Goal: Contribute content: Add original content to the website for others to see

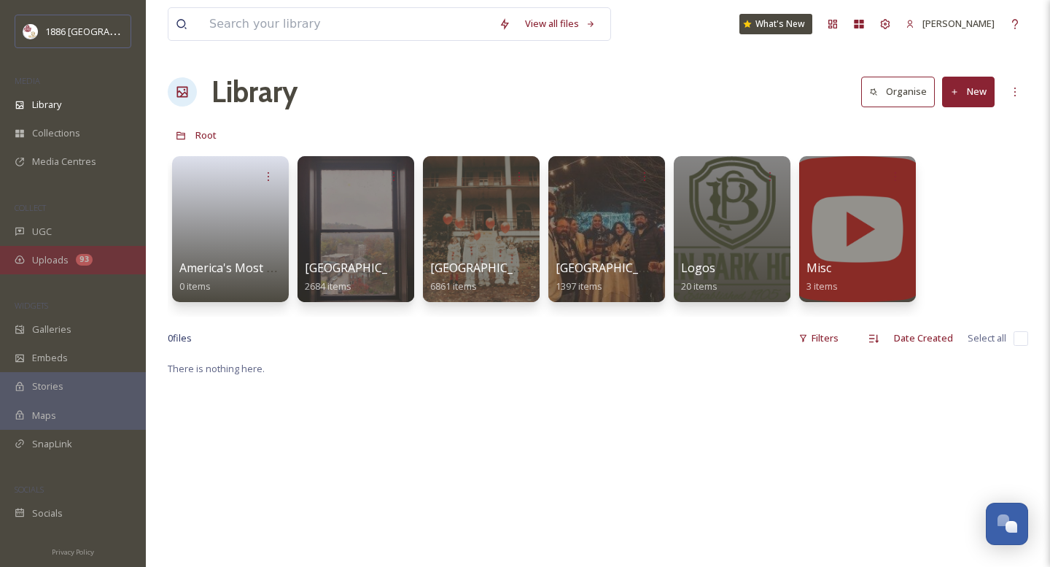
click at [57, 263] on span "Uploads" at bounding box center [50, 260] width 36 height 14
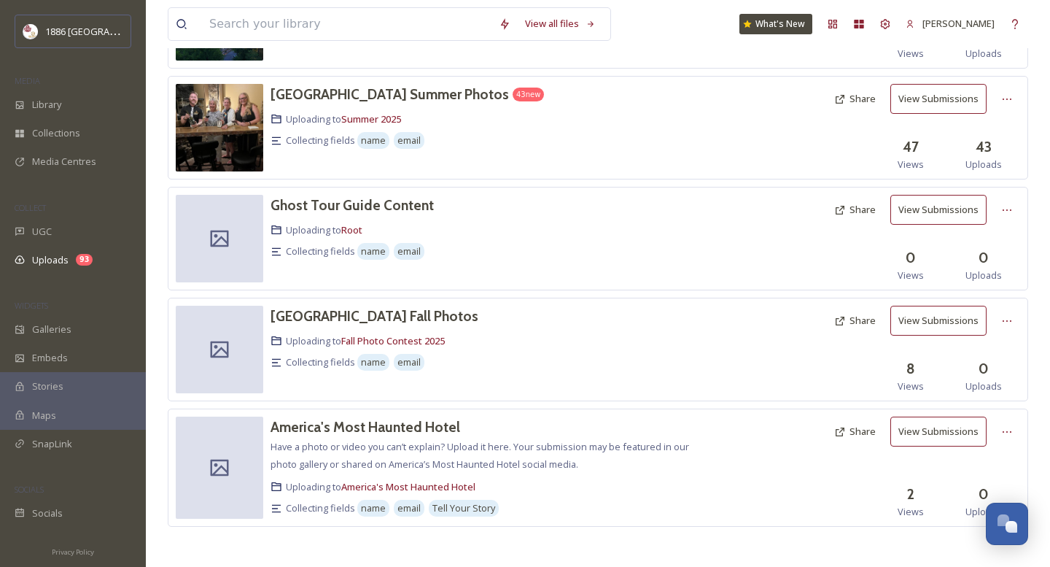
scroll to position [392, 0]
click at [379, 314] on h3 "[GEOGRAPHIC_DATA] Fall Photos" at bounding box center [375, 317] width 208 height 18
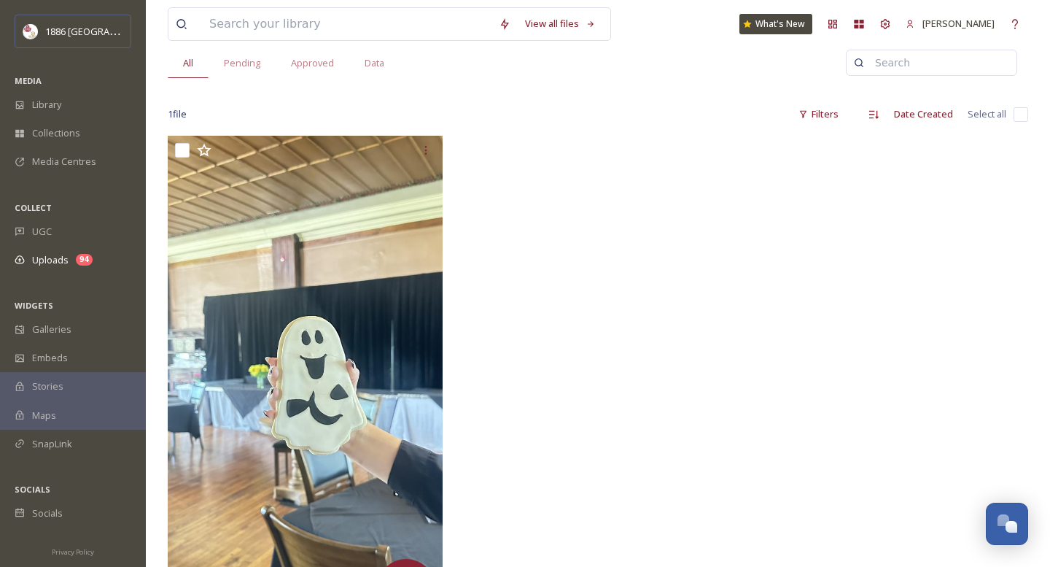
scroll to position [163, 0]
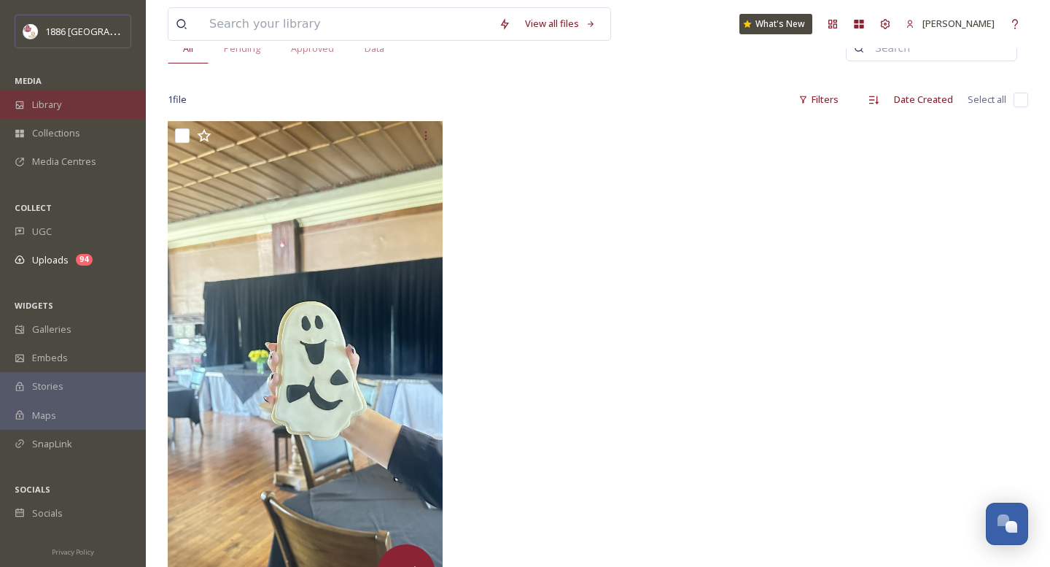
click at [77, 97] on div "Library" at bounding box center [73, 104] width 146 height 28
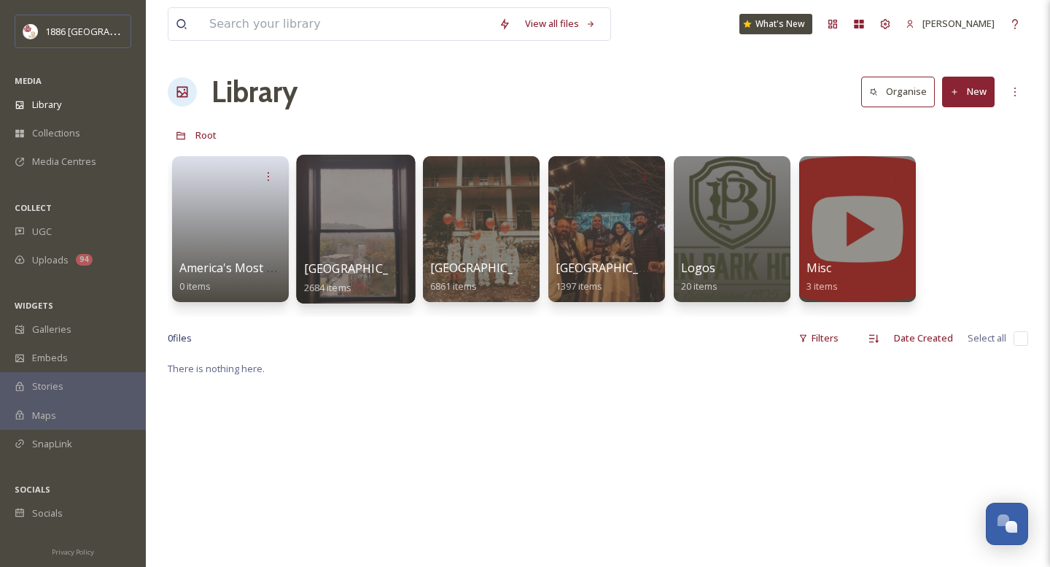
click at [378, 252] on div at bounding box center [355, 229] width 119 height 149
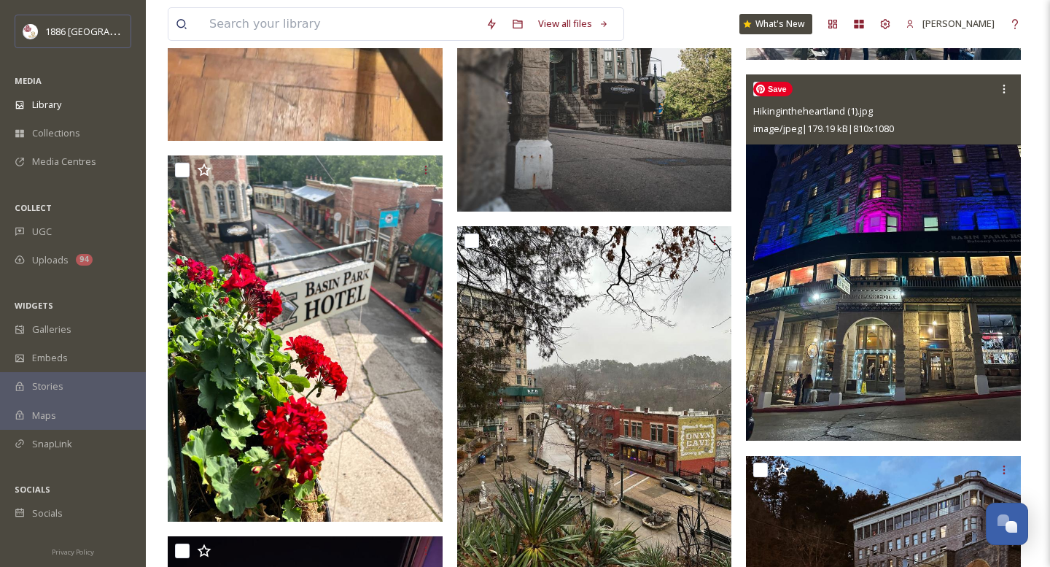
scroll to position [11686, 0]
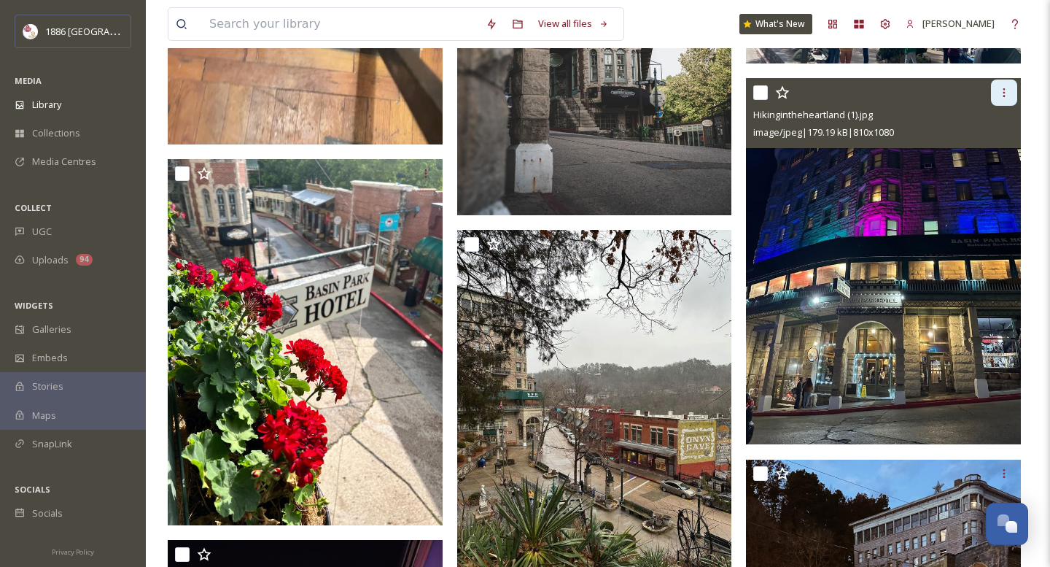
click at [998, 89] on div at bounding box center [1004, 92] width 26 height 26
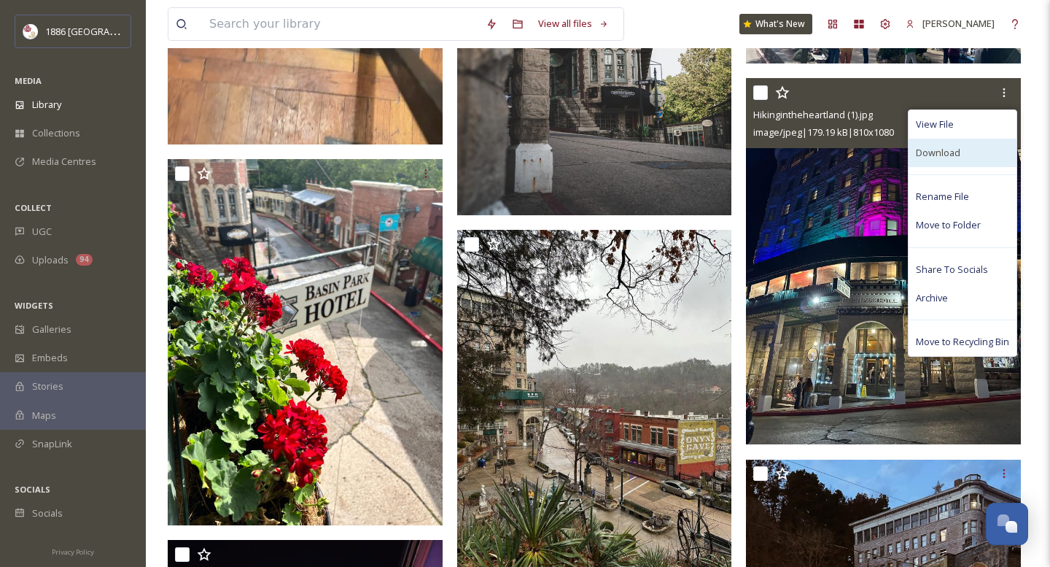
click at [966, 153] on div "Download" at bounding box center [963, 153] width 108 height 28
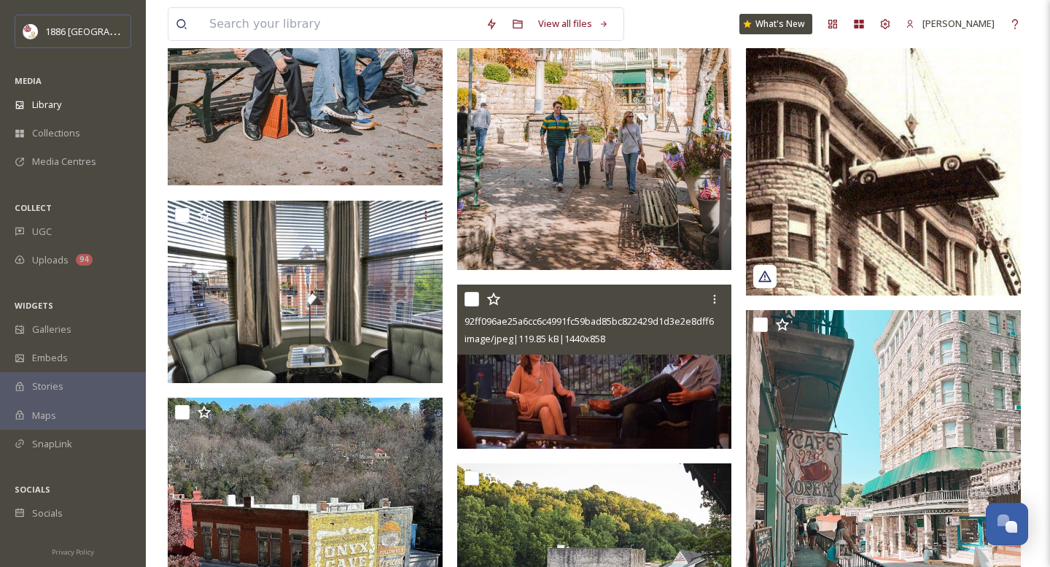
scroll to position [14357, 0]
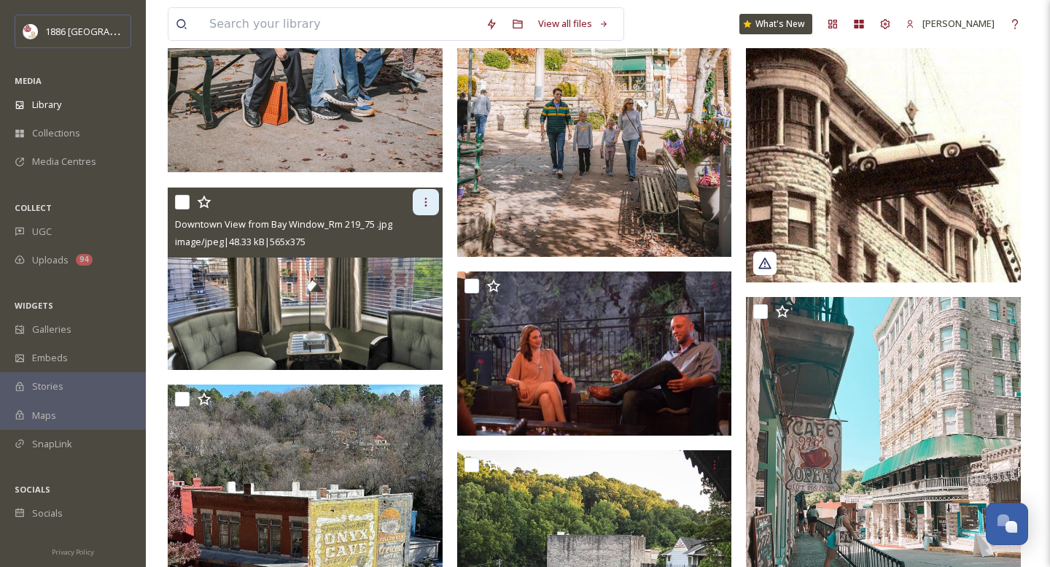
click at [432, 193] on div at bounding box center [426, 202] width 26 height 26
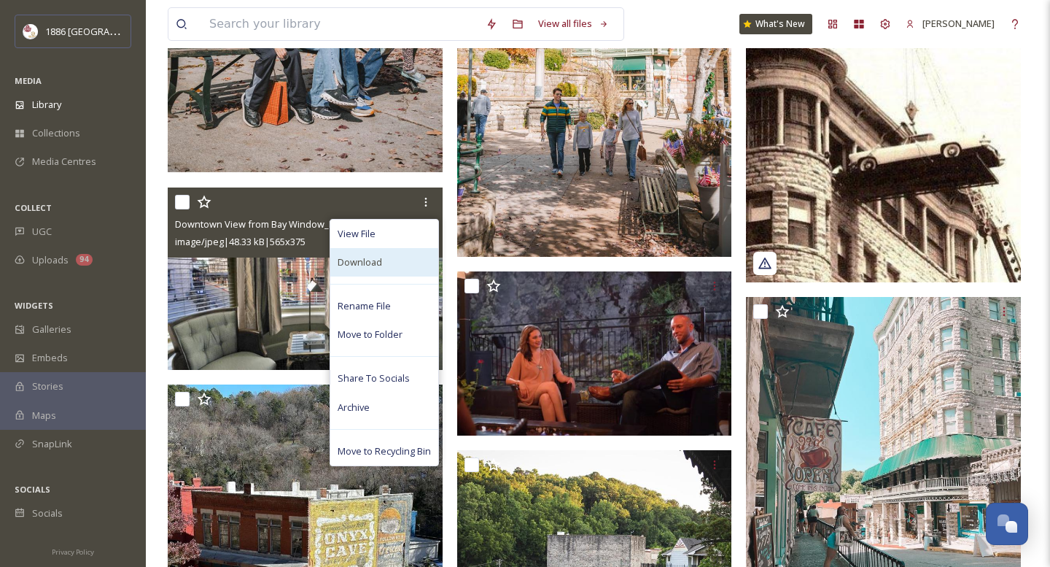
click at [398, 260] on div "Download" at bounding box center [384, 262] width 108 height 28
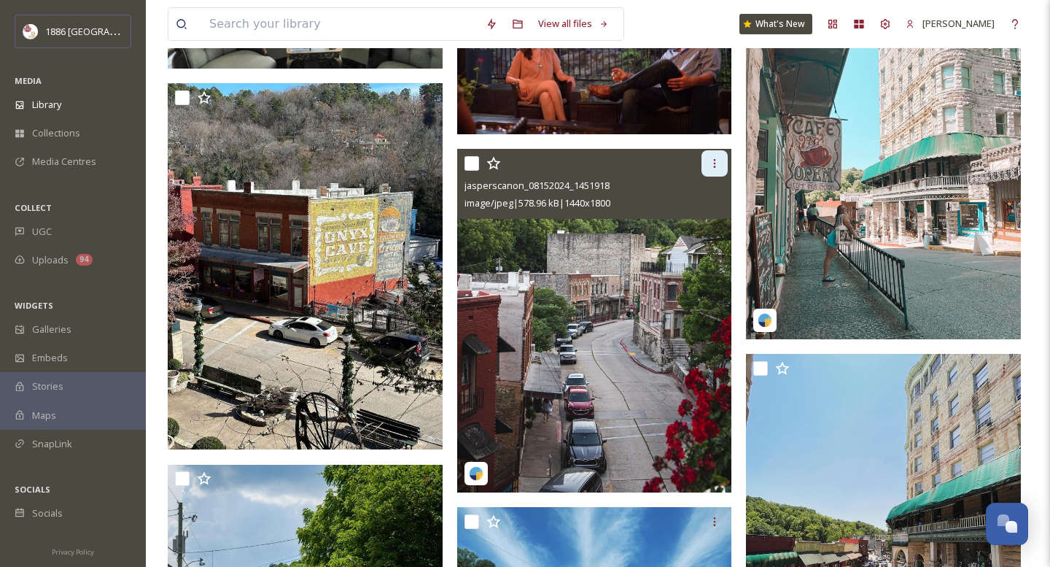
scroll to position [14659, 0]
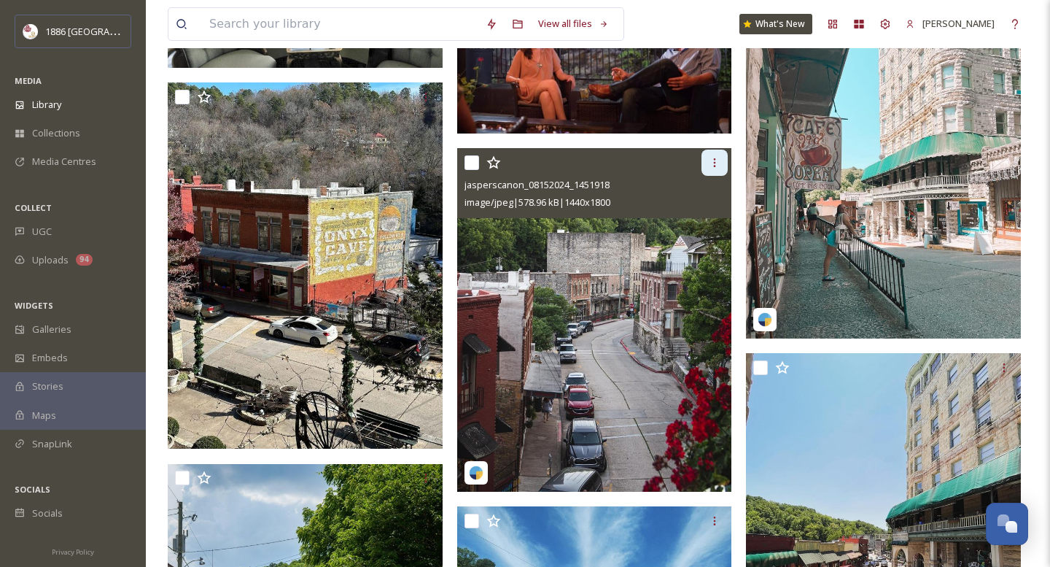
click at [715, 167] on icon at bounding box center [715, 163] width 12 height 12
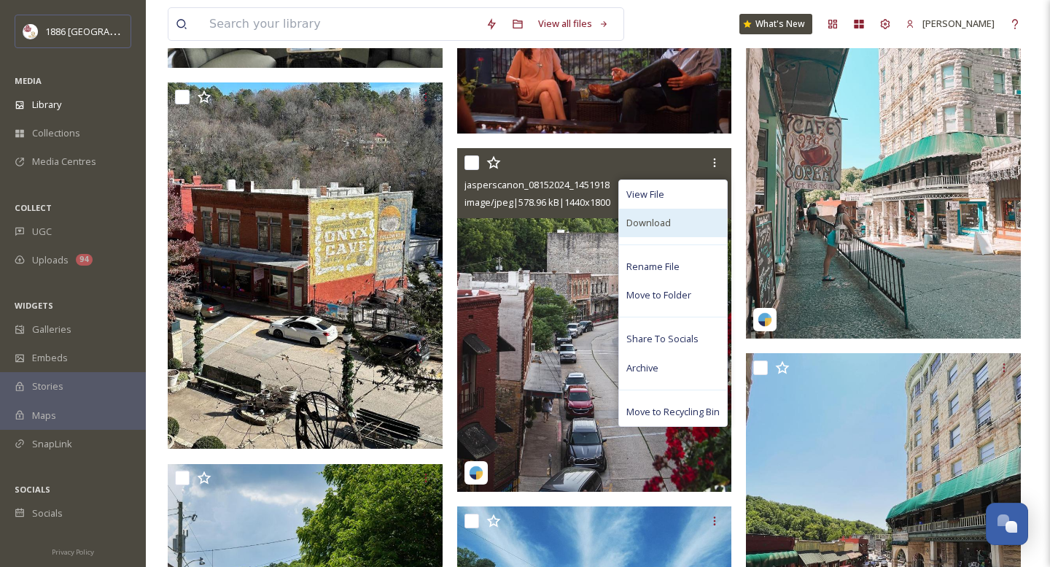
click at [685, 223] on div "Download" at bounding box center [673, 223] width 108 height 28
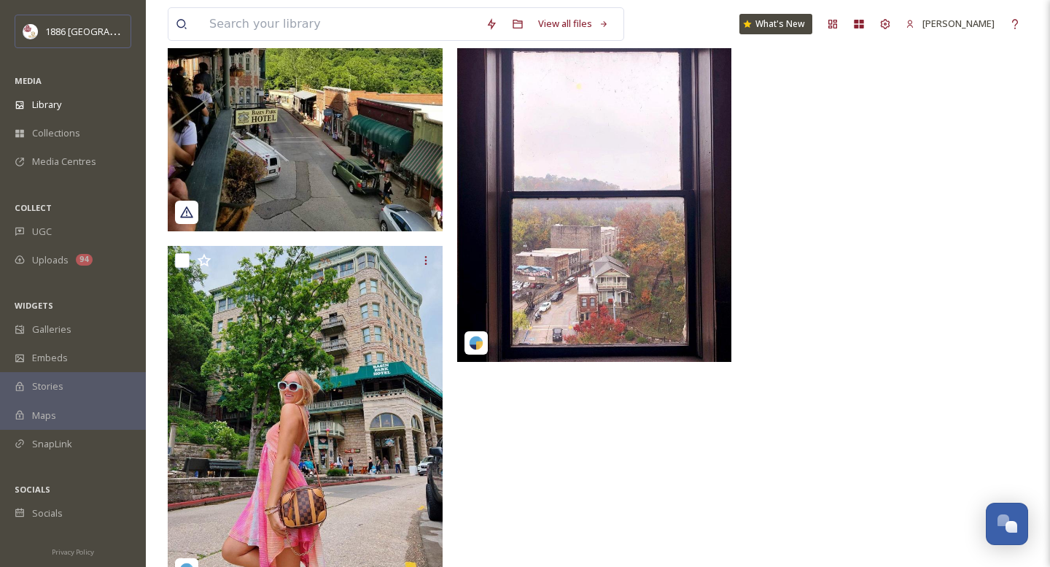
scroll to position [15375, 0]
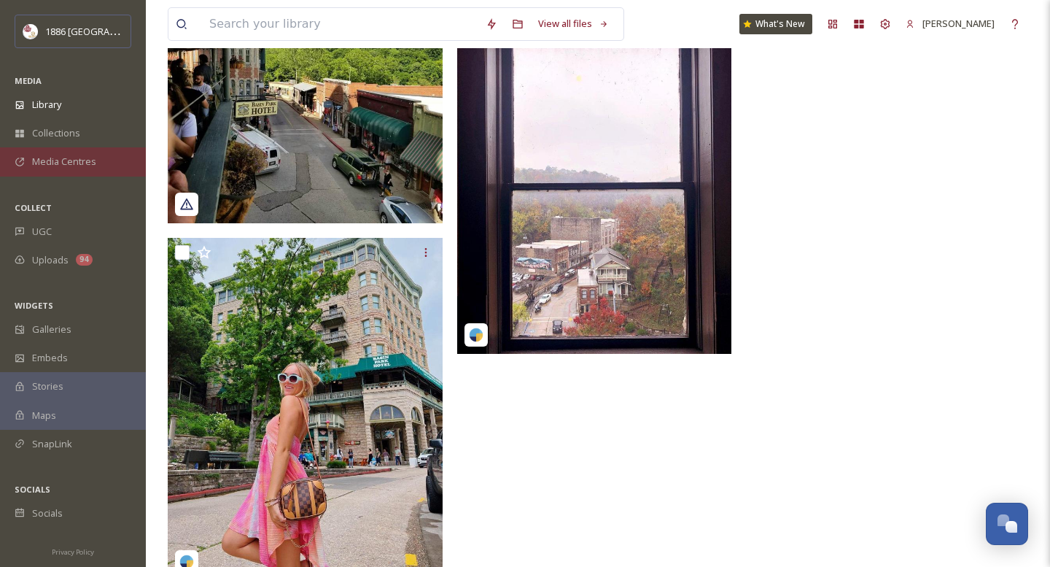
click at [78, 162] on span "Media Centres" at bounding box center [64, 162] width 64 height 14
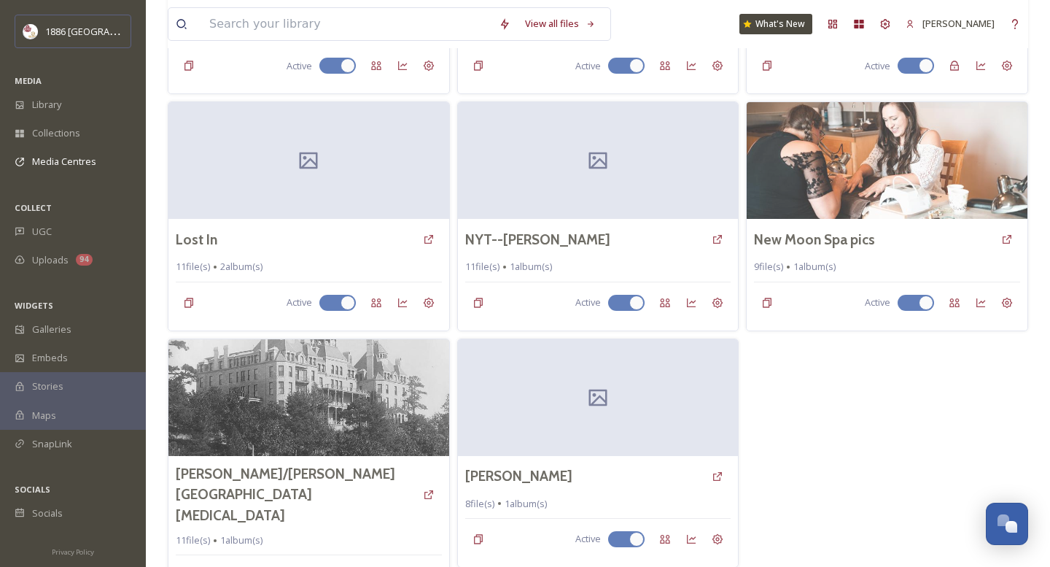
scroll to position [508, 0]
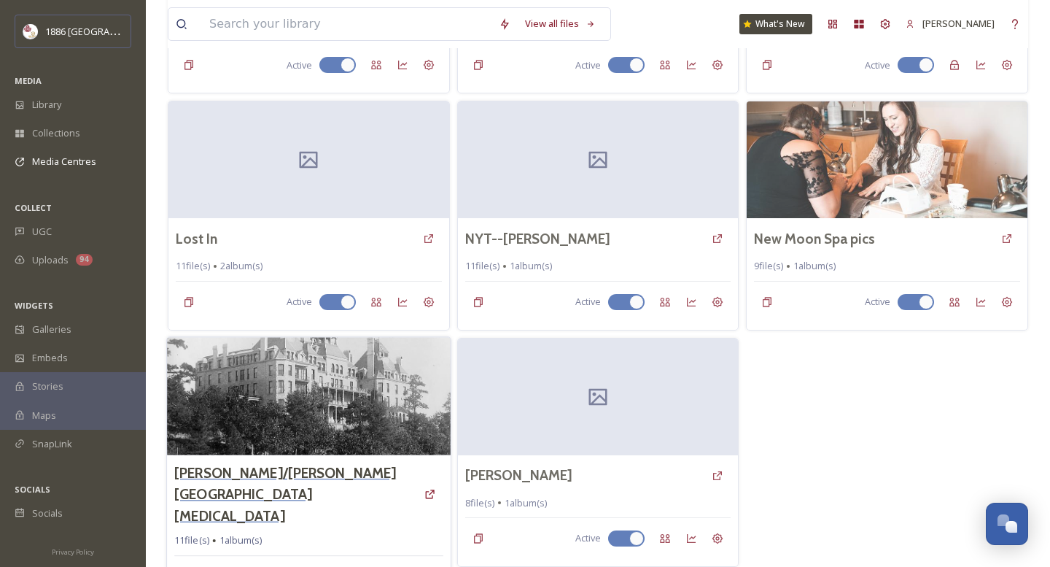
click at [325, 475] on h3 "[PERSON_NAME]/[PERSON_NAME][GEOGRAPHIC_DATA][MEDICAL_DATA]" at bounding box center [295, 493] width 242 height 63
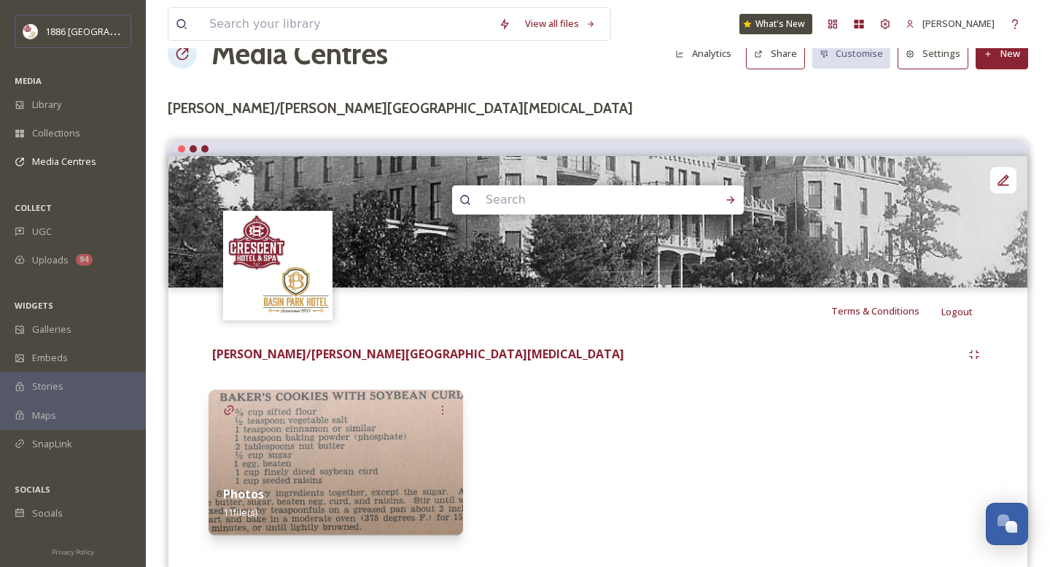
scroll to position [66, 0]
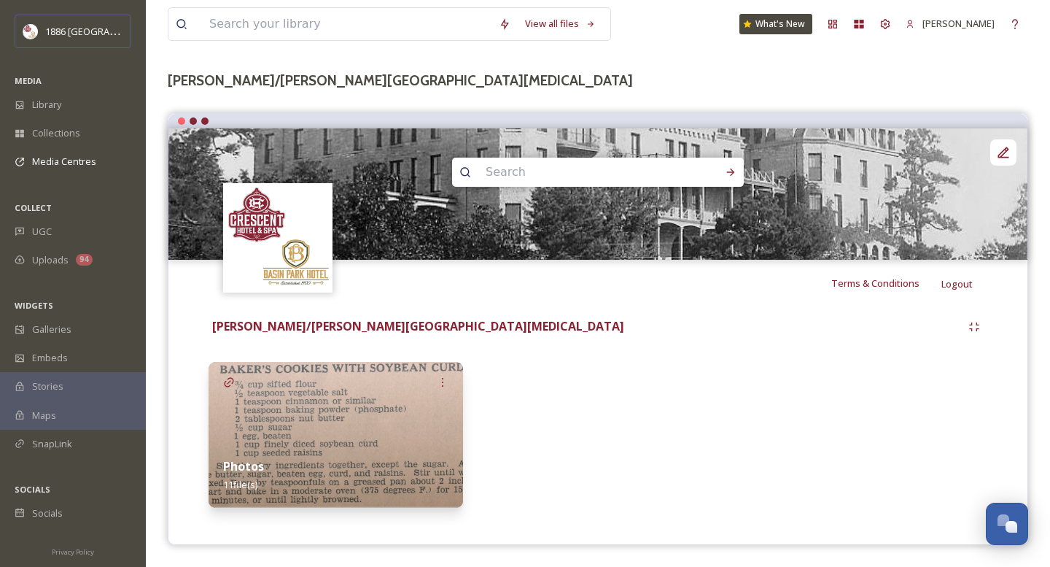
click at [384, 445] on div "Photos 11 file(s)" at bounding box center [336, 475] width 255 height 65
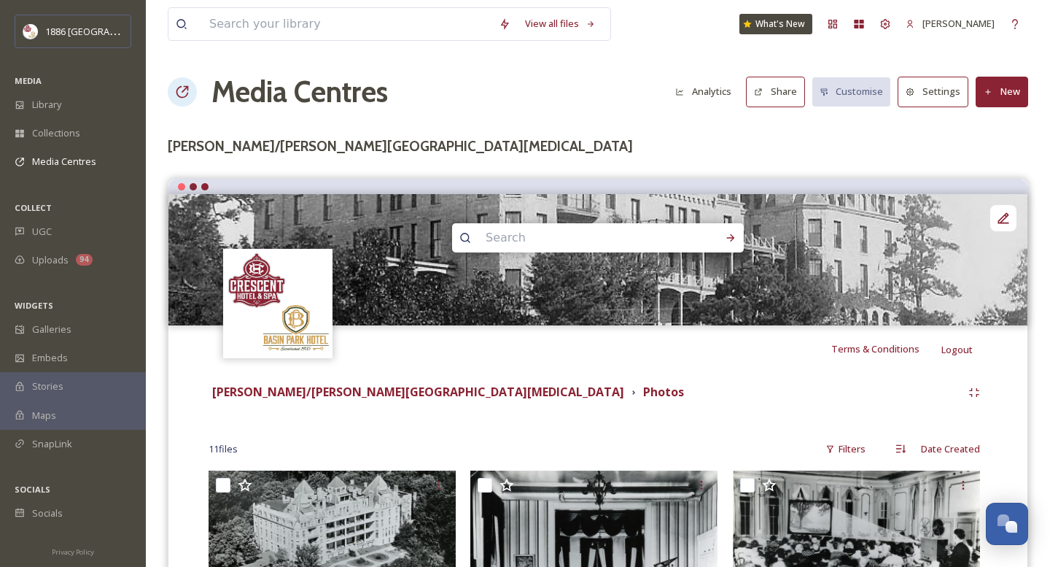
click at [242, 94] on h1 "Media Centres" at bounding box center [299, 92] width 176 height 44
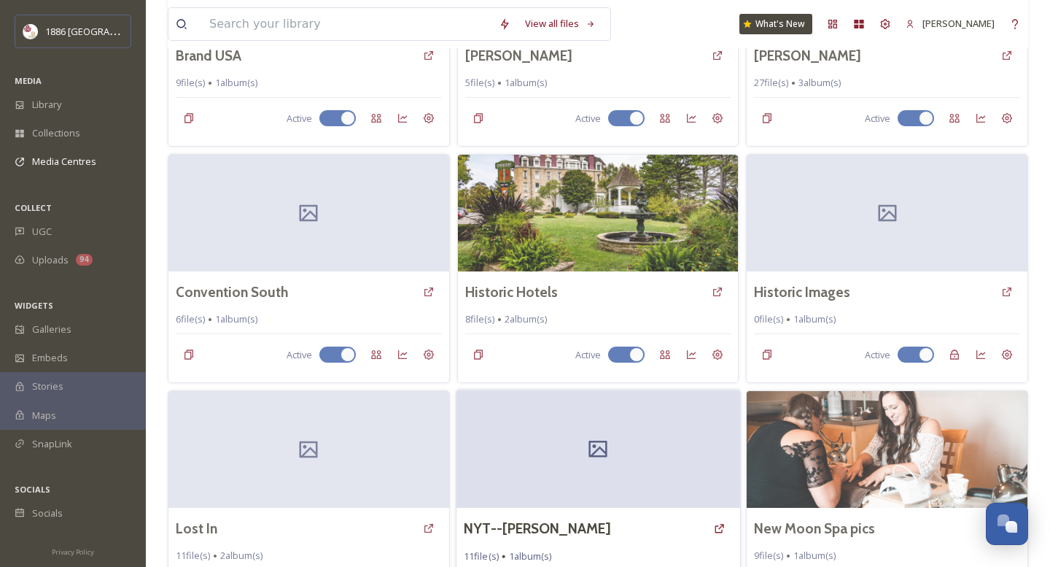
scroll to position [225, 0]
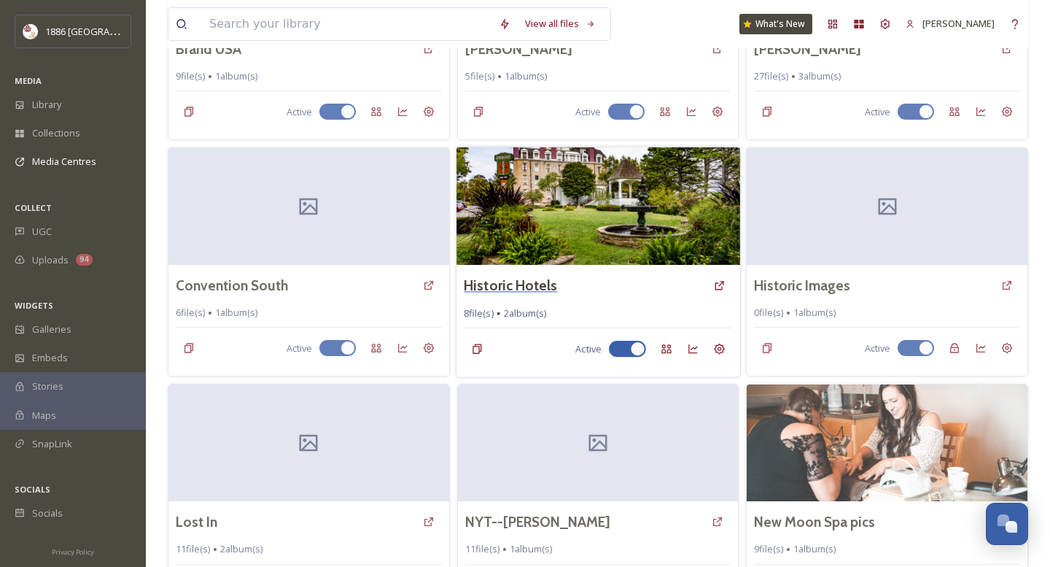
click at [510, 283] on h3 "Historic Hotels" at bounding box center [510, 285] width 93 height 21
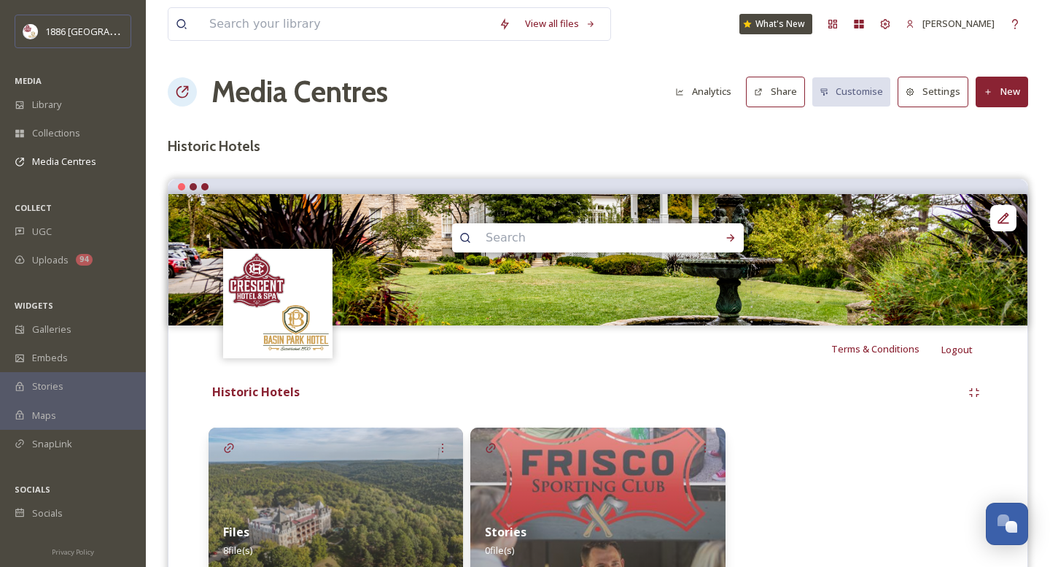
scroll to position [1, 0]
click at [414, 483] on img at bounding box center [336, 500] width 255 height 146
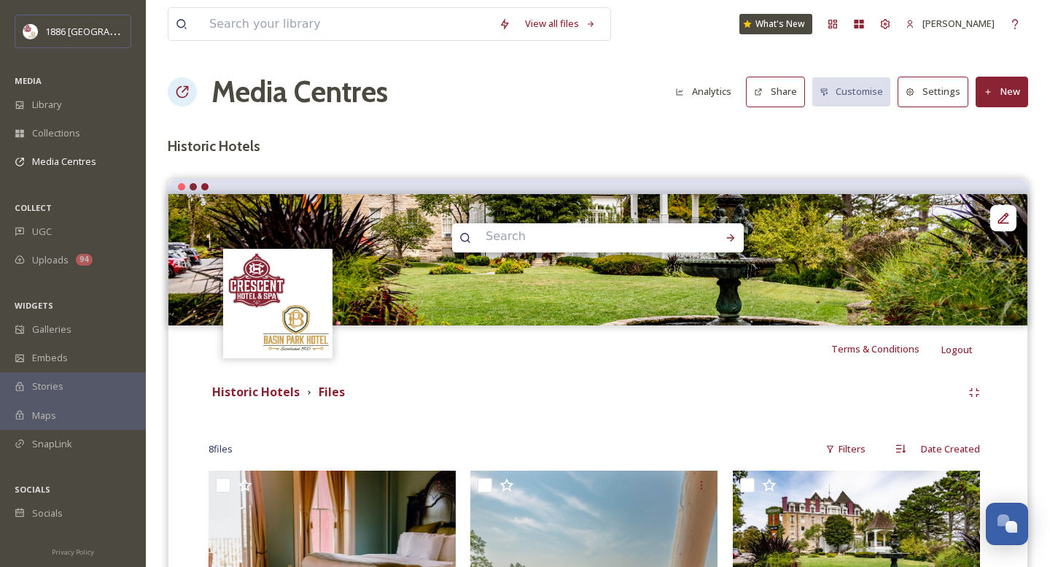
click at [314, 83] on h1 "Media Centres" at bounding box center [299, 92] width 176 height 44
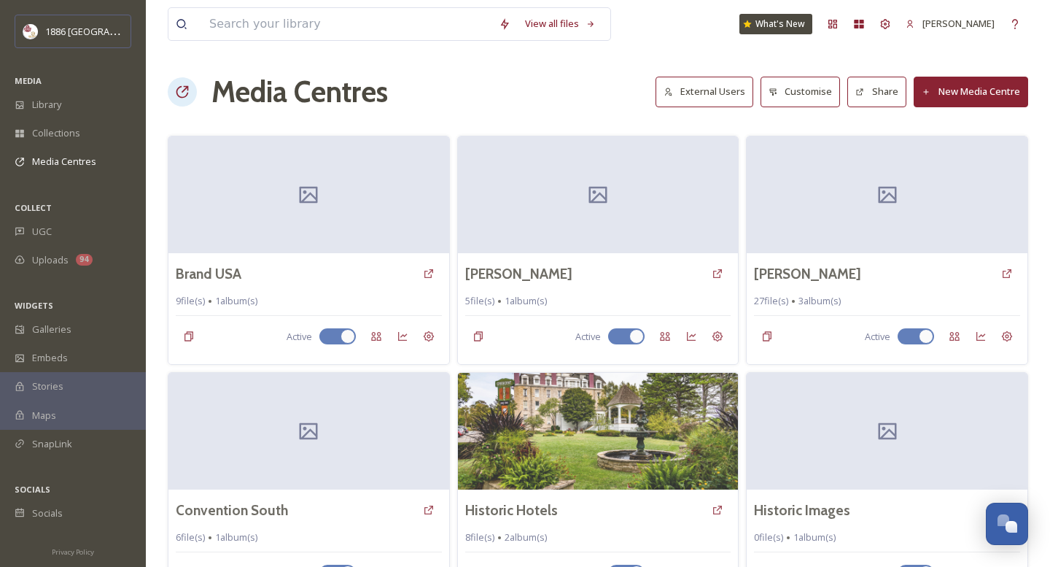
click at [991, 88] on button "New Media Centre" at bounding box center [971, 92] width 114 height 30
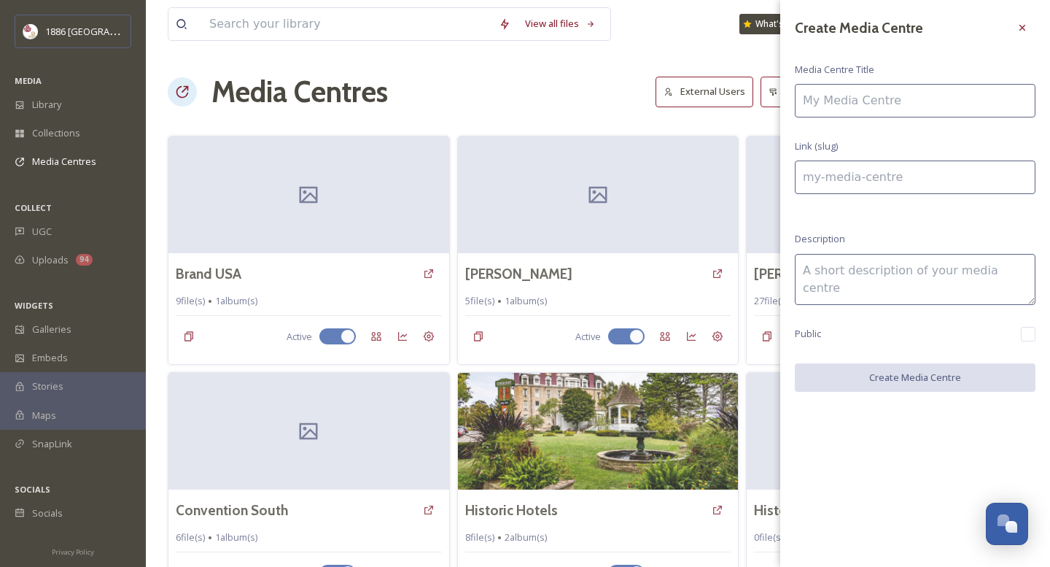
click at [933, 106] on input at bounding box center [915, 101] width 241 height 34
type input "C"
type input "c"
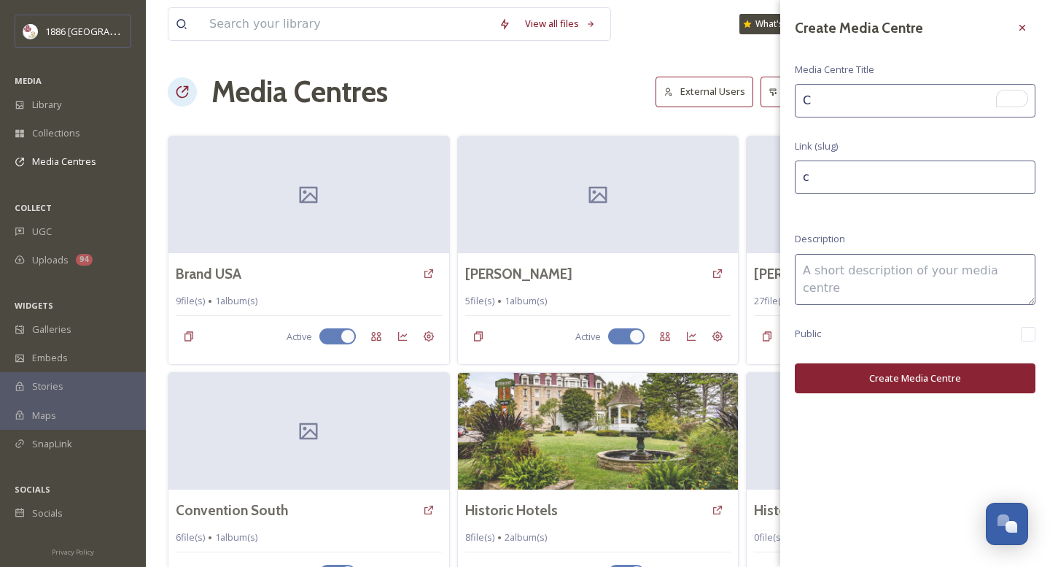
type input "Cr"
type input "cr"
type input "Cre"
type input "cre"
type input "Cres"
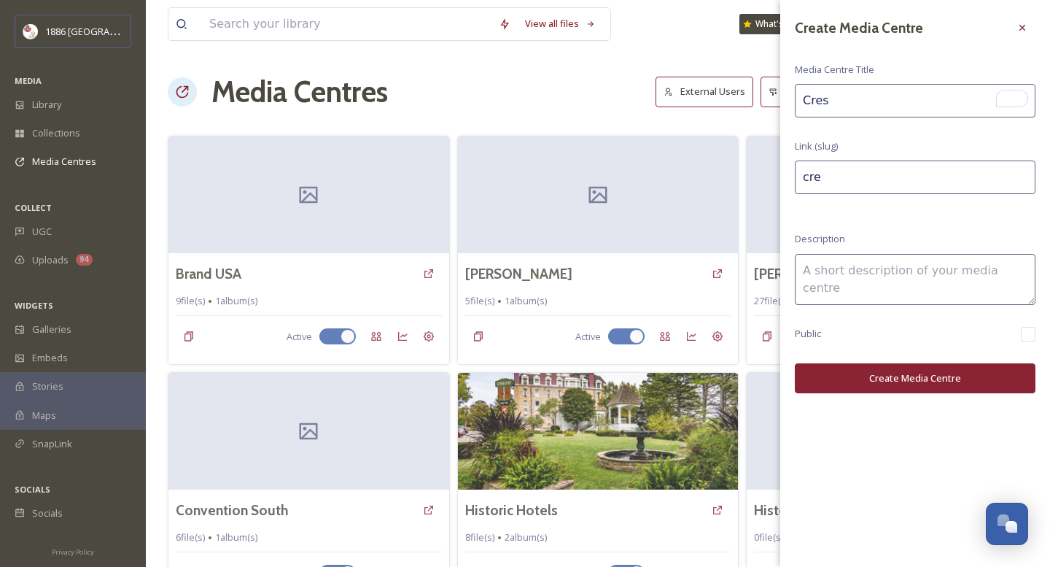
type input "cres"
type input "Cresc"
type input "cresc"
type input "Cresce"
type input "cresce"
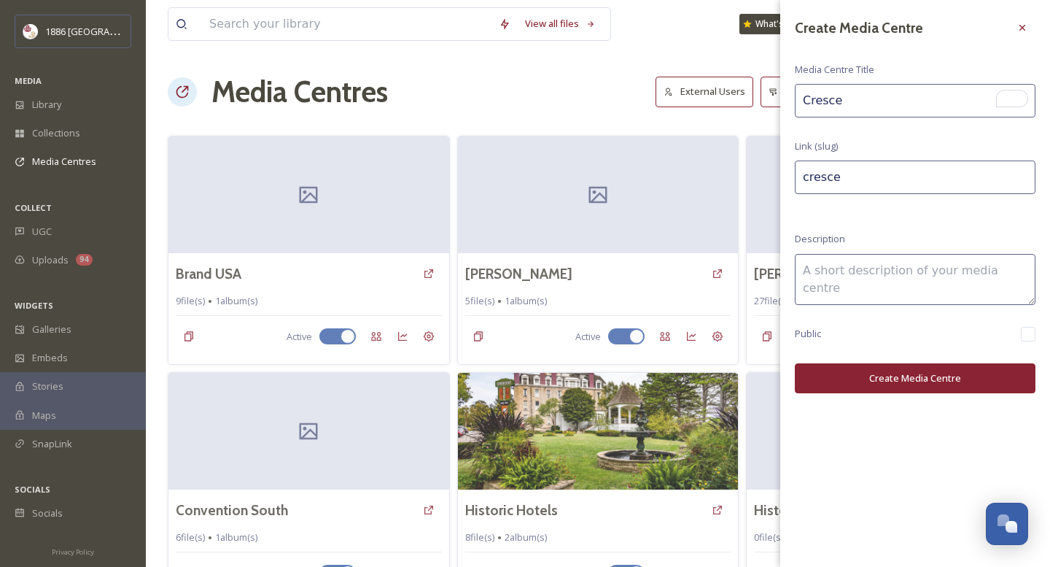
type input "Crescen"
type input "crescen"
type input "Crescent"
type input "crescent"
type input "Crescent"
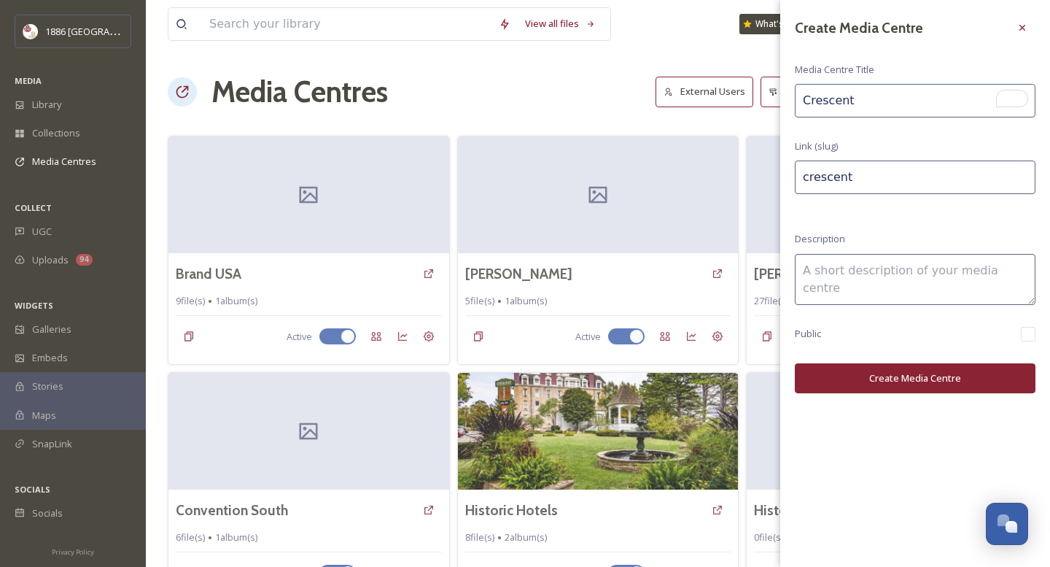
type input "crescent-"
type input "Crescent H"
type input "crescent-h"
type input "Crescent Ho"
type input "crescent-ho"
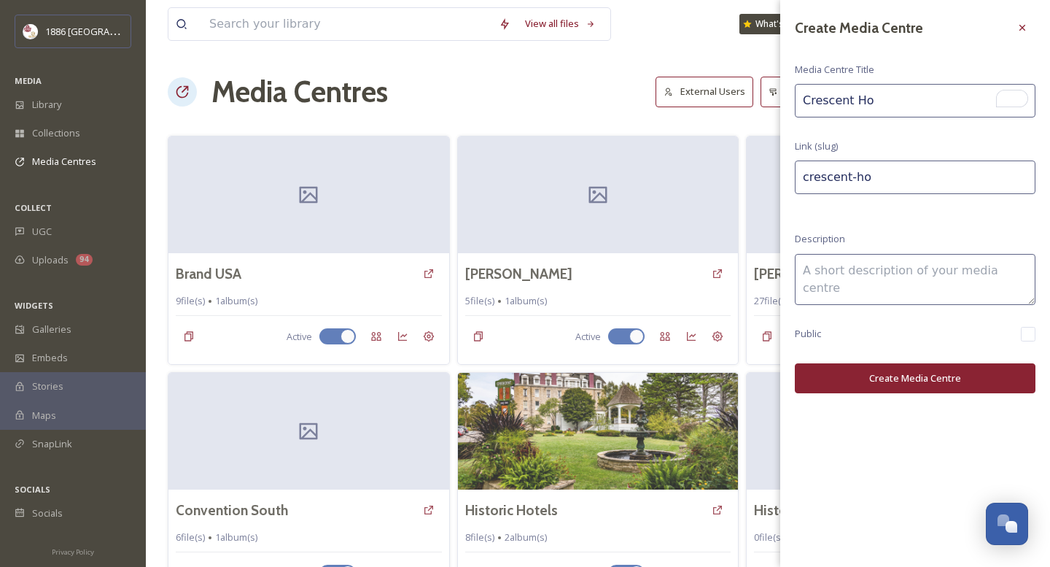
type input "Crescent Hot"
type input "crescent-hot"
type input "Crescent Hote"
type input "crescent-hote"
type input "[GEOGRAPHIC_DATA]"
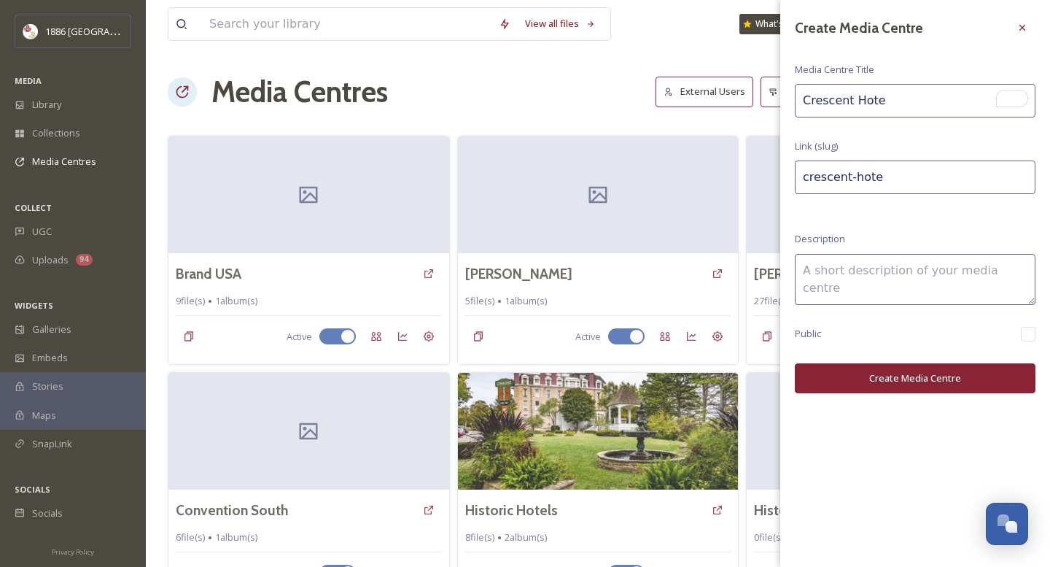
type input "crescent-hotel"
type input "[GEOGRAPHIC_DATA]"
click at [911, 276] on textarea at bounding box center [915, 279] width 241 height 51
type textarea "H"
click at [901, 372] on button "Create Media Centre" at bounding box center [915, 378] width 241 height 30
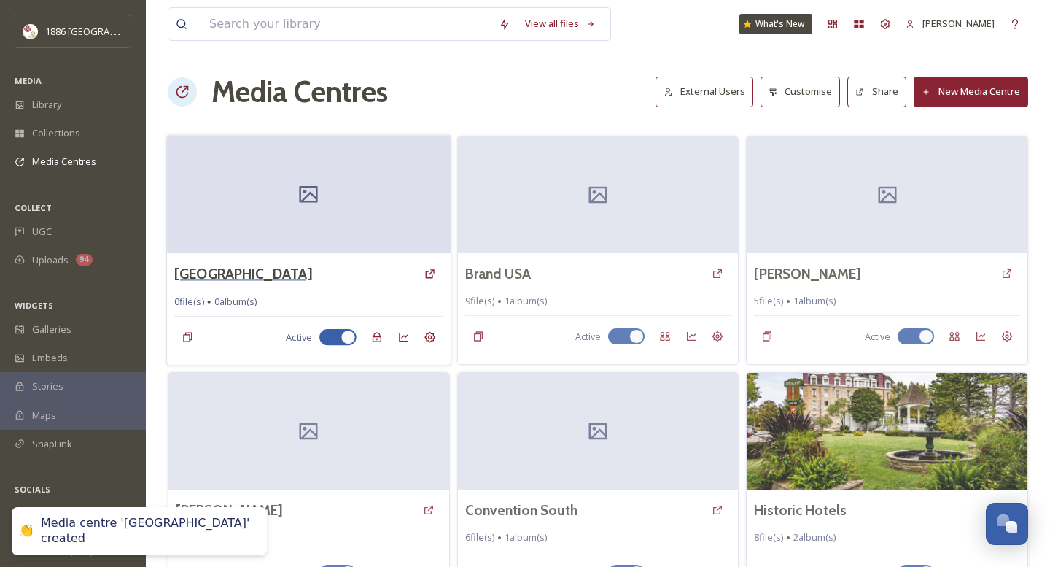
click at [239, 265] on h3 "[GEOGRAPHIC_DATA]" at bounding box center [243, 273] width 138 height 21
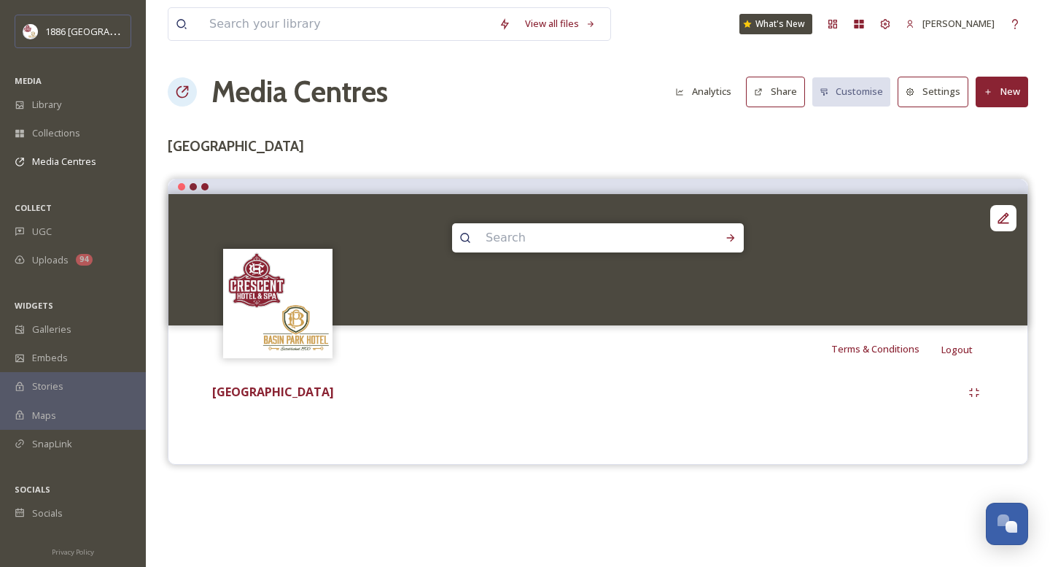
click at [1020, 101] on button "New" at bounding box center [1002, 92] width 53 height 30
click at [998, 124] on span "Add Files" at bounding box center [992, 126] width 39 height 14
click at [998, 153] on span "Add Album" at bounding box center [996, 154] width 47 height 14
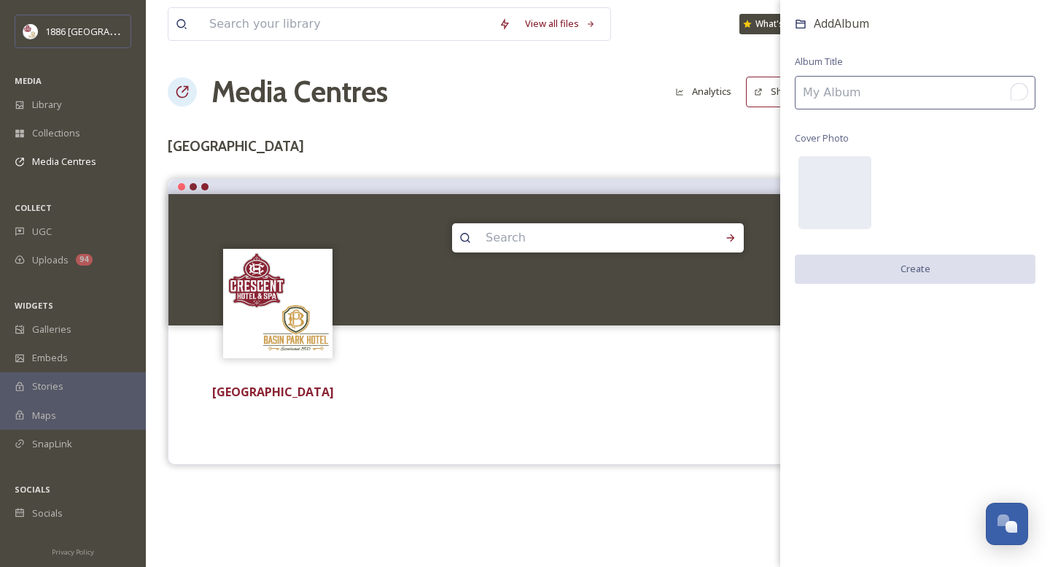
click at [902, 94] on input "To enrich screen reader interactions, please activate Accessibility in Grammarl…" at bounding box center [915, 93] width 241 height 34
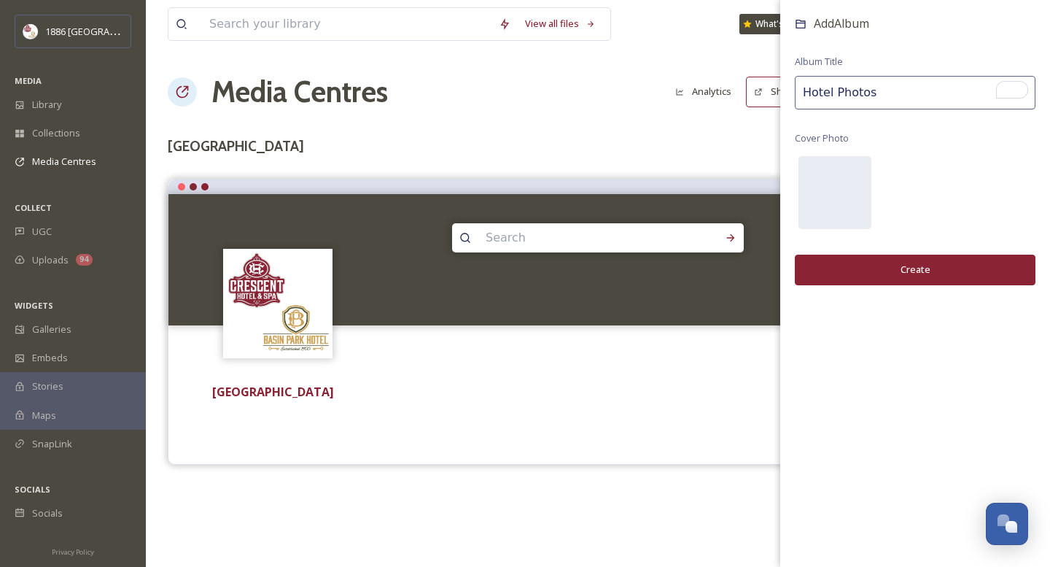
type input "Hotel Photos"
click at [865, 262] on button "Create" at bounding box center [915, 270] width 241 height 30
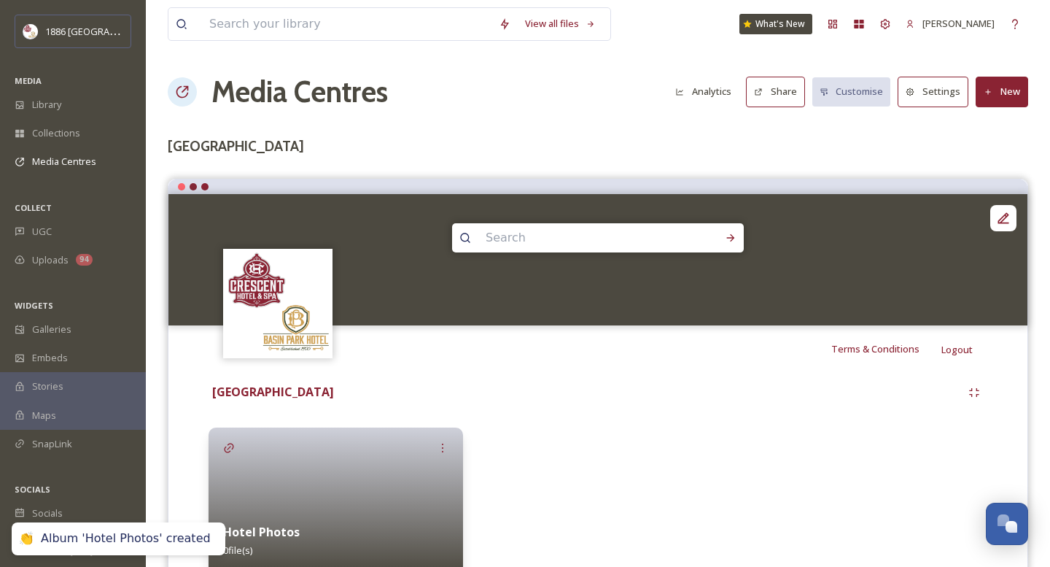
click at [1028, 88] on div "View all files What's New [PERSON_NAME] Media Centres Analytics Share Customise…" at bounding box center [598, 316] width 904 height 632
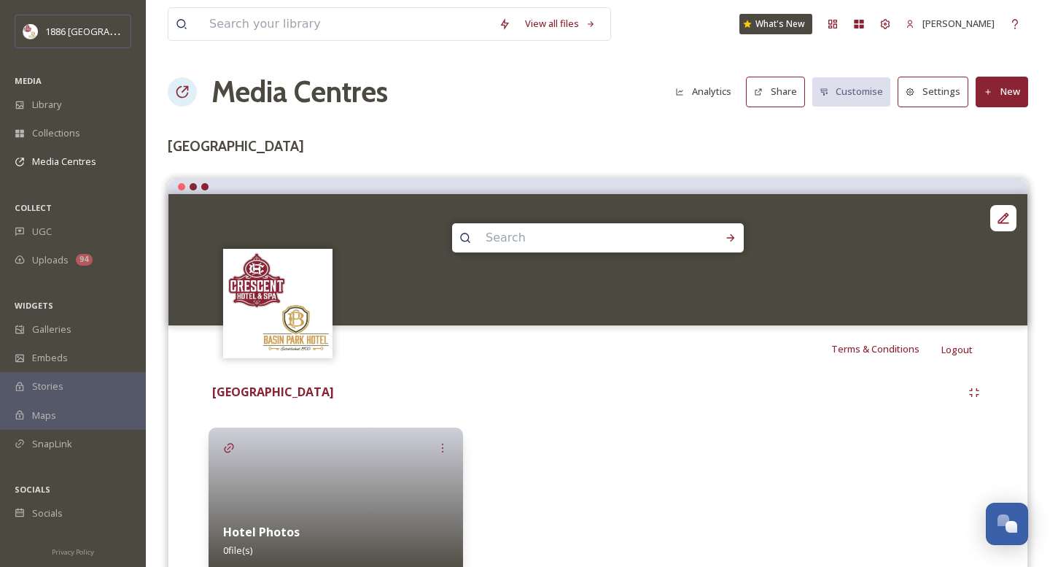
click at [1024, 88] on button "New" at bounding box center [1002, 92] width 53 height 30
click at [1005, 159] on span "Add Album" at bounding box center [996, 154] width 47 height 14
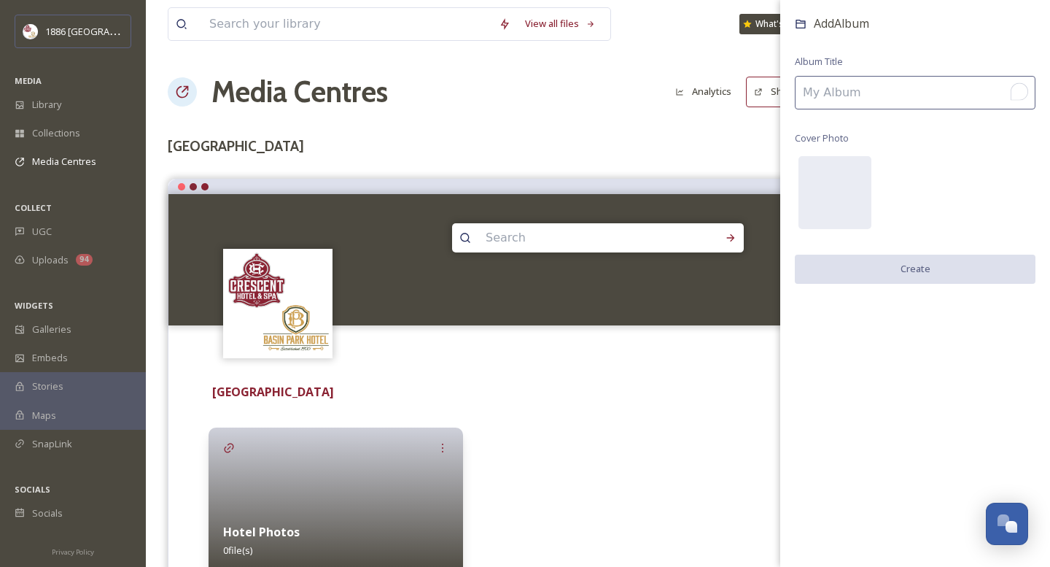
click at [949, 114] on div "Add Album Album Title Cover Photo Create" at bounding box center [915, 163] width 270 height 327
click at [947, 99] on input "To enrich screen reader interactions, please activate Accessibility in Grammarl…" at bounding box center [915, 93] width 241 height 34
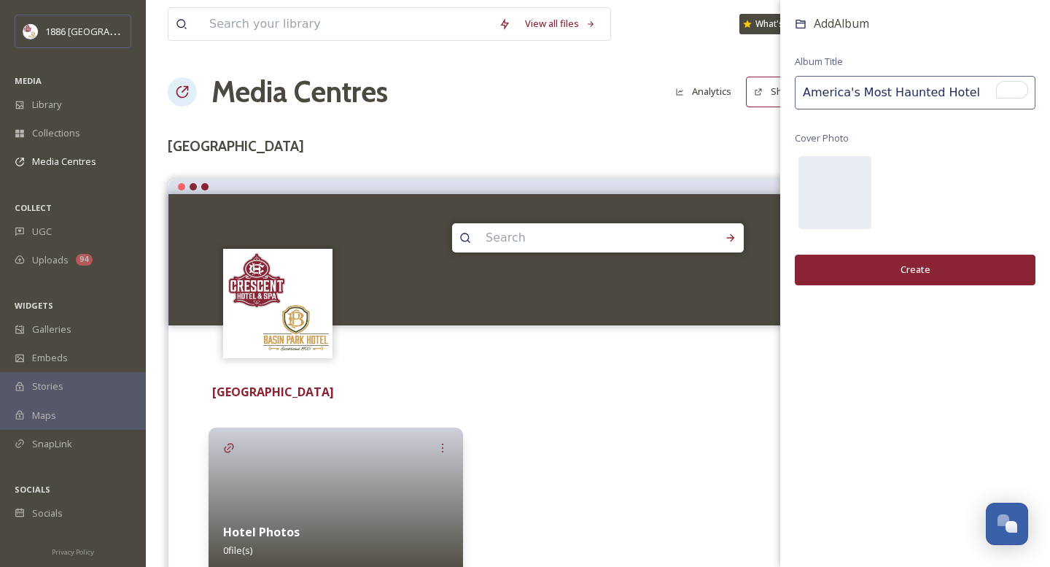
type input "America's Most Haunted Hotel"
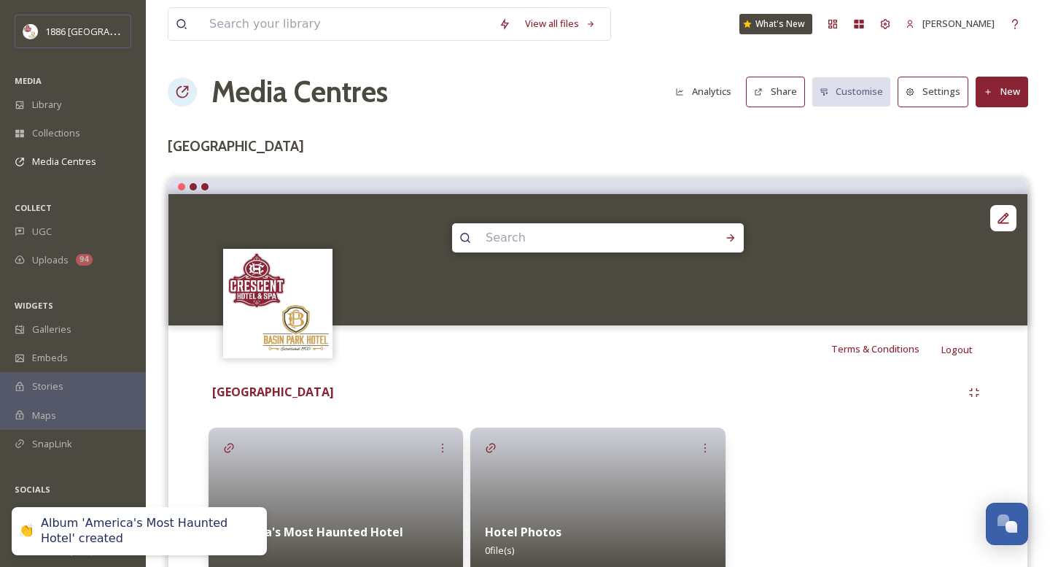
click at [540, 495] on div at bounding box center [597, 500] width 255 height 146
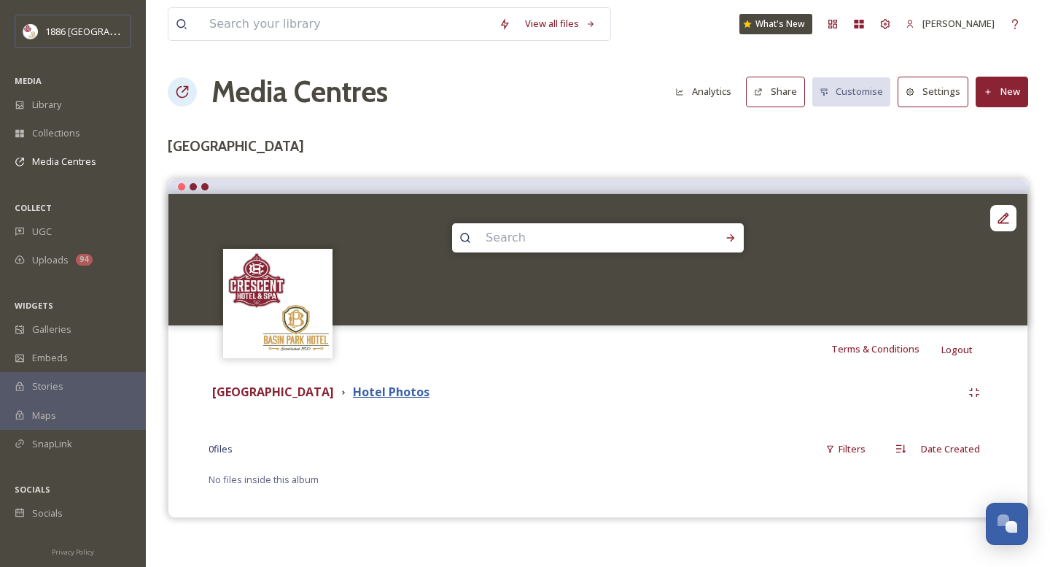
click at [353, 388] on strong "Hotel Photos" at bounding box center [391, 392] width 77 height 16
click at [370, 386] on strong "Hotel Photos" at bounding box center [391, 392] width 77 height 16
click at [997, 84] on button "New" at bounding box center [1002, 92] width 53 height 30
click at [997, 123] on span "Add Files" at bounding box center [992, 126] width 39 height 14
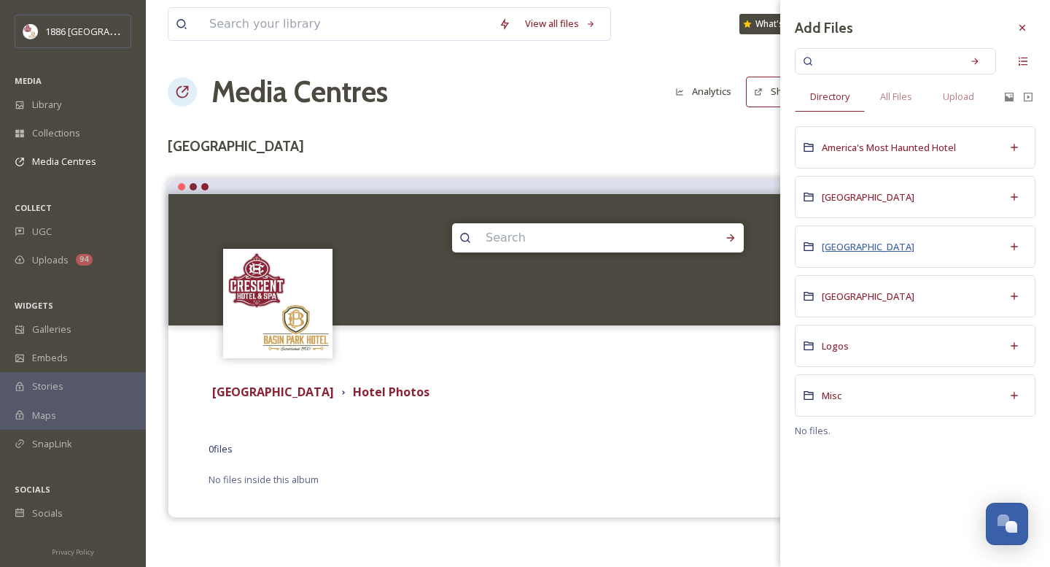
click at [872, 244] on span "[GEOGRAPHIC_DATA]" at bounding box center [868, 246] width 93 height 13
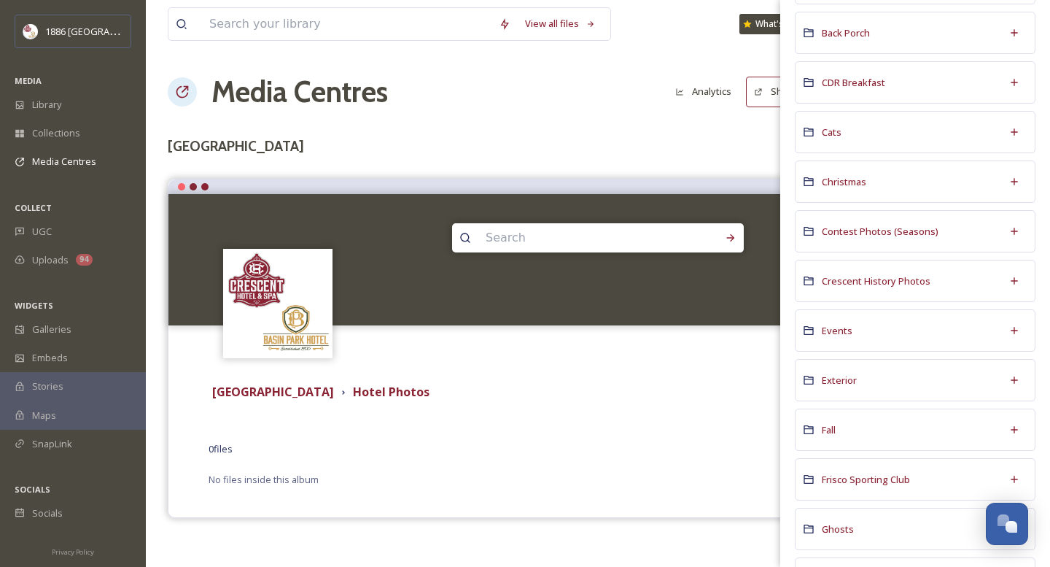
scroll to position [219, 0]
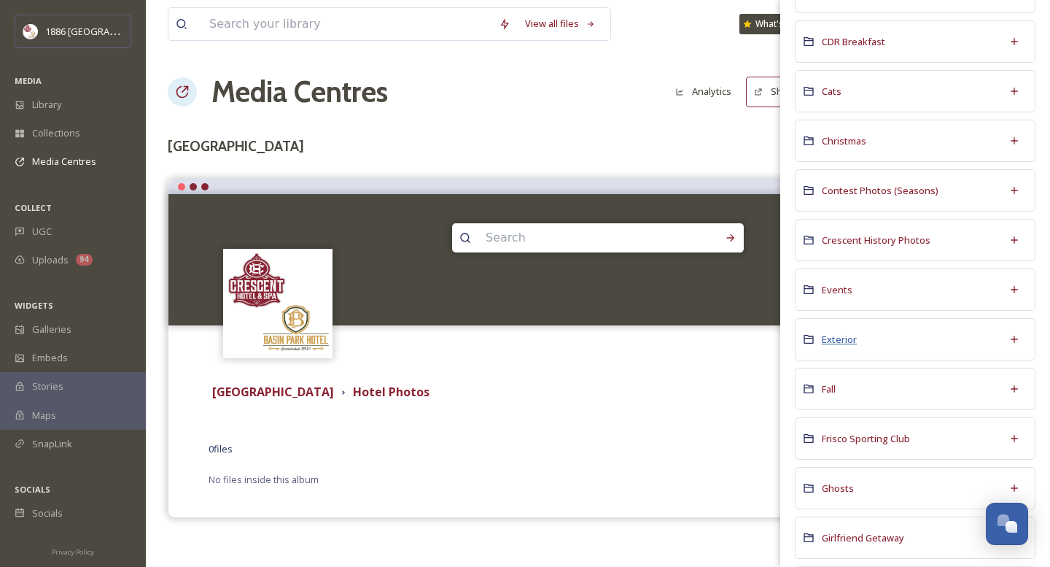
click at [844, 342] on span "Exterior" at bounding box center [839, 339] width 35 height 13
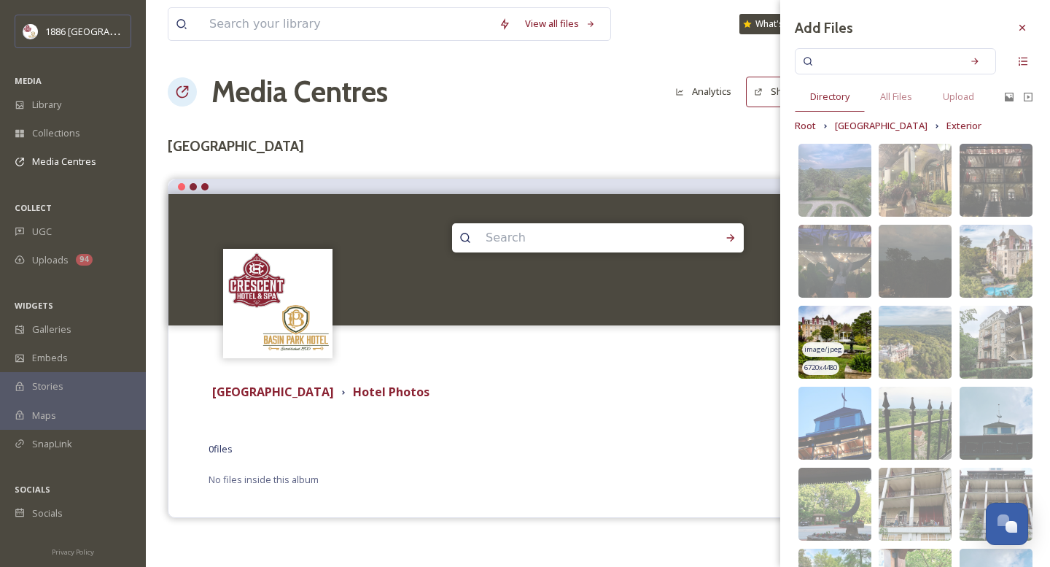
click at [839, 330] on img at bounding box center [835, 342] width 73 height 73
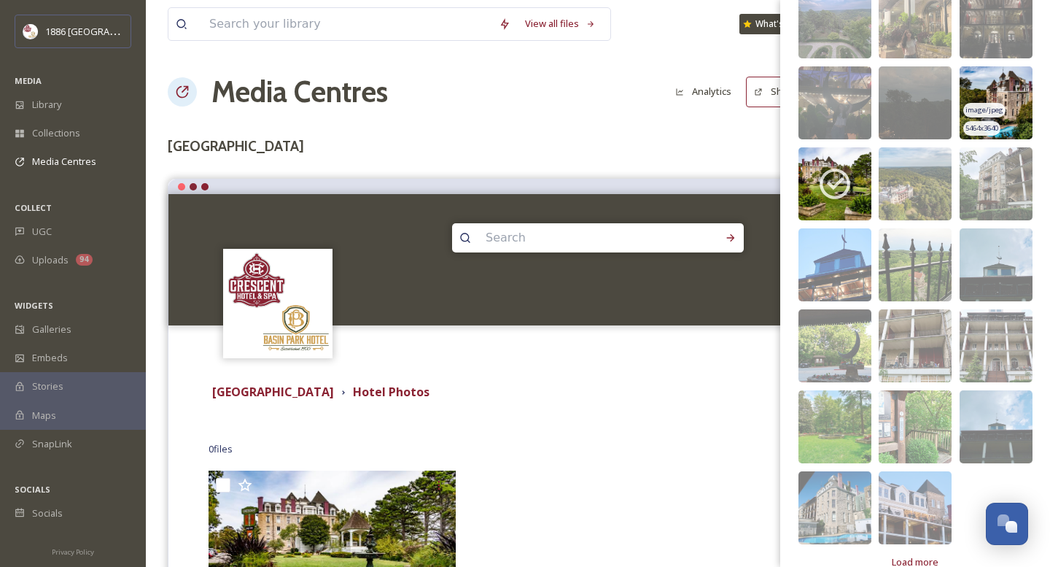
scroll to position [182, 0]
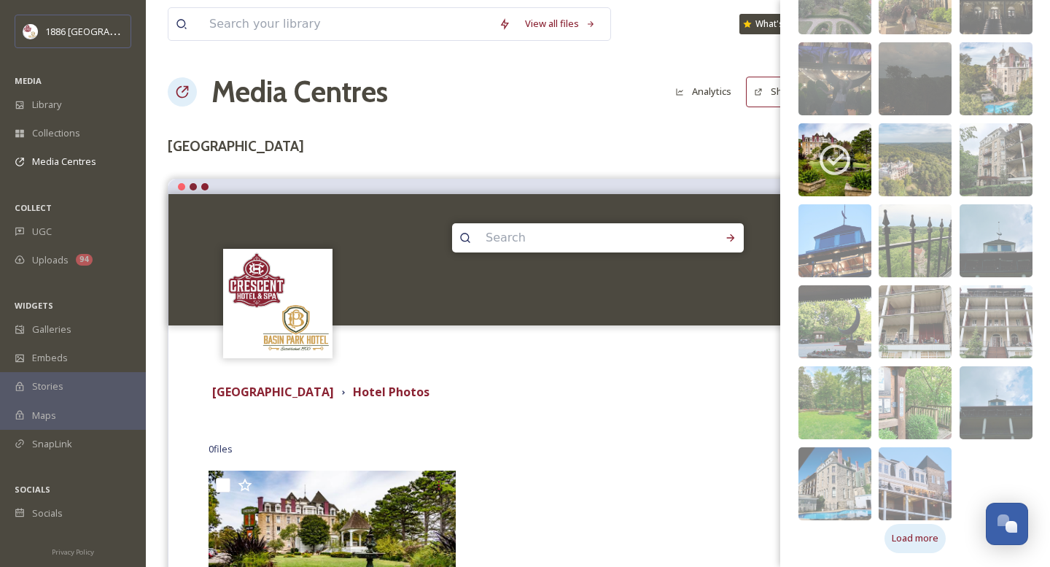
click at [926, 529] on div "Load more" at bounding box center [915, 538] width 61 height 28
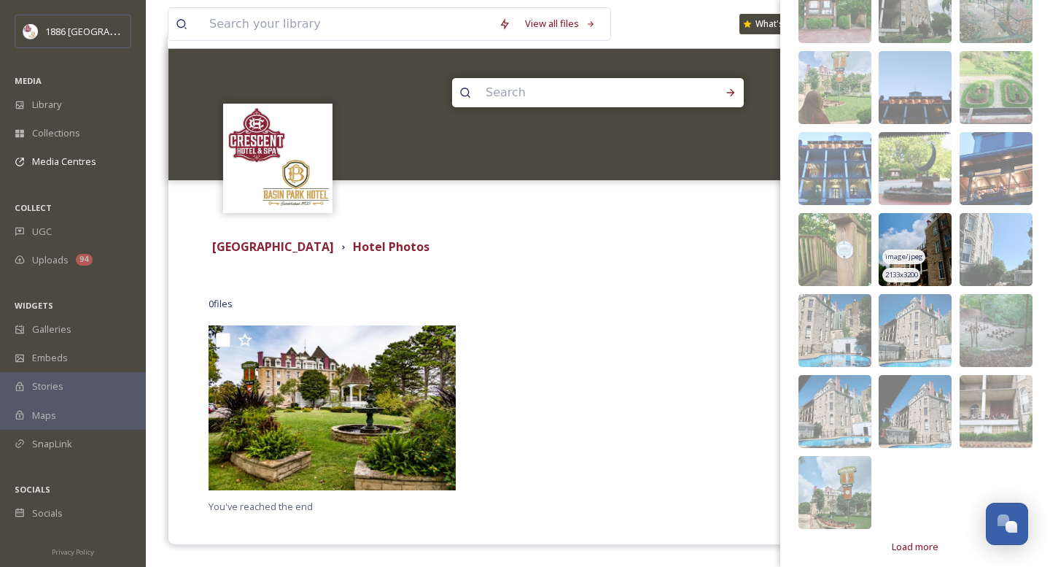
scroll to position [749, 0]
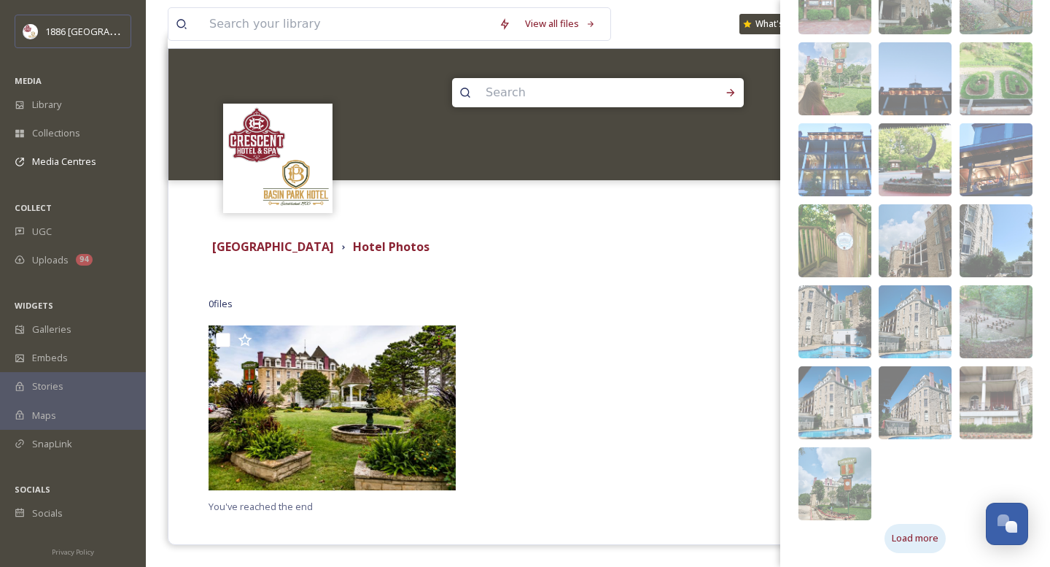
click at [907, 540] on span "Load more" at bounding box center [915, 538] width 47 height 14
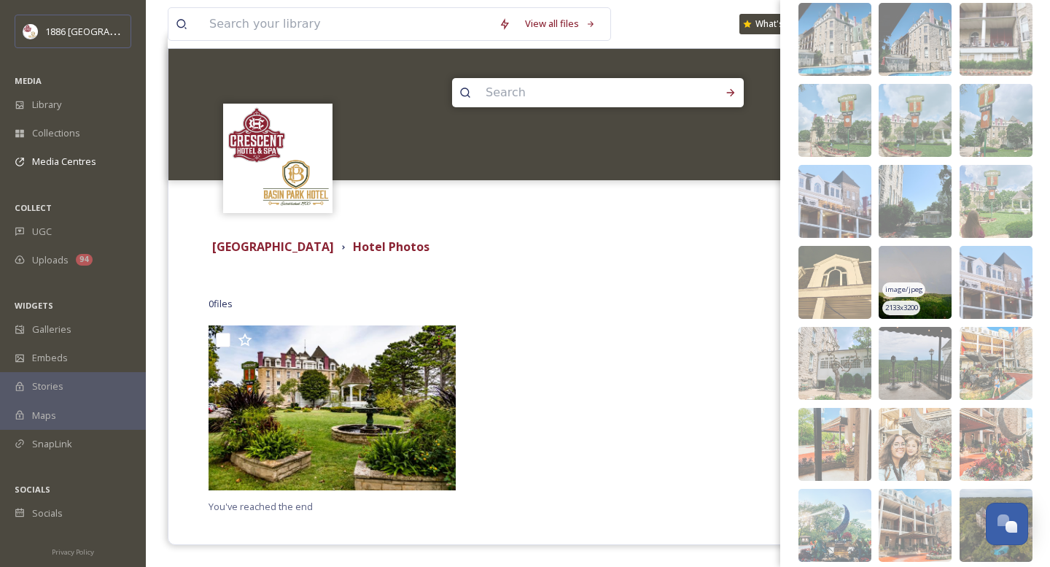
scroll to position [1235, 0]
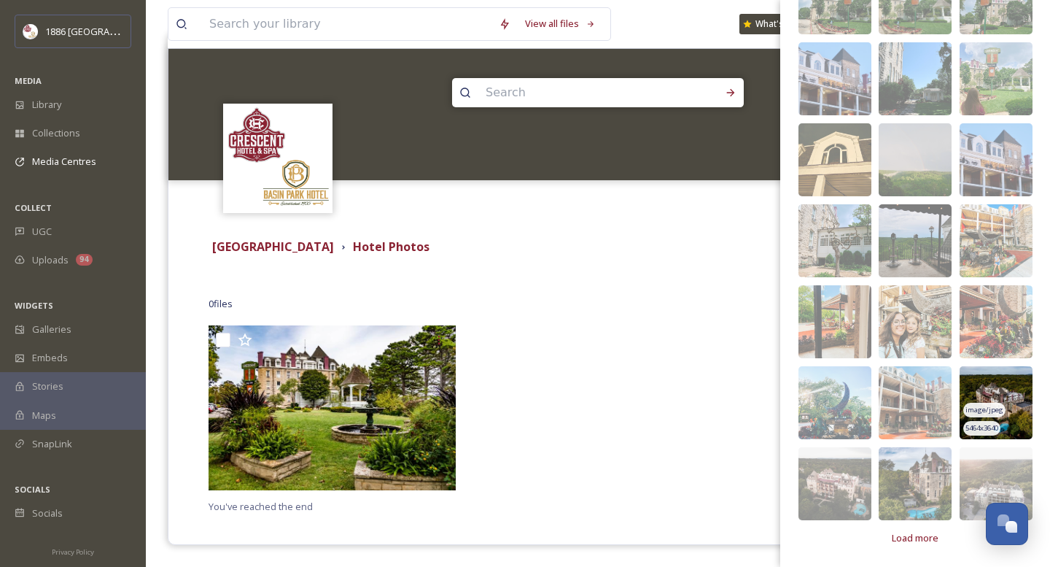
click at [992, 413] on span "image/jpeg" at bounding box center [985, 410] width 38 height 10
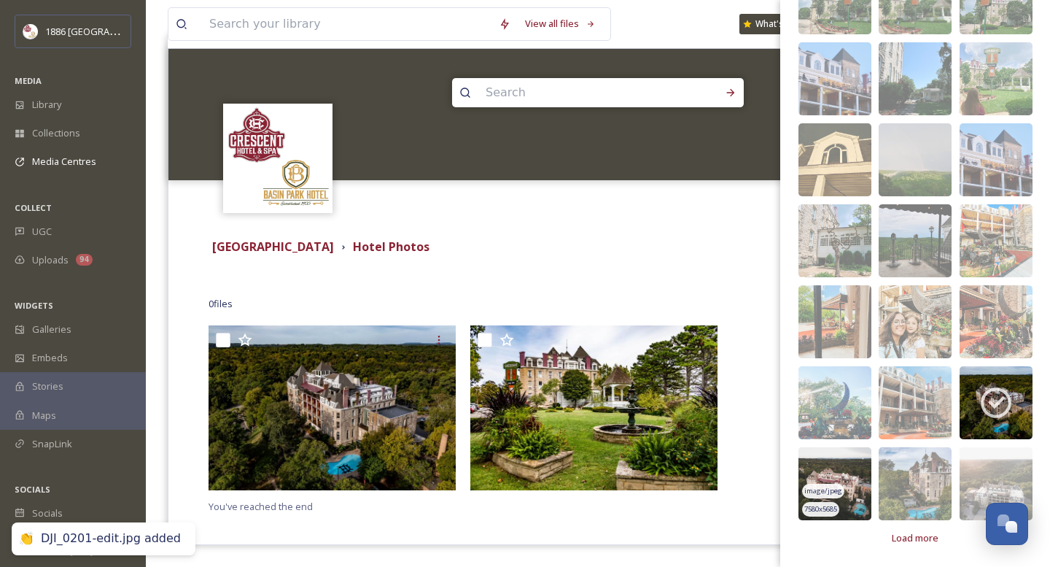
click at [842, 475] on img at bounding box center [835, 483] width 73 height 73
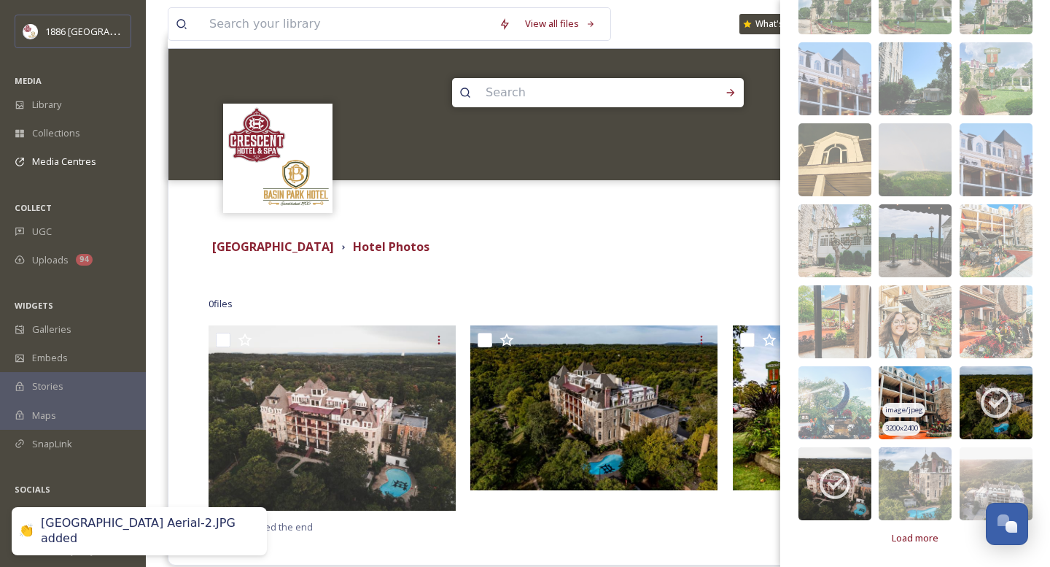
scroll to position [166, 0]
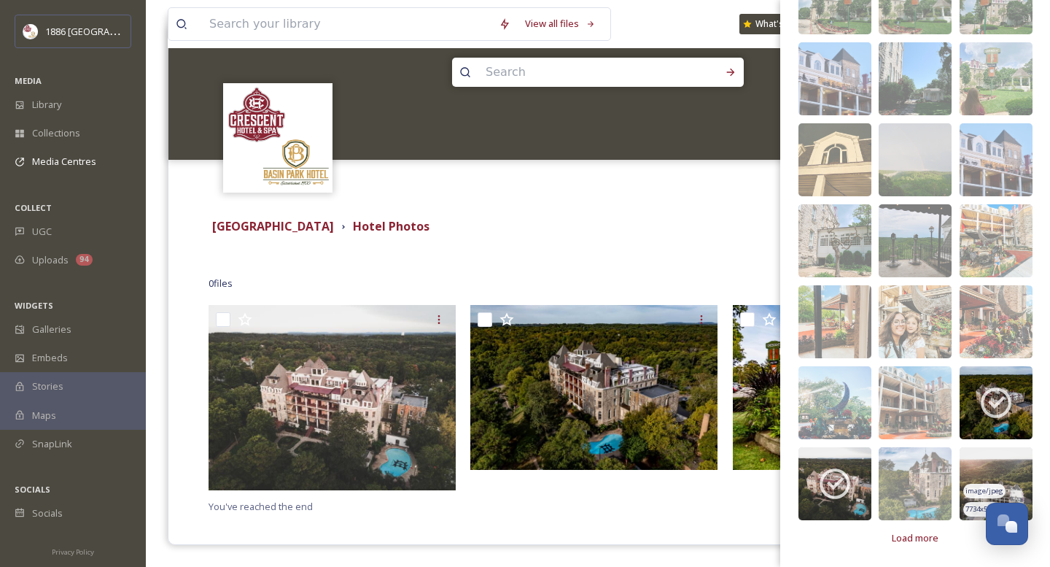
click at [1012, 486] on img at bounding box center [996, 483] width 73 height 73
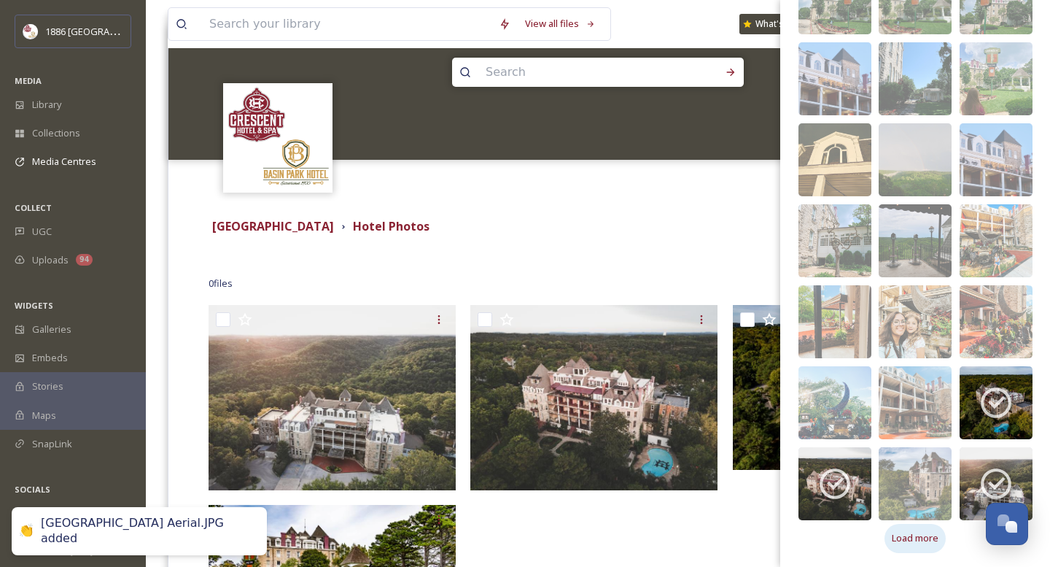
click at [930, 531] on span "Load more" at bounding box center [915, 538] width 47 height 14
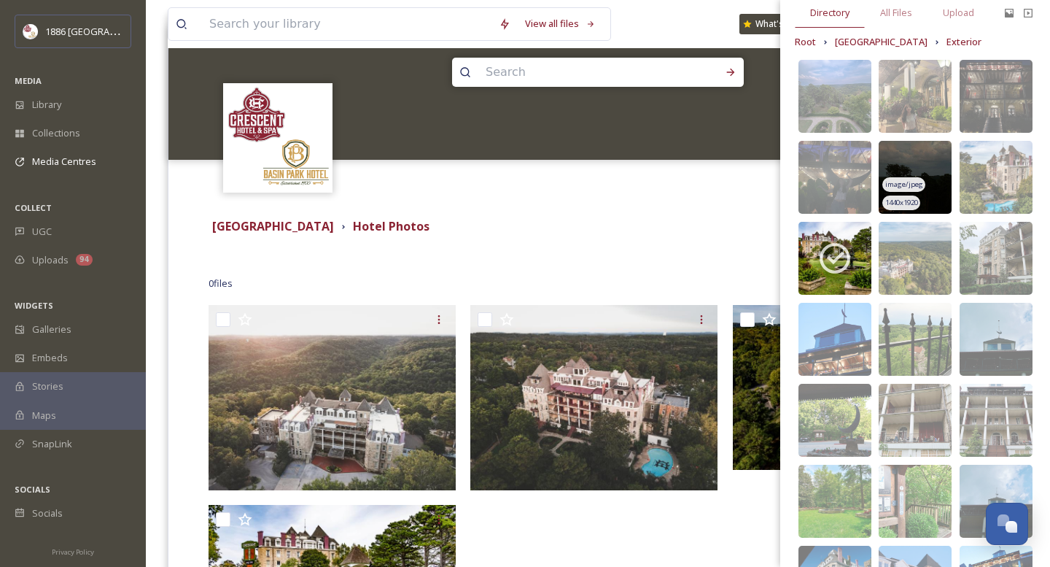
scroll to position [0, 0]
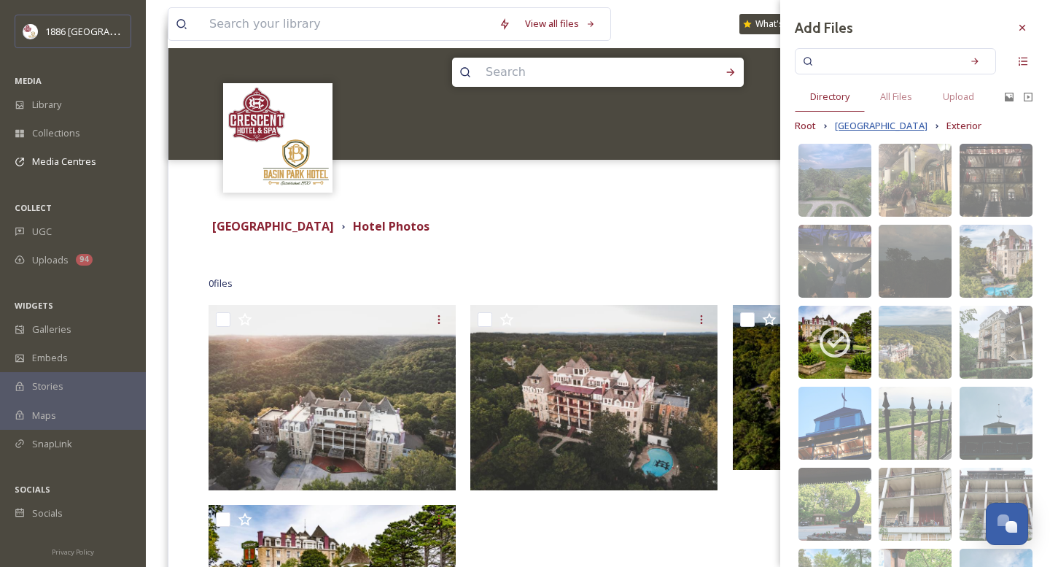
click at [871, 119] on span "[GEOGRAPHIC_DATA]" at bounding box center [881, 126] width 93 height 14
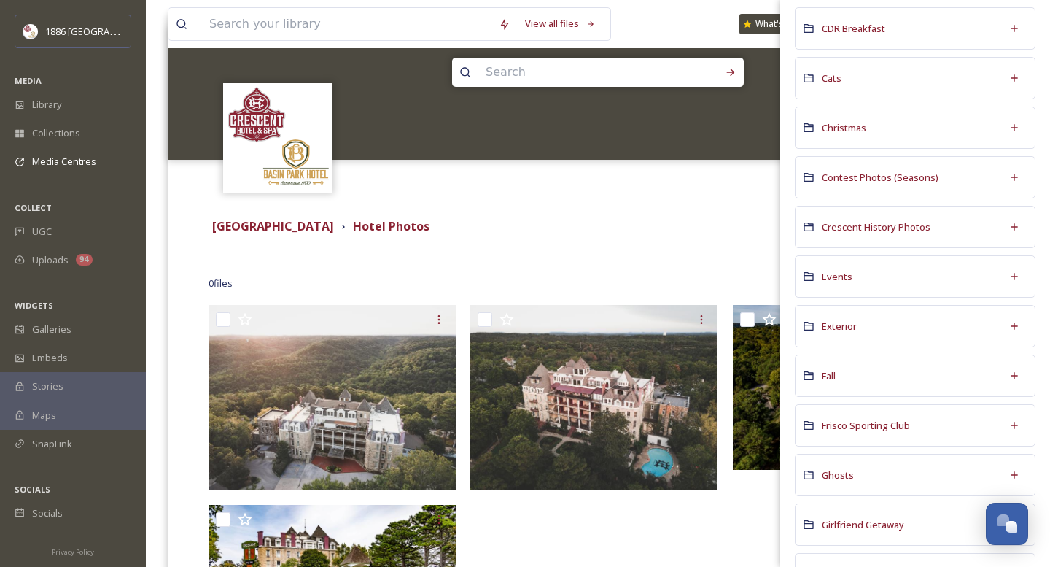
scroll to position [265, 0]
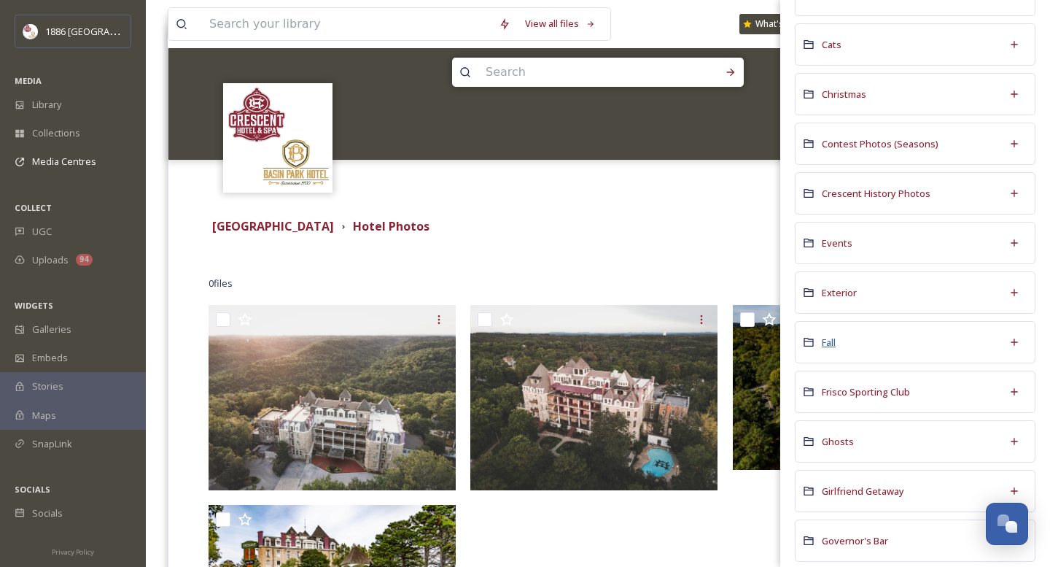
click at [831, 345] on span "Fall" at bounding box center [829, 341] width 14 height 13
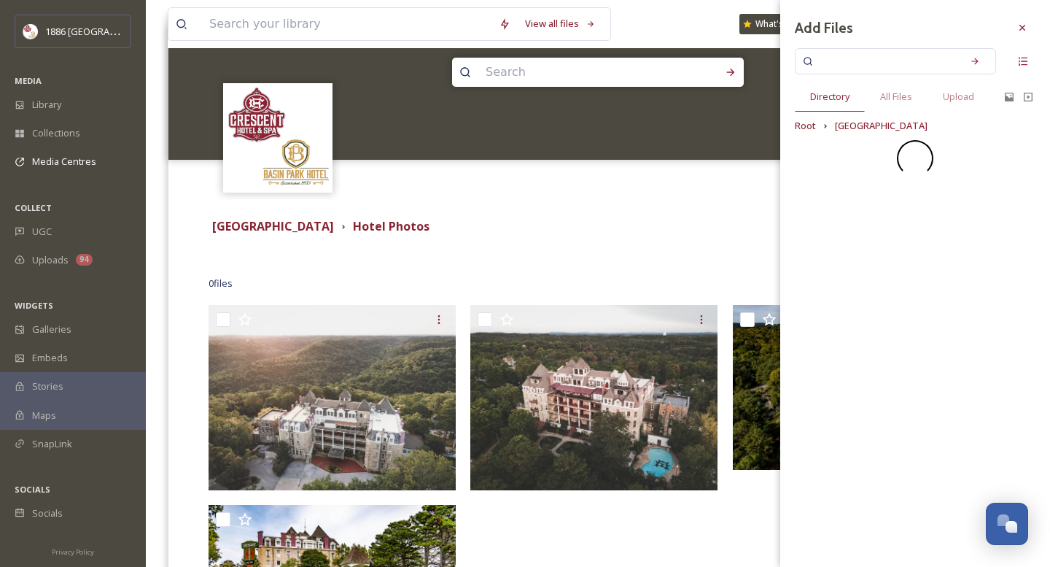
scroll to position [0, 0]
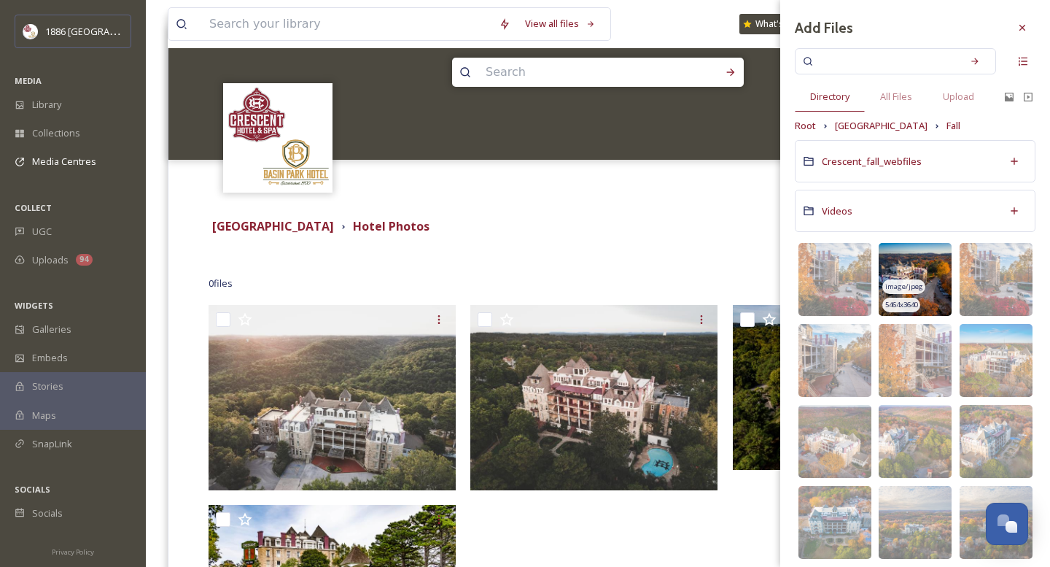
click at [931, 271] on img at bounding box center [915, 279] width 73 height 73
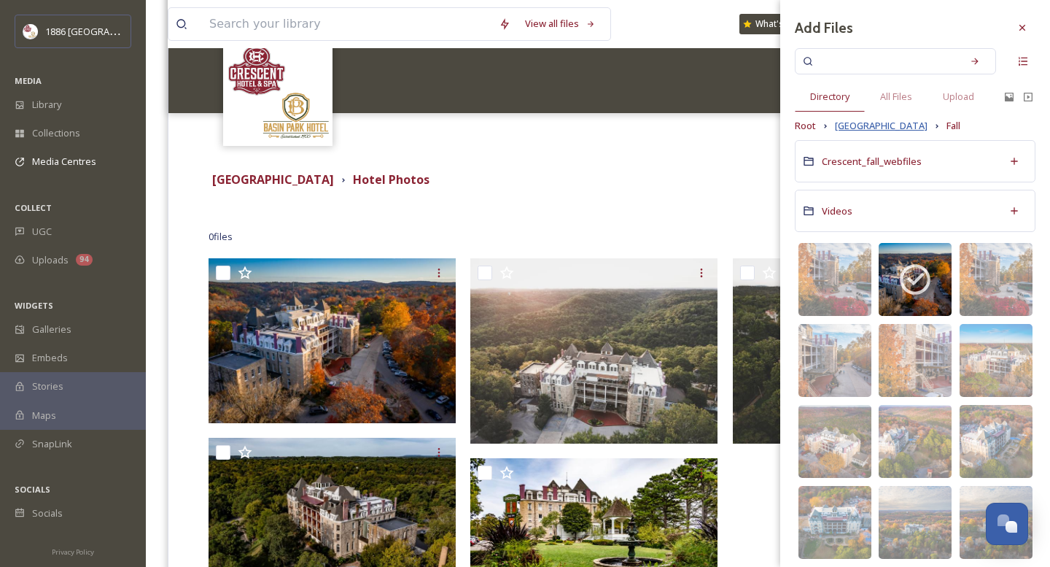
click at [876, 123] on span "[GEOGRAPHIC_DATA]" at bounding box center [881, 126] width 93 height 14
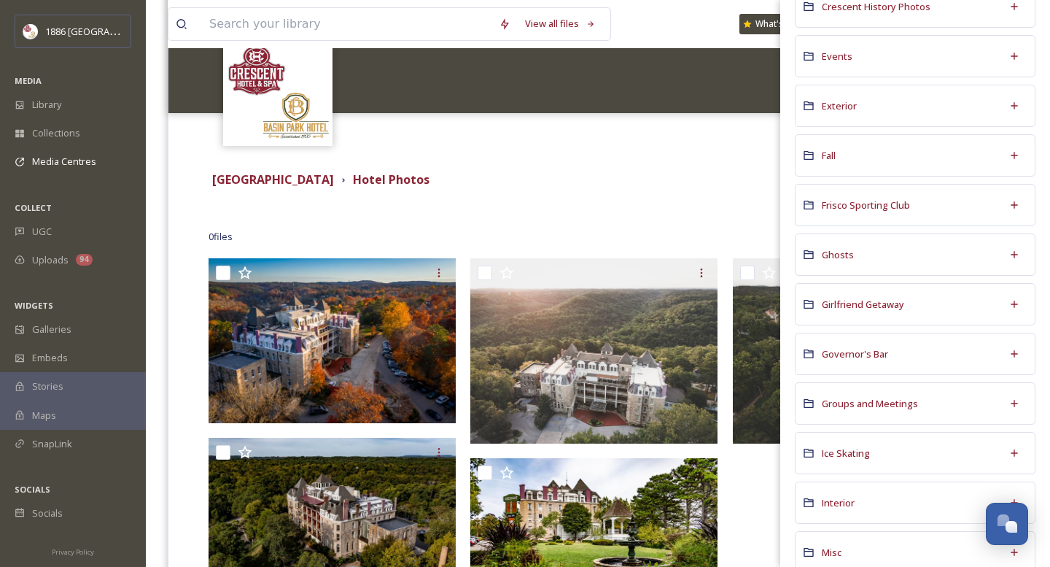
scroll to position [455, 0]
click at [838, 502] on span "Interior" at bounding box center [838, 499] width 33 height 13
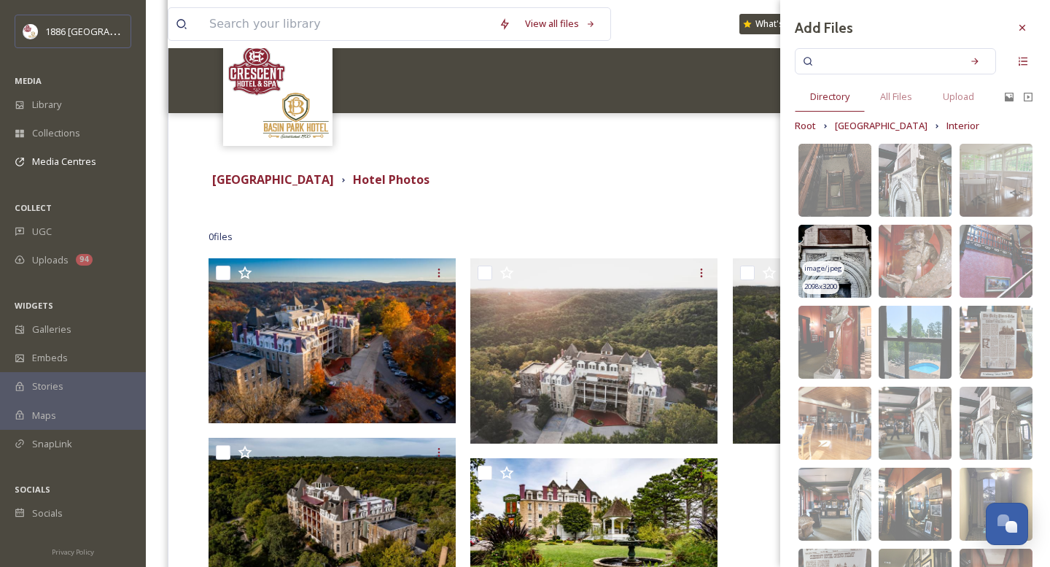
click at [830, 248] on img at bounding box center [835, 261] width 73 height 73
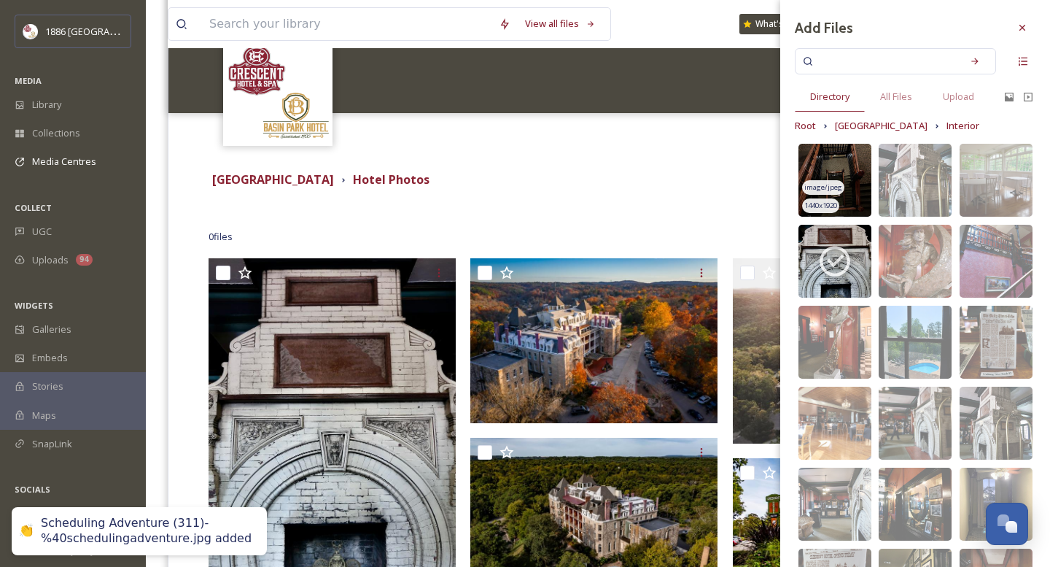
click at [833, 160] on img at bounding box center [835, 180] width 73 height 73
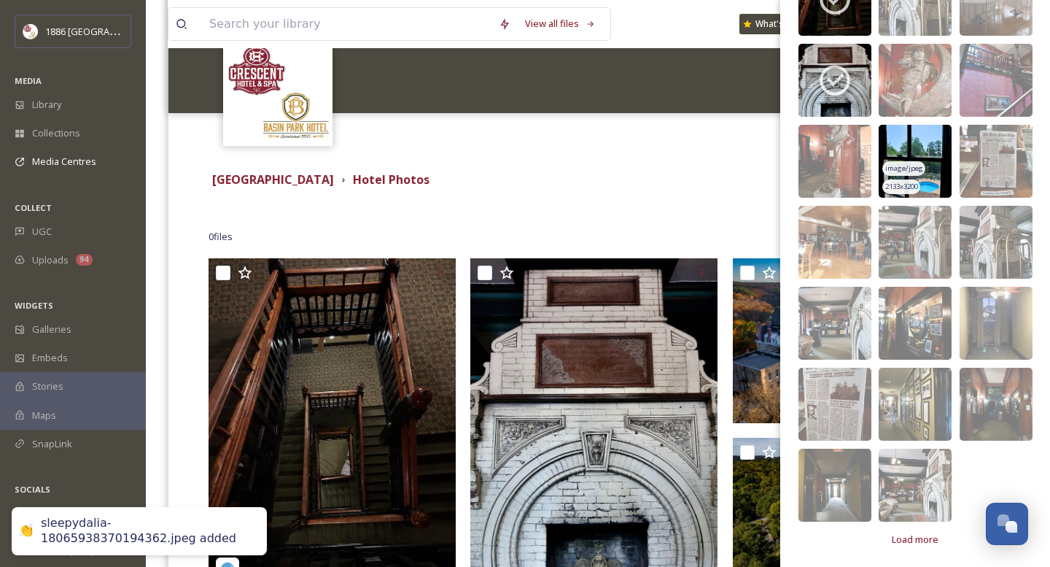
scroll to position [182, 0]
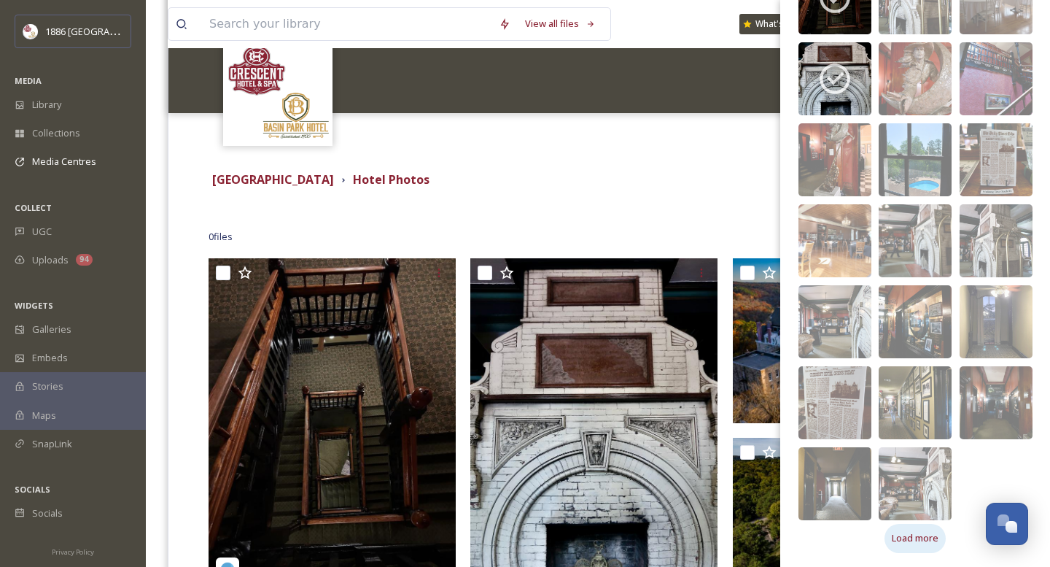
click at [909, 536] on span "Load more" at bounding box center [915, 538] width 47 height 14
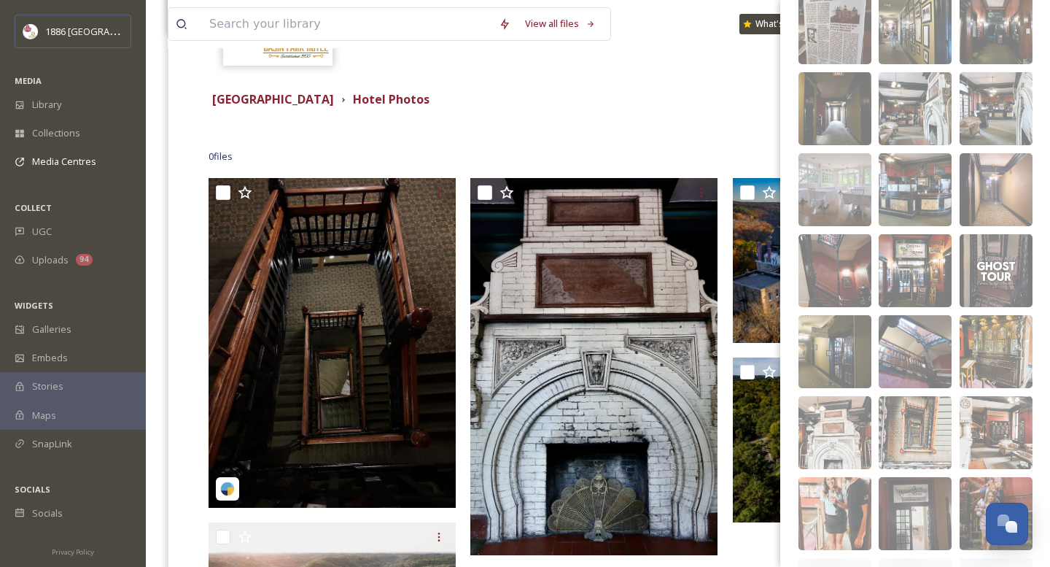
scroll to position [559, 0]
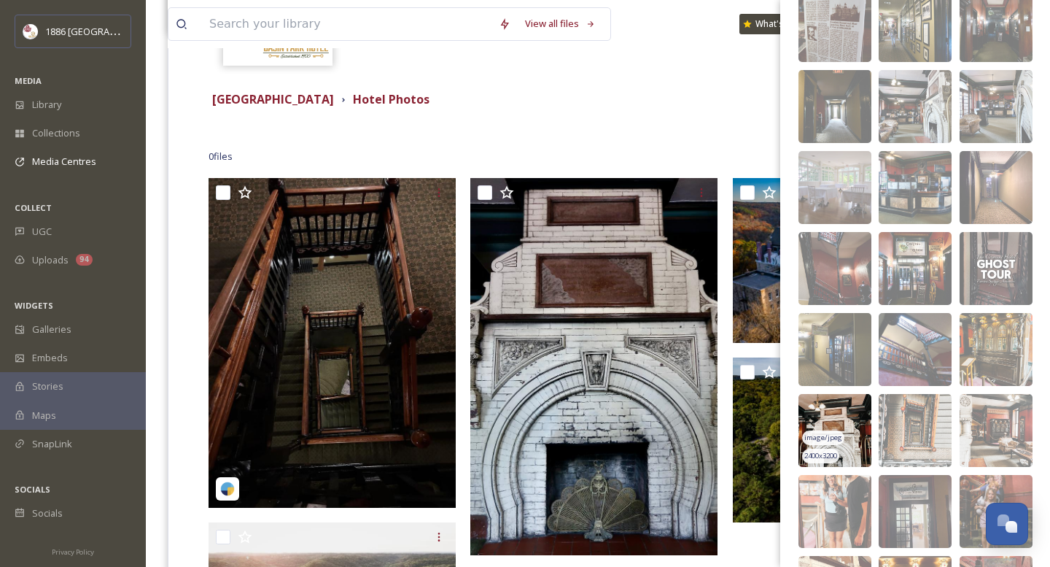
click at [837, 407] on img at bounding box center [835, 430] width 73 height 73
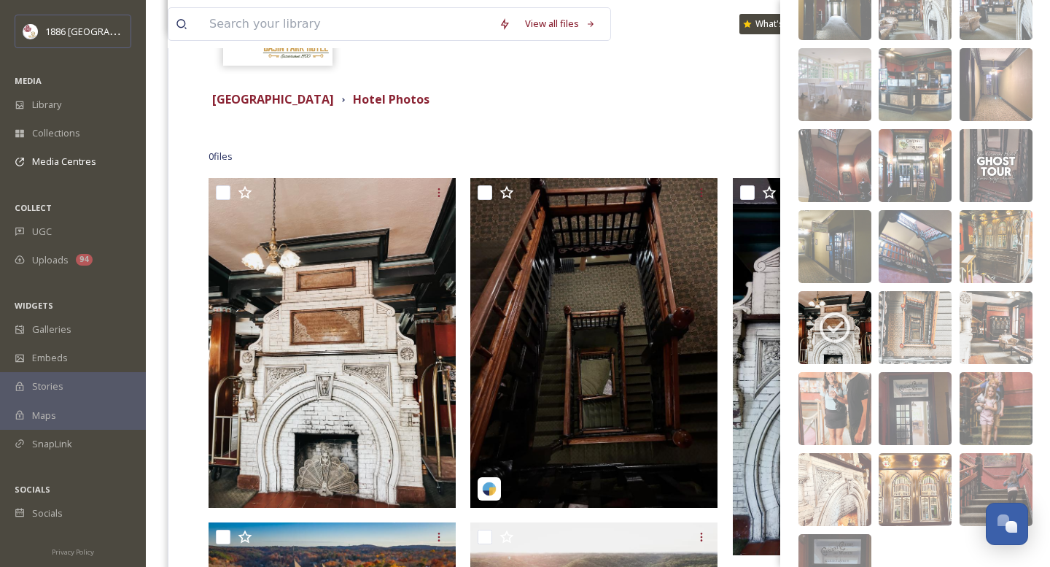
scroll to position [749, 0]
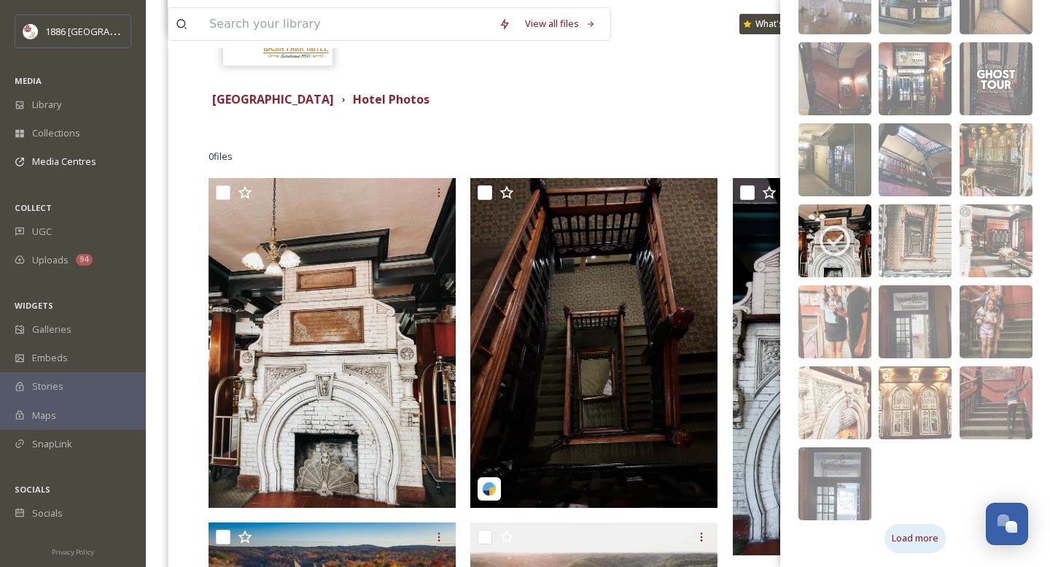
click at [923, 532] on span "Load more" at bounding box center [915, 538] width 47 height 14
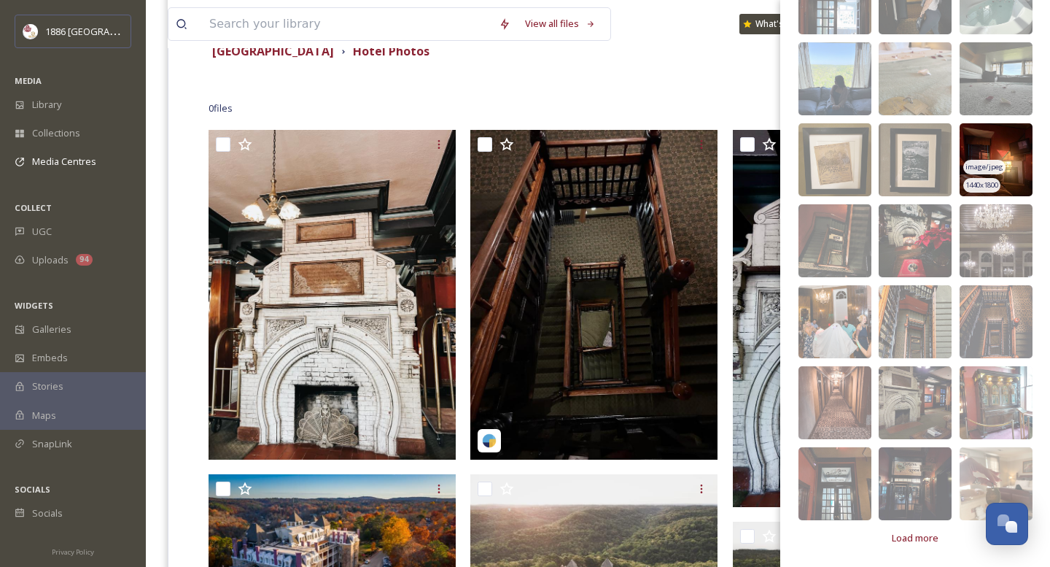
scroll to position [0, 0]
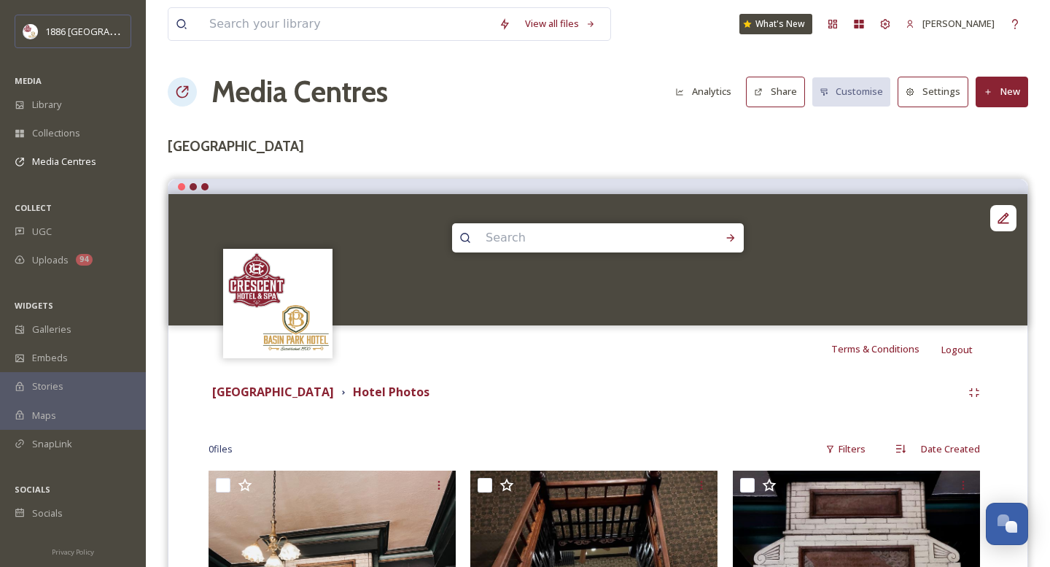
click at [513, 143] on h3 "[GEOGRAPHIC_DATA]" at bounding box center [598, 146] width 861 height 21
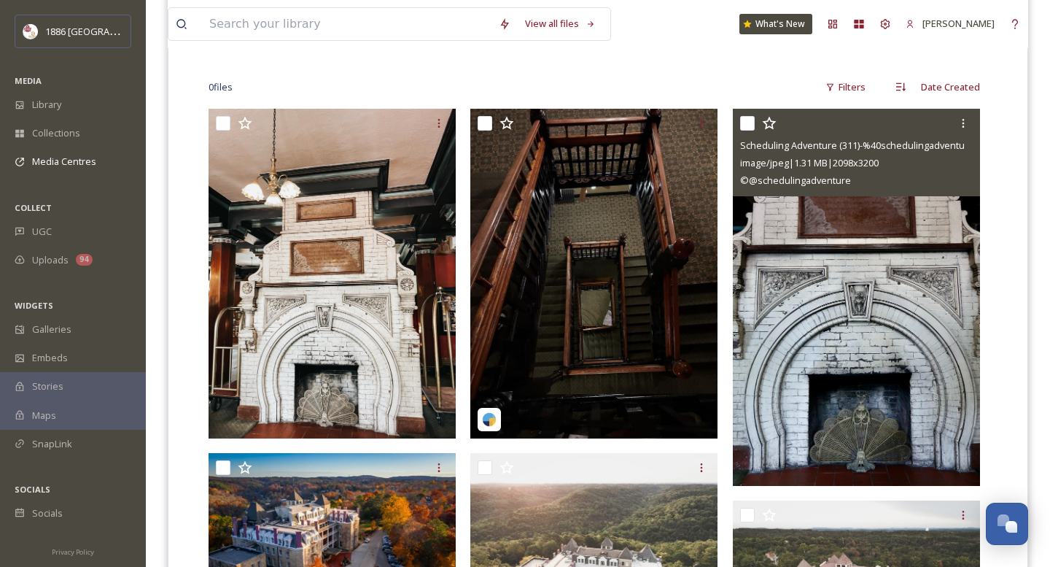
scroll to position [361, 0]
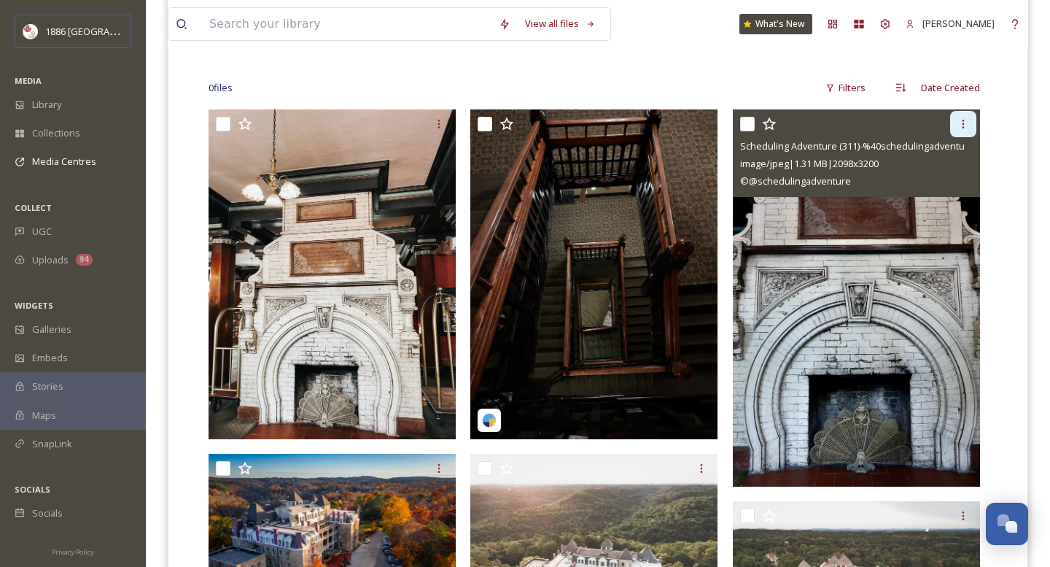
click at [967, 124] on icon at bounding box center [963, 124] width 12 height 12
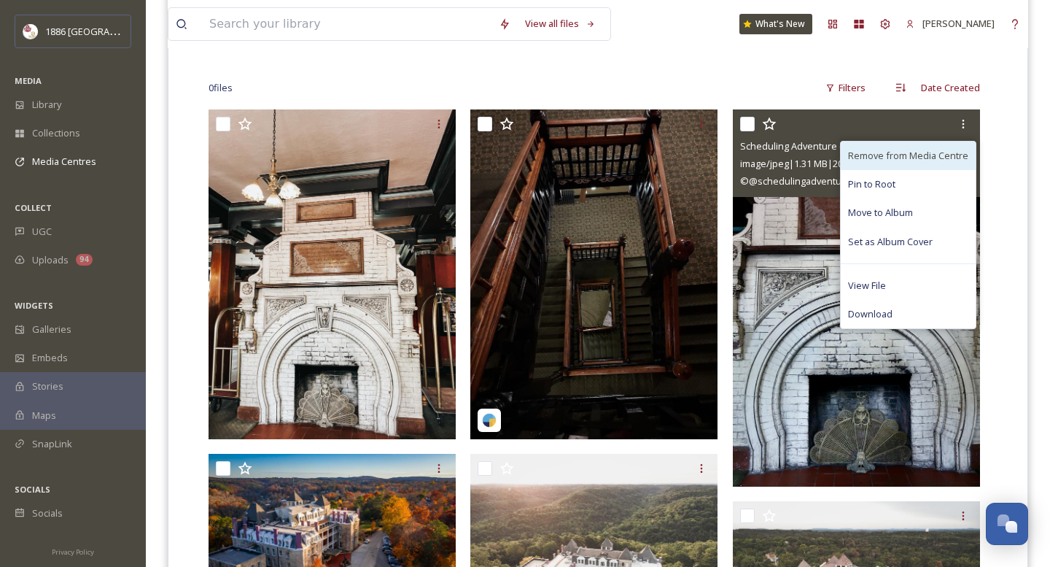
click at [923, 145] on div "Remove from Media Centre" at bounding box center [908, 155] width 135 height 28
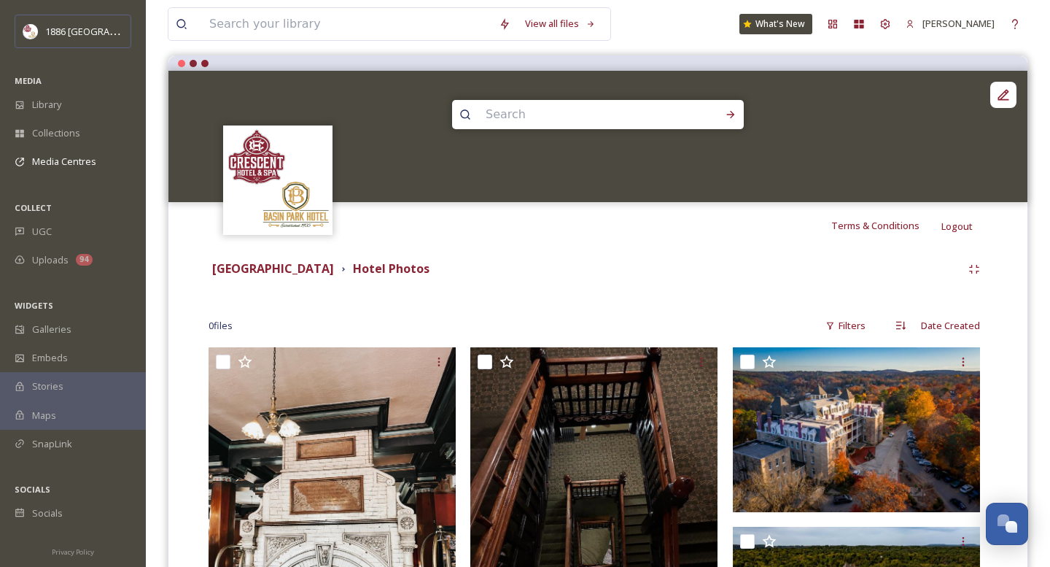
scroll to position [0, 0]
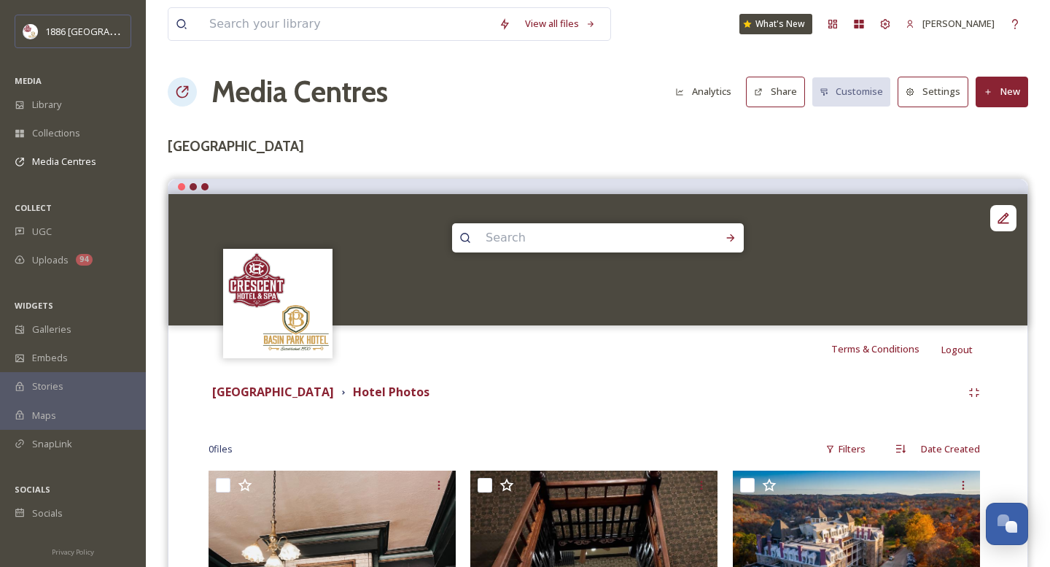
click at [1016, 87] on button "New" at bounding box center [1002, 92] width 53 height 30
click at [1004, 125] on span "Add Files" at bounding box center [992, 126] width 39 height 14
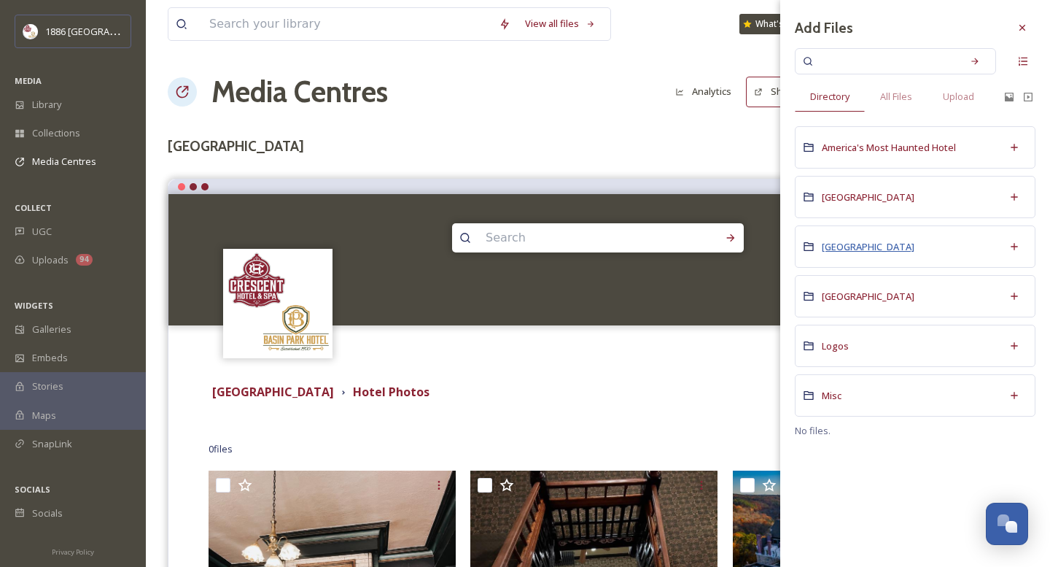
click at [853, 240] on span "[GEOGRAPHIC_DATA]" at bounding box center [868, 246] width 93 height 13
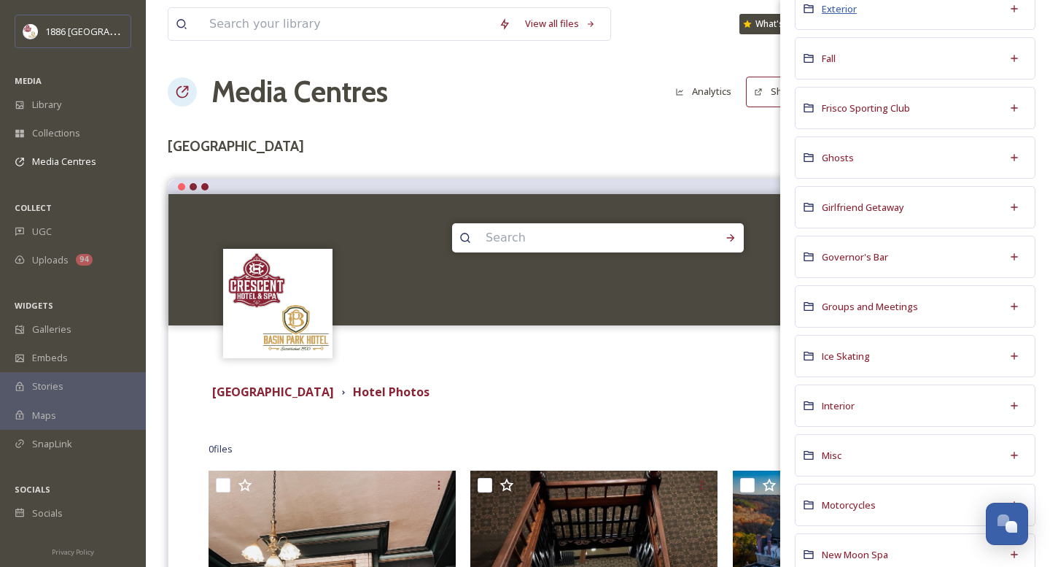
scroll to position [563, 0]
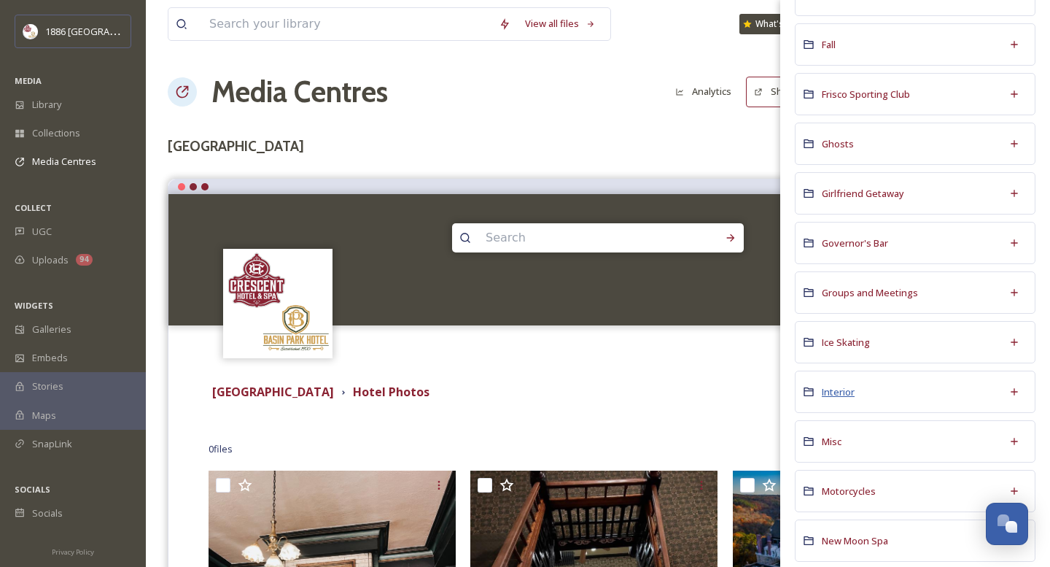
click at [835, 389] on span "Interior" at bounding box center [838, 391] width 33 height 13
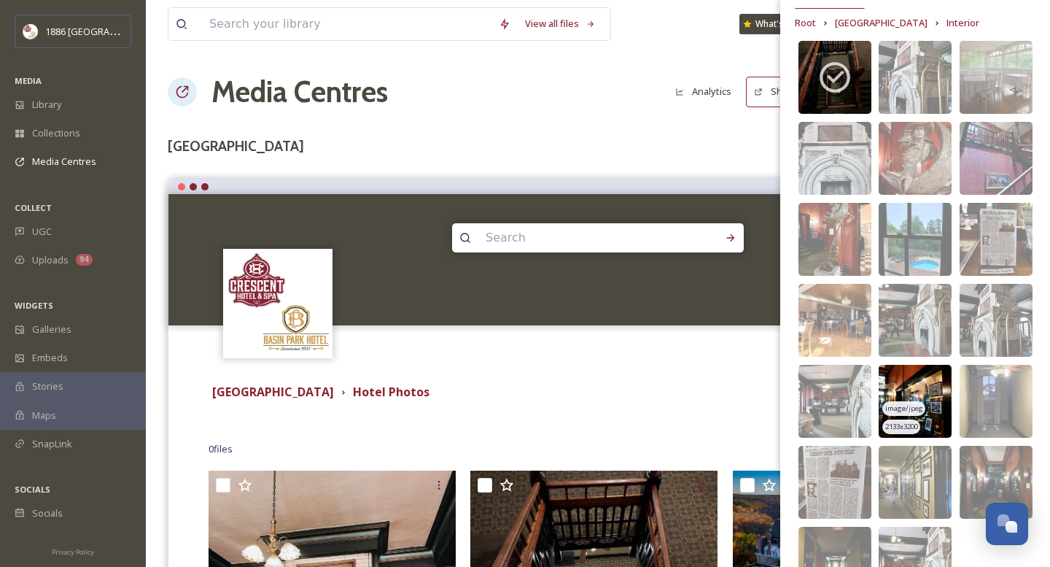
scroll to position [104, 0]
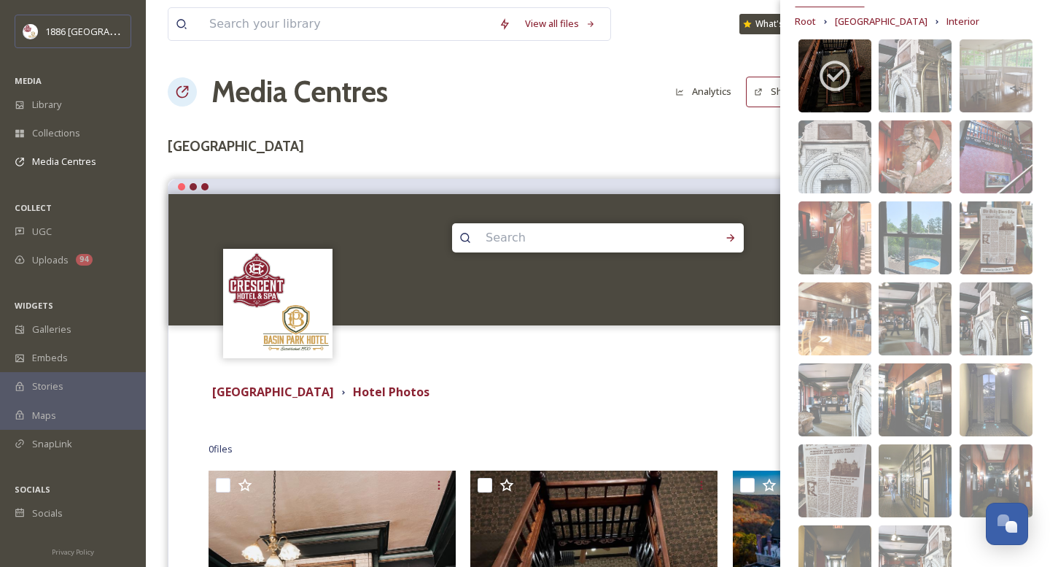
click at [586, 96] on div "Media Centres Analytics Share Customise Settings New" at bounding box center [598, 92] width 861 height 44
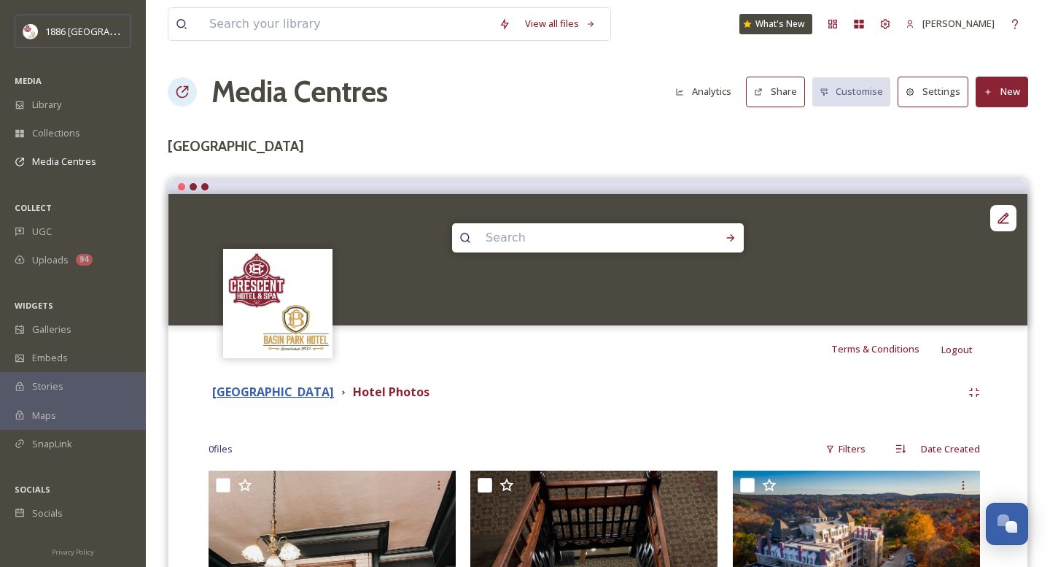
click at [278, 397] on strong "[GEOGRAPHIC_DATA]" at bounding box center [273, 392] width 122 height 16
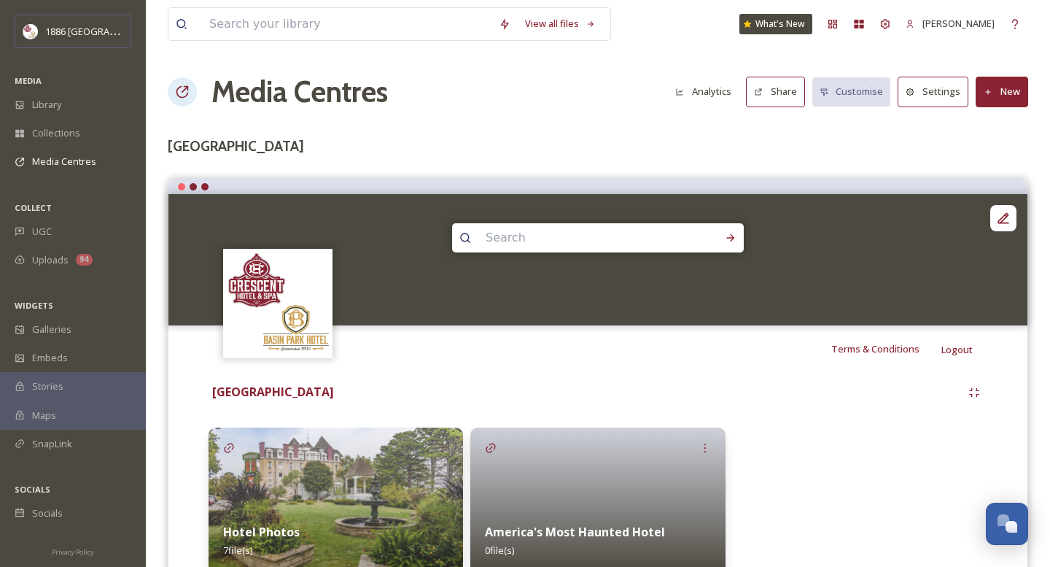
click at [767, 98] on button "Share" at bounding box center [775, 92] width 59 height 30
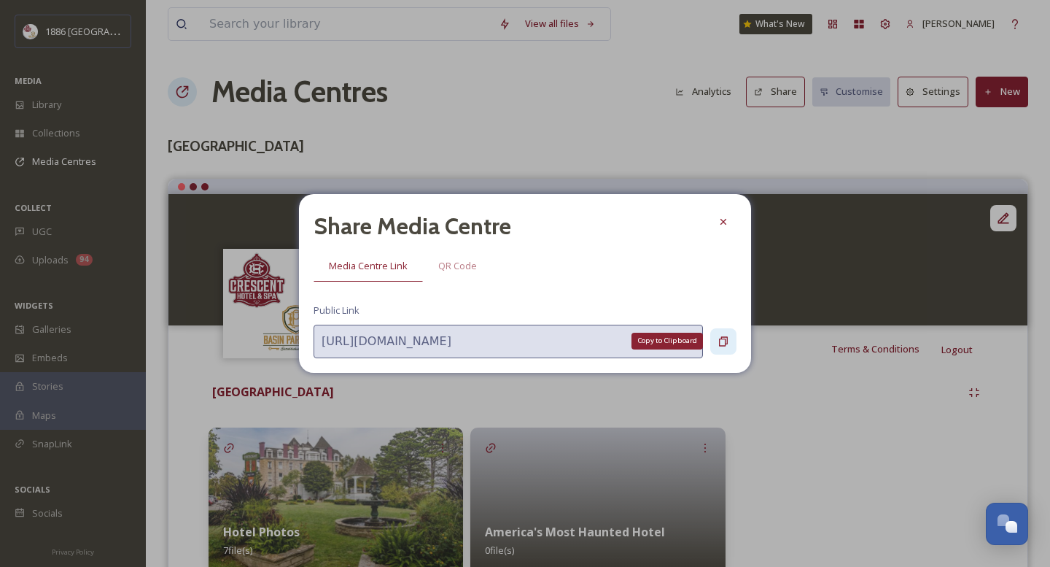
click at [724, 339] on icon at bounding box center [724, 341] width 12 height 12
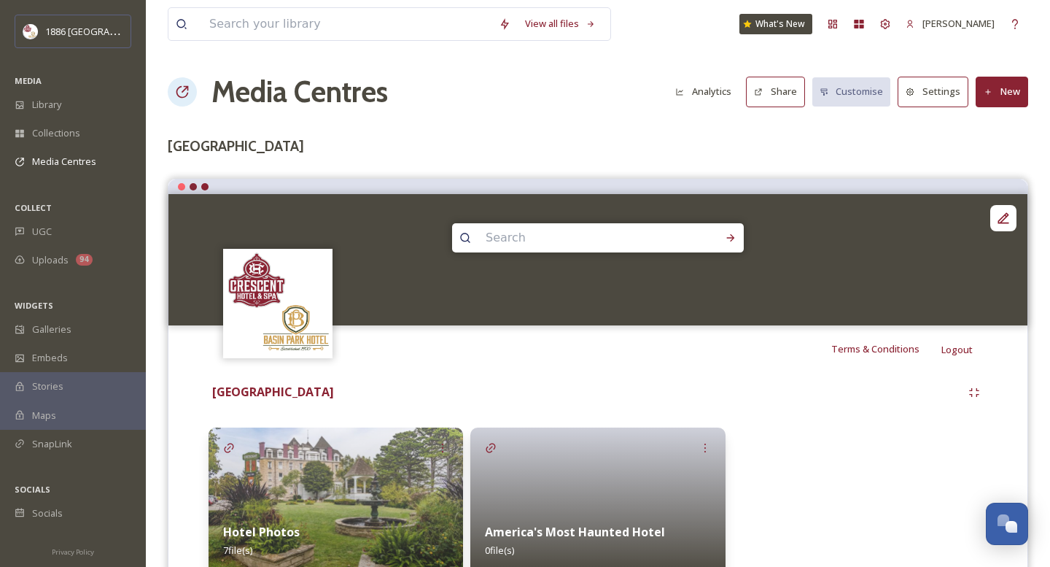
click at [946, 88] on button "Settings" at bounding box center [933, 92] width 71 height 30
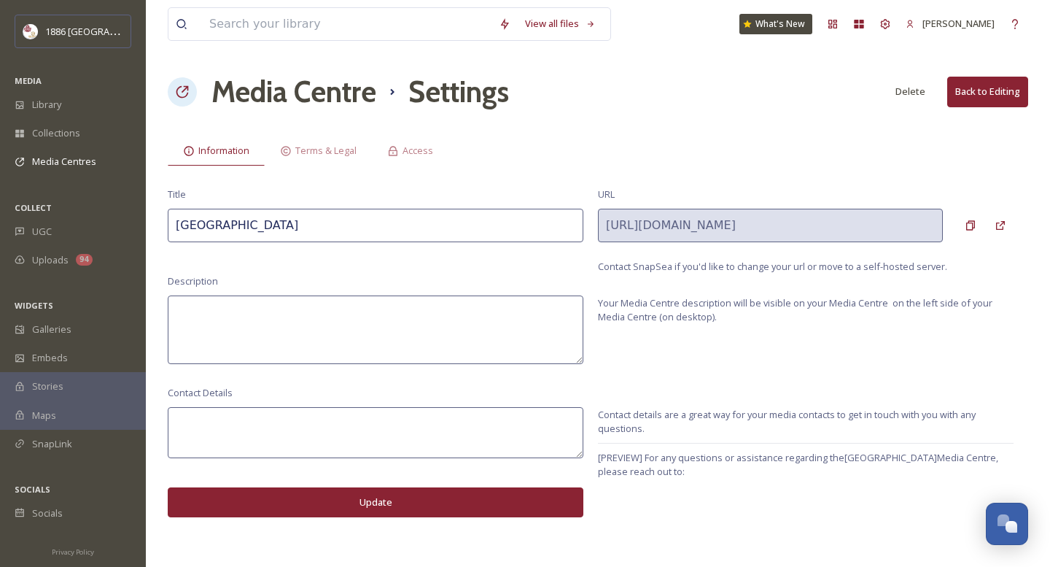
click at [418, 168] on div "View all files What's New [PERSON_NAME] Media Centre Settings Delete Back to Ed…" at bounding box center [598, 283] width 904 height 567
click at [413, 147] on span "Access" at bounding box center [418, 151] width 31 height 14
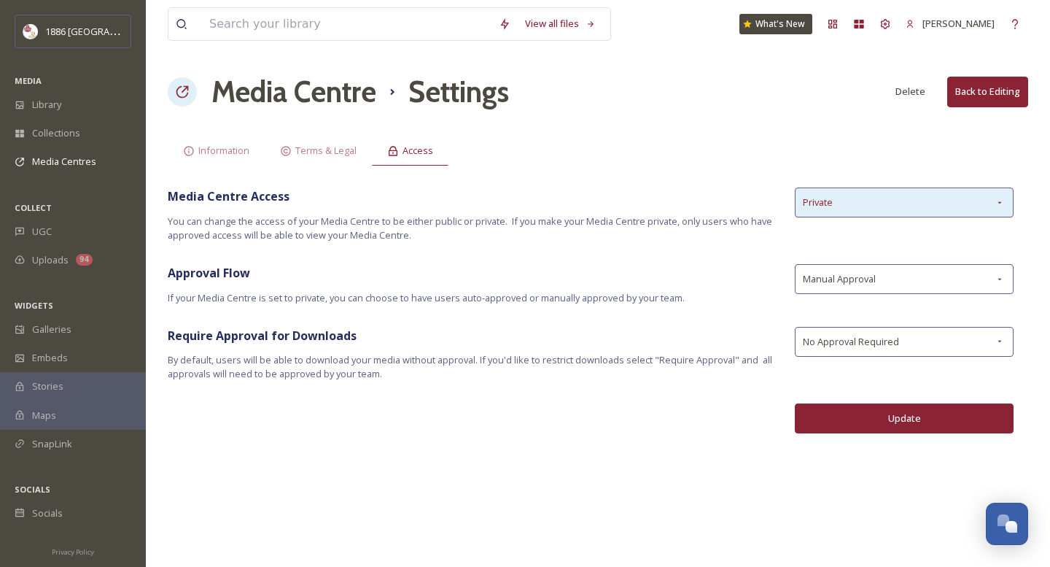
click at [917, 201] on div "Private" at bounding box center [904, 202] width 219 height 30
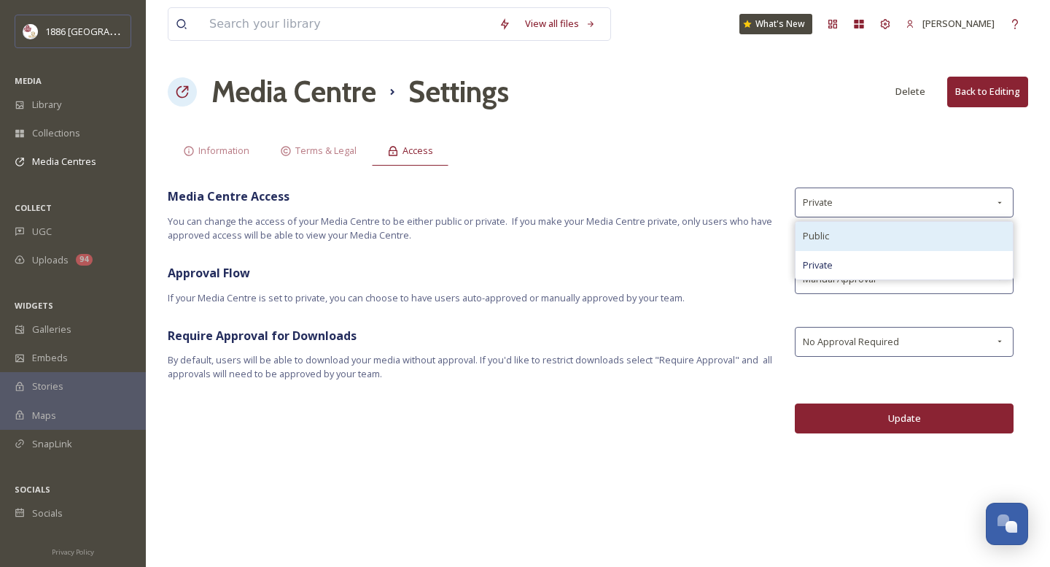
click at [885, 239] on div "Public" at bounding box center [904, 236] width 217 height 28
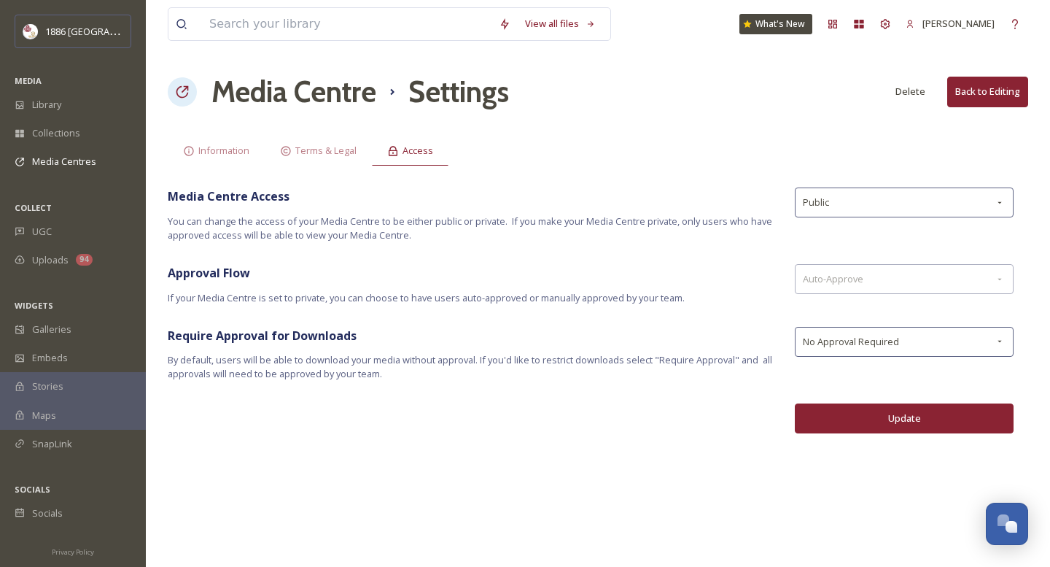
click at [865, 403] on button "Update" at bounding box center [904, 418] width 219 height 30
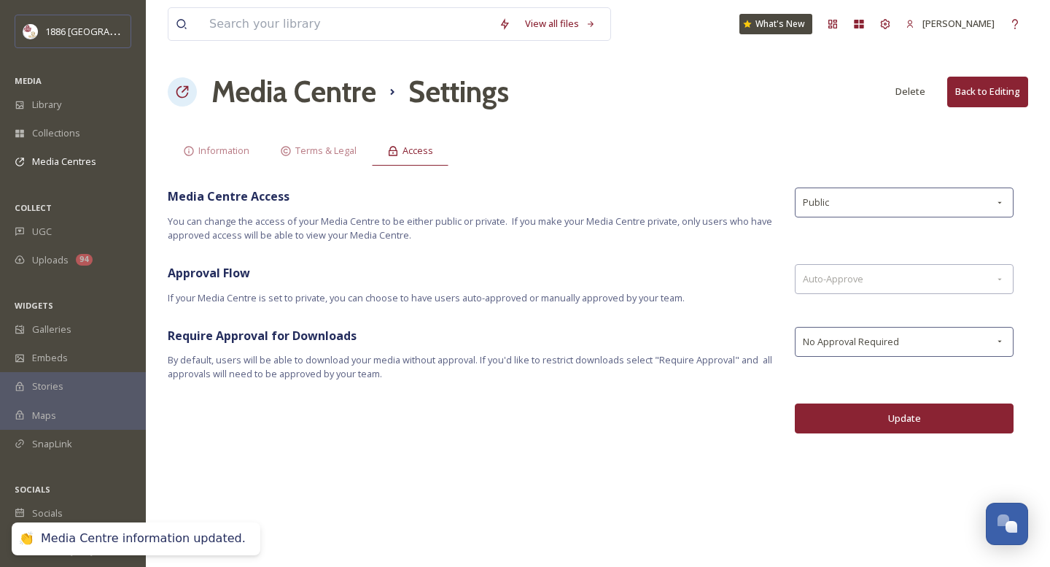
click at [990, 98] on button "Back to Editing" at bounding box center [987, 92] width 81 height 30
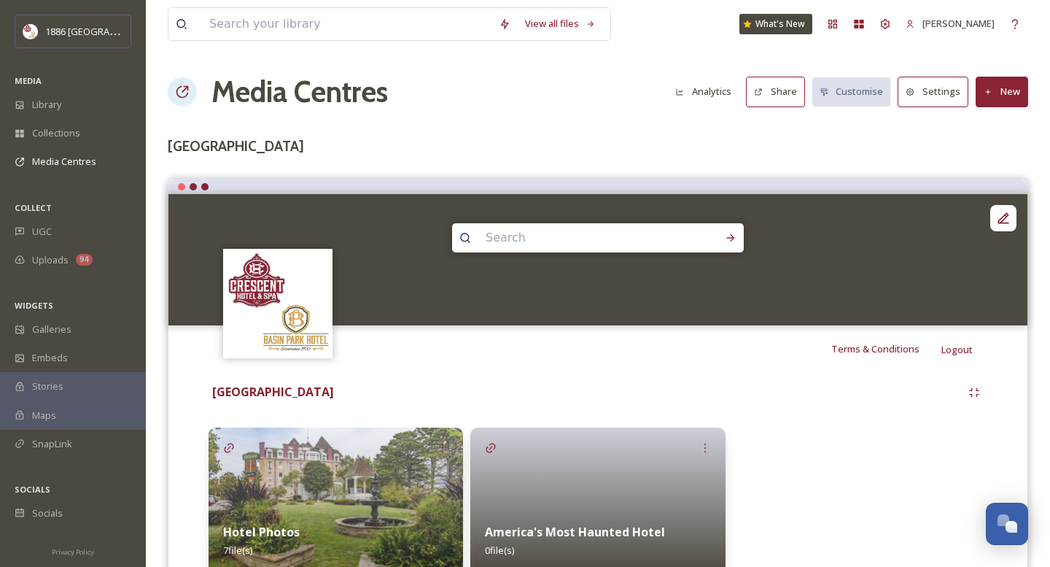
click at [530, 485] on div at bounding box center [597, 500] width 255 height 146
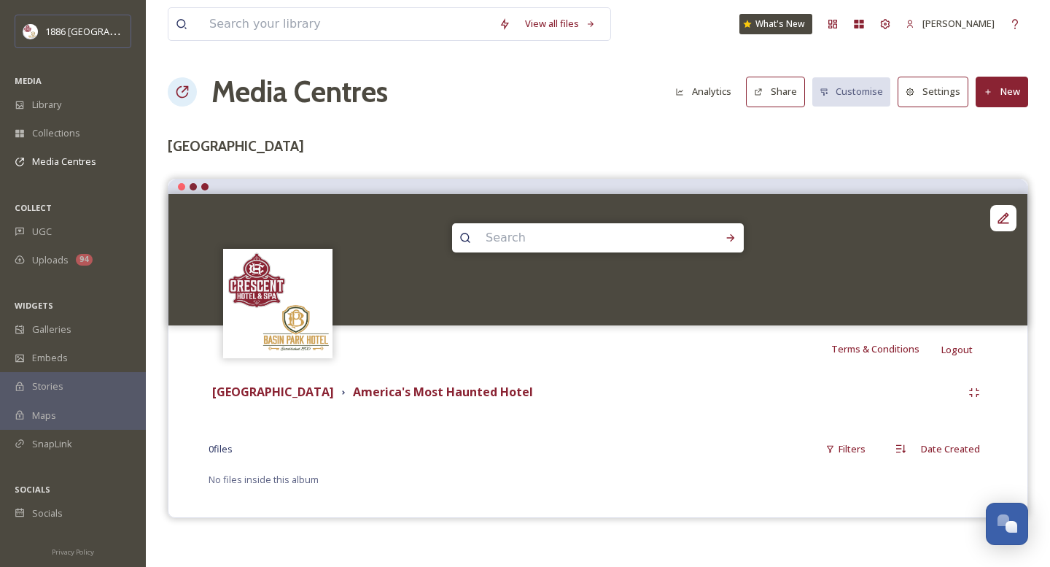
click at [1010, 94] on button "New" at bounding box center [1002, 92] width 53 height 30
click at [998, 133] on div "Add Files" at bounding box center [997, 126] width 62 height 28
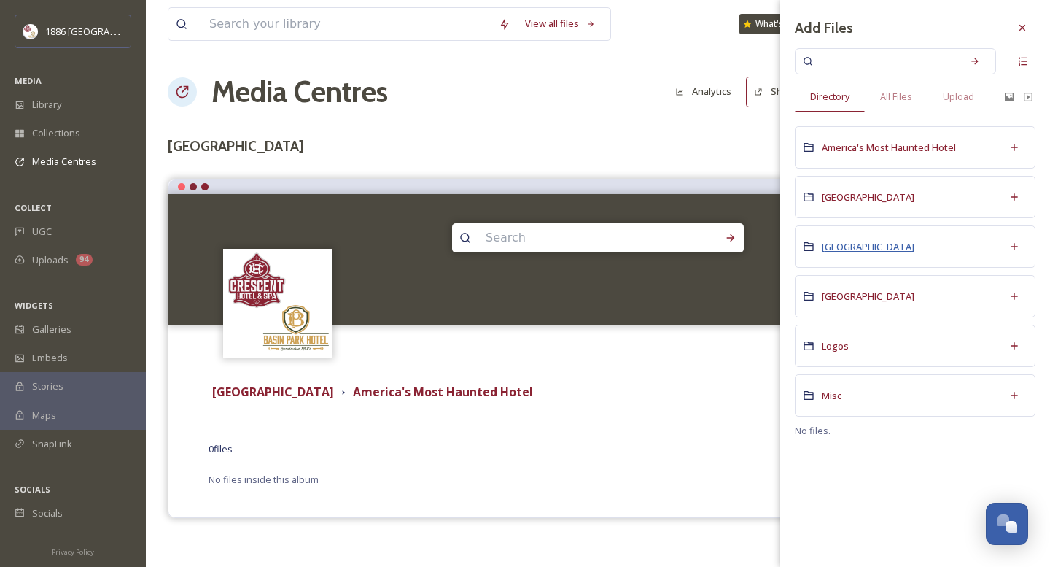
click at [870, 249] on span "[GEOGRAPHIC_DATA]" at bounding box center [868, 246] width 93 height 13
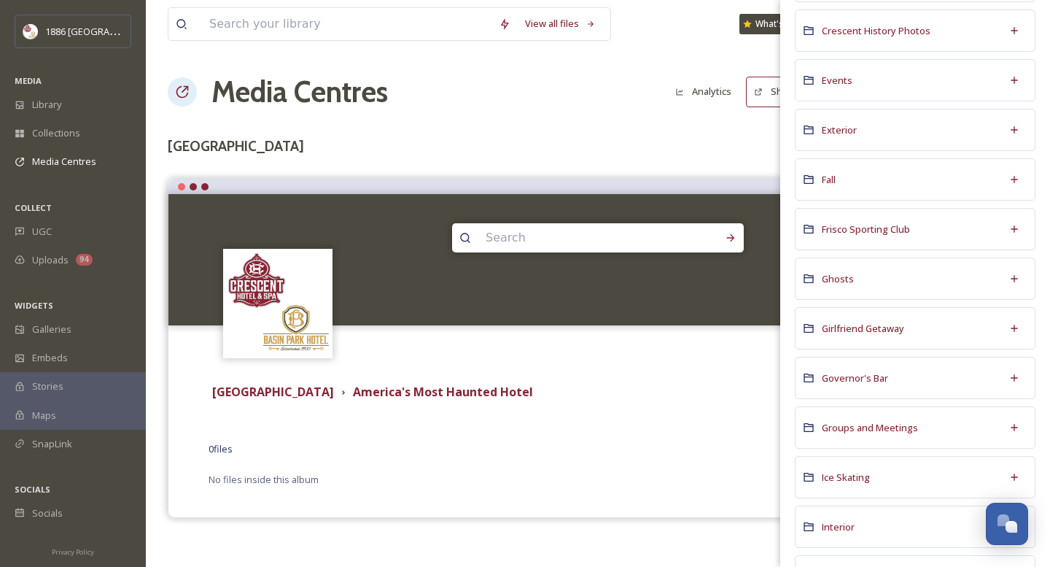
scroll to position [430, 0]
click at [839, 275] on span "Ghosts" at bounding box center [838, 276] width 32 height 13
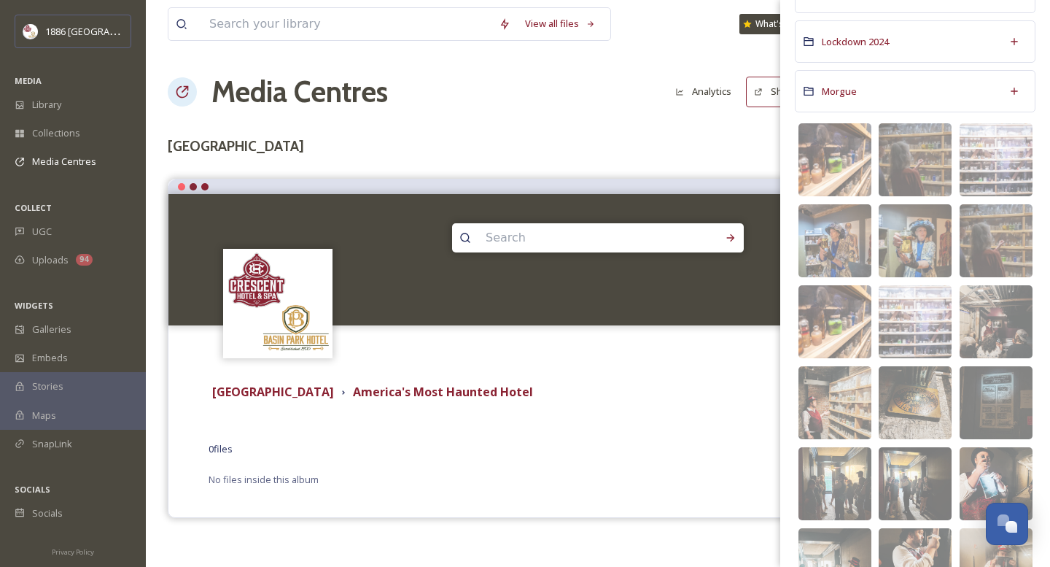
scroll to position [518, 0]
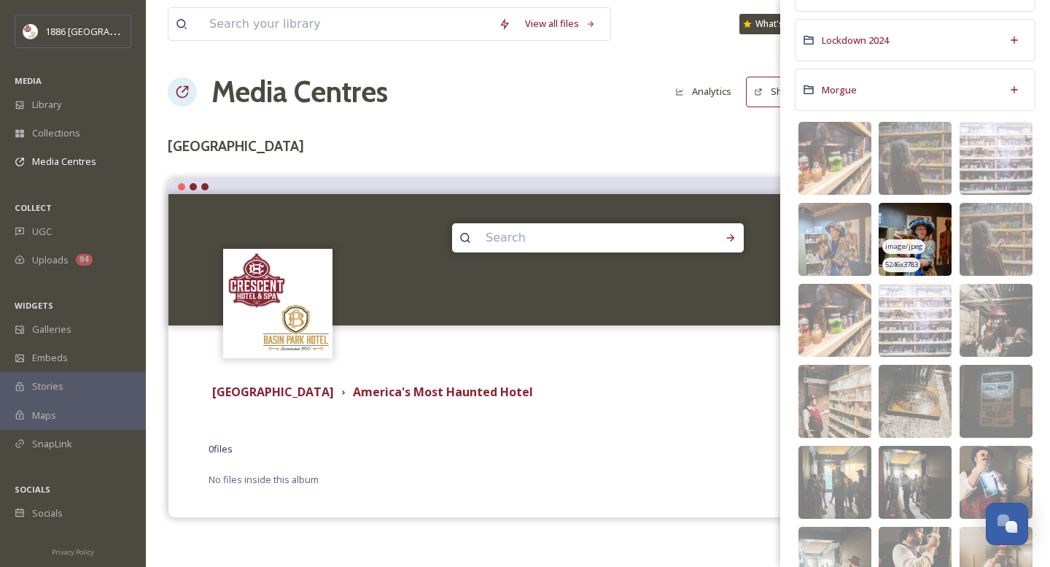
click at [912, 211] on img at bounding box center [915, 239] width 73 height 73
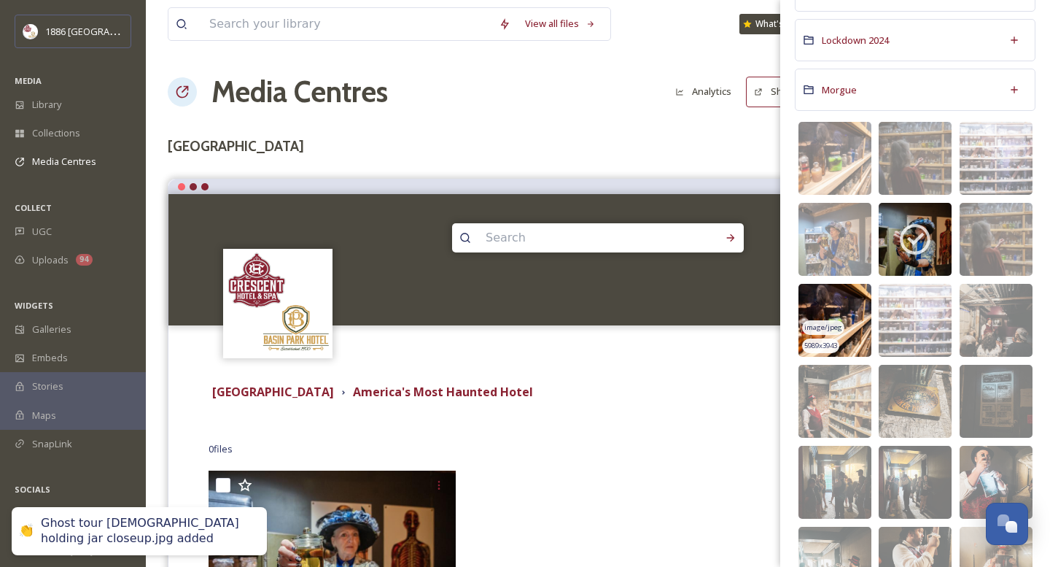
click at [818, 303] on img at bounding box center [835, 320] width 73 height 73
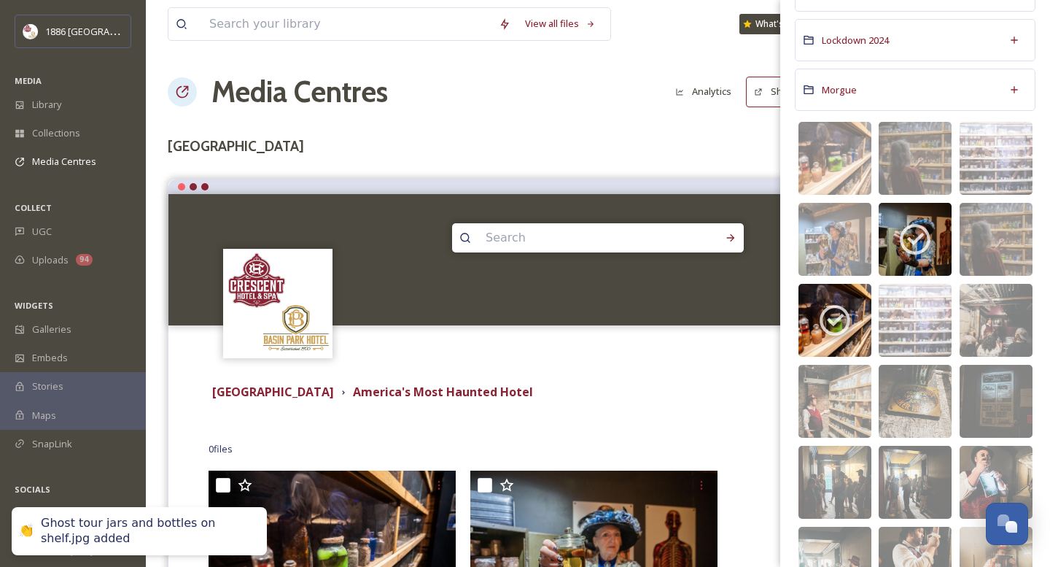
scroll to position [590, 0]
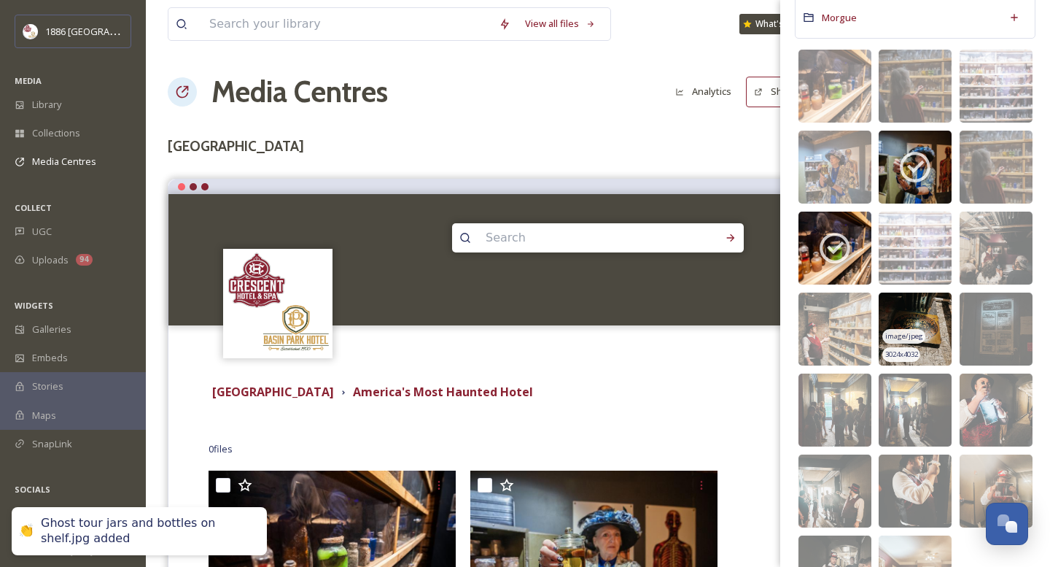
click at [918, 342] on div "image/jpeg" at bounding box center [903, 336] width 42 height 15
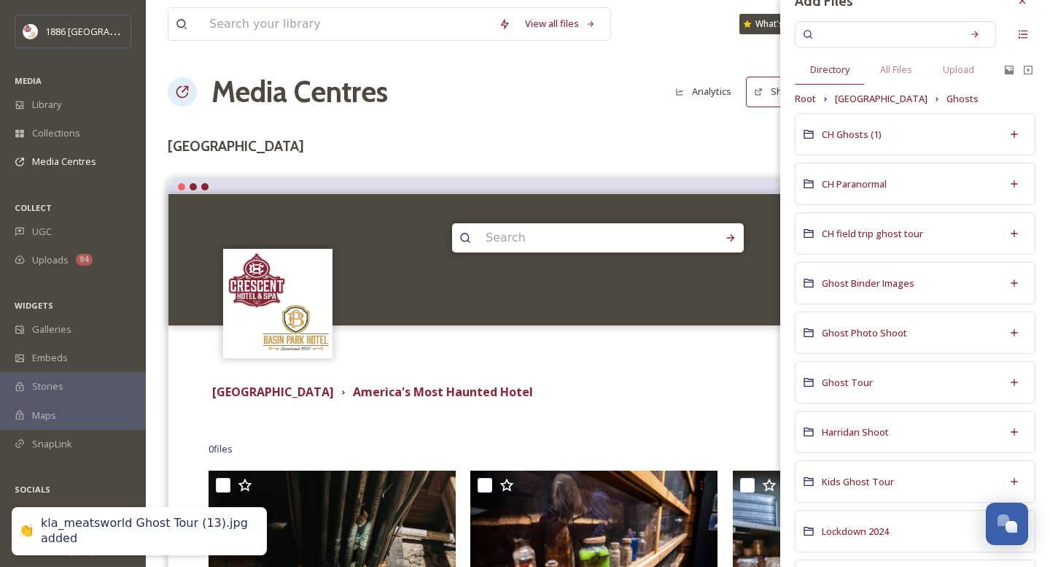
scroll to position [0, 0]
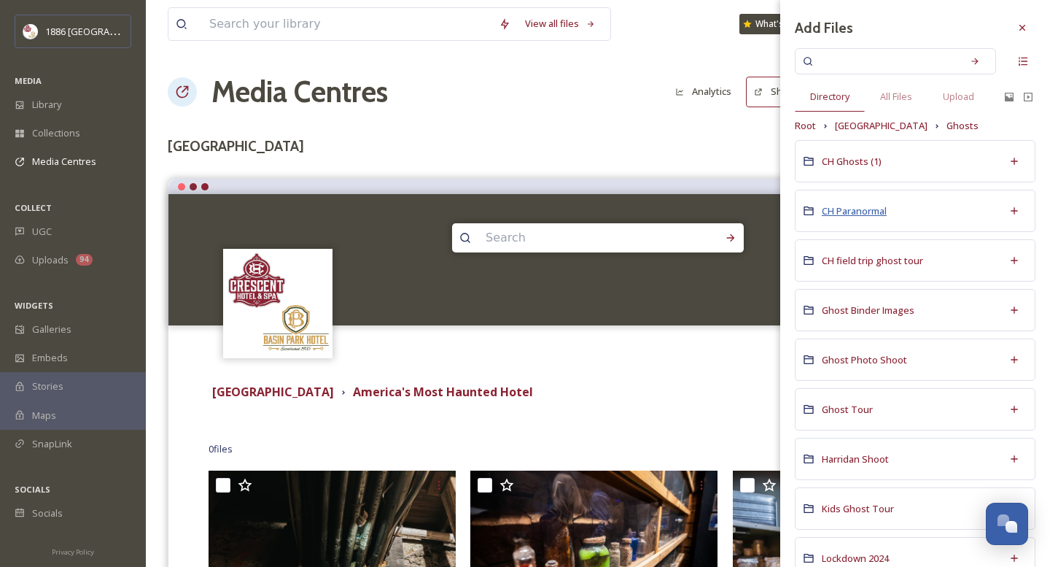
click at [855, 216] on span "CH Paranormal" at bounding box center [854, 210] width 65 height 13
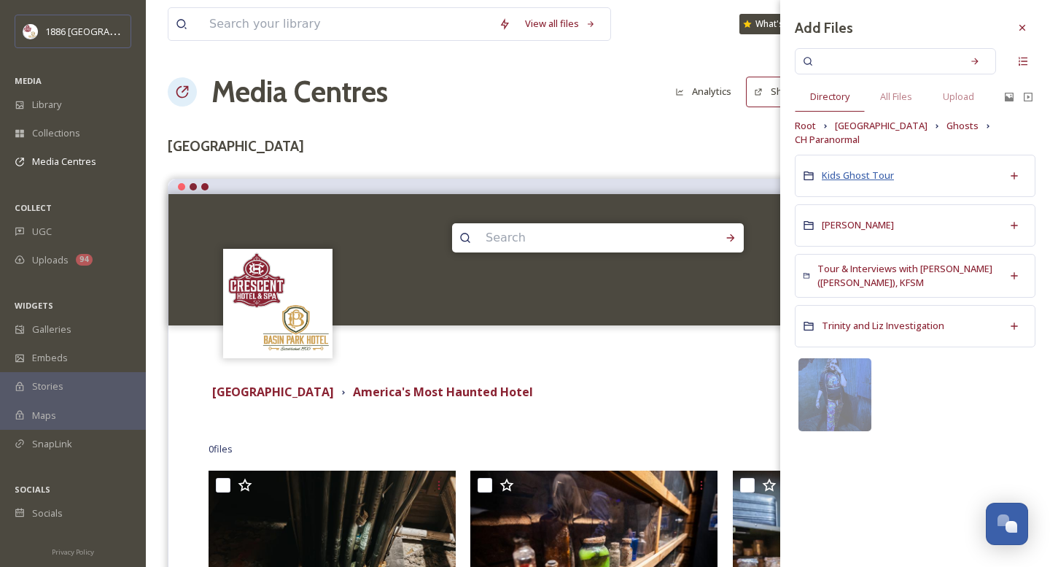
click at [845, 168] on span "Kids Ghost Tour" at bounding box center [858, 174] width 72 height 13
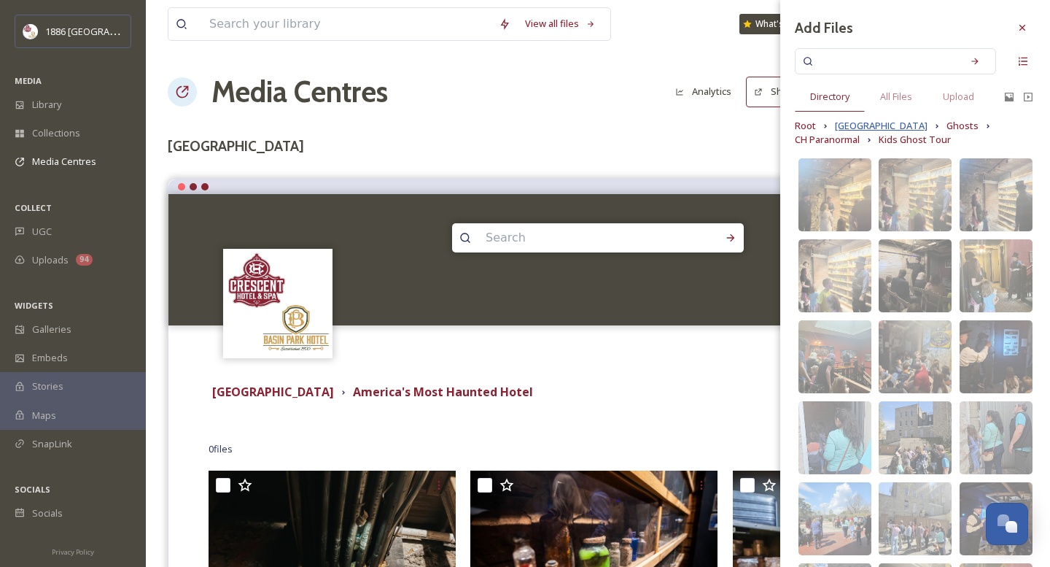
click at [882, 120] on span "[GEOGRAPHIC_DATA]" at bounding box center [881, 126] width 93 height 14
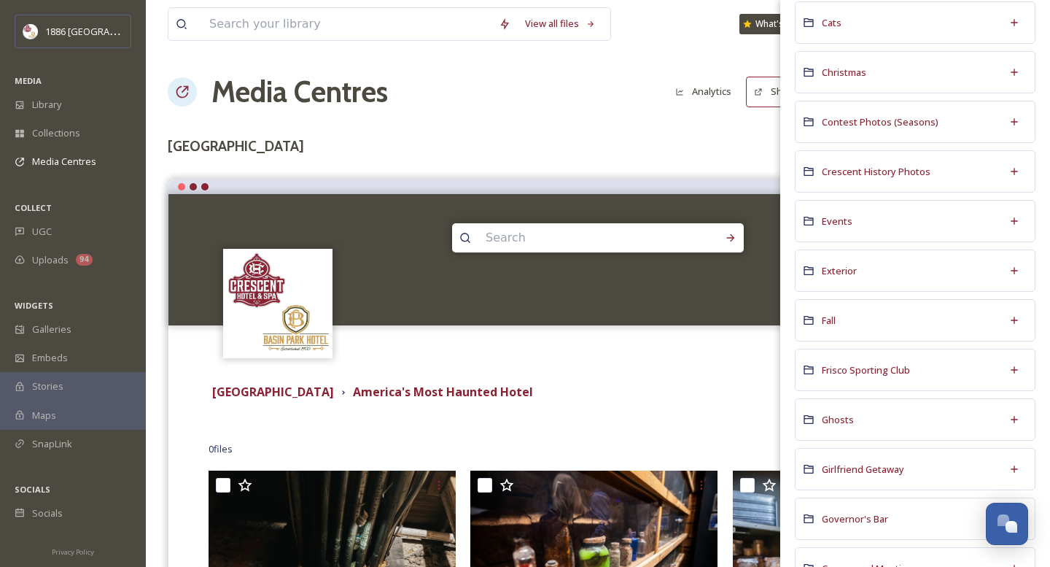
scroll to position [290, 0]
click at [836, 423] on span "Ghosts" at bounding box center [838, 417] width 32 height 13
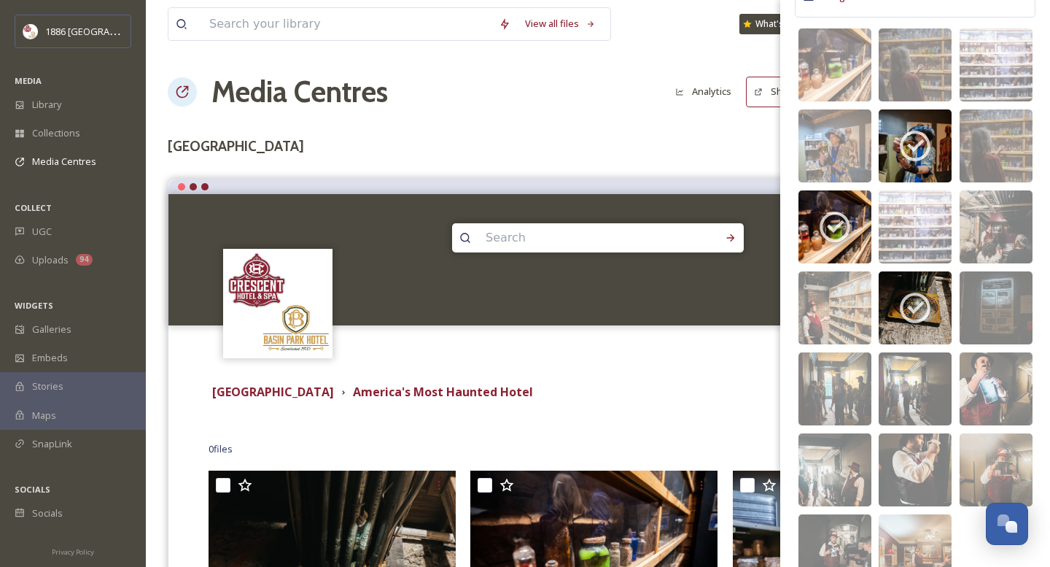
scroll to position [678, 0]
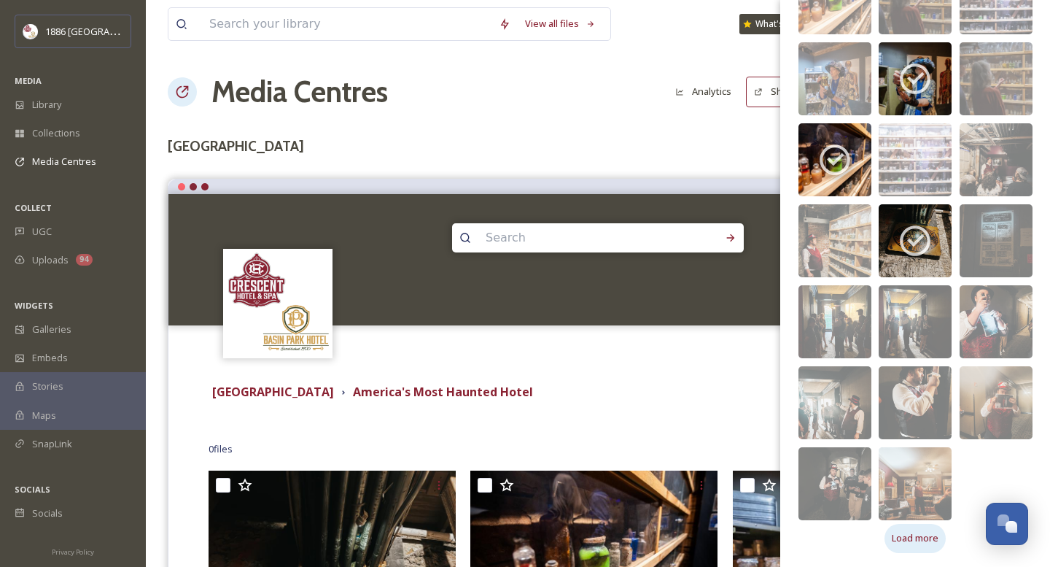
click at [909, 538] on span "Load more" at bounding box center [915, 538] width 47 height 14
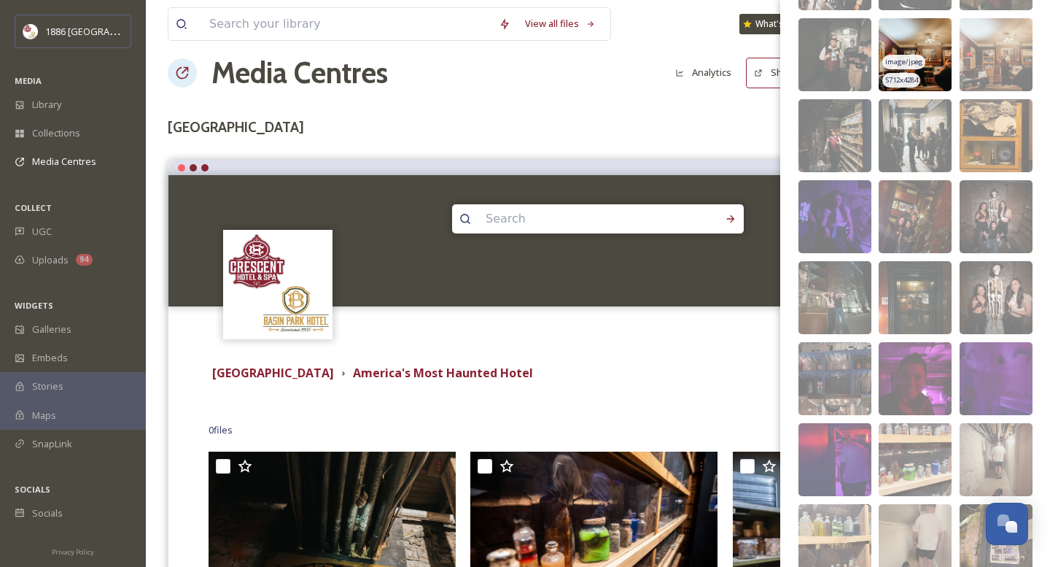
scroll to position [1108, 0]
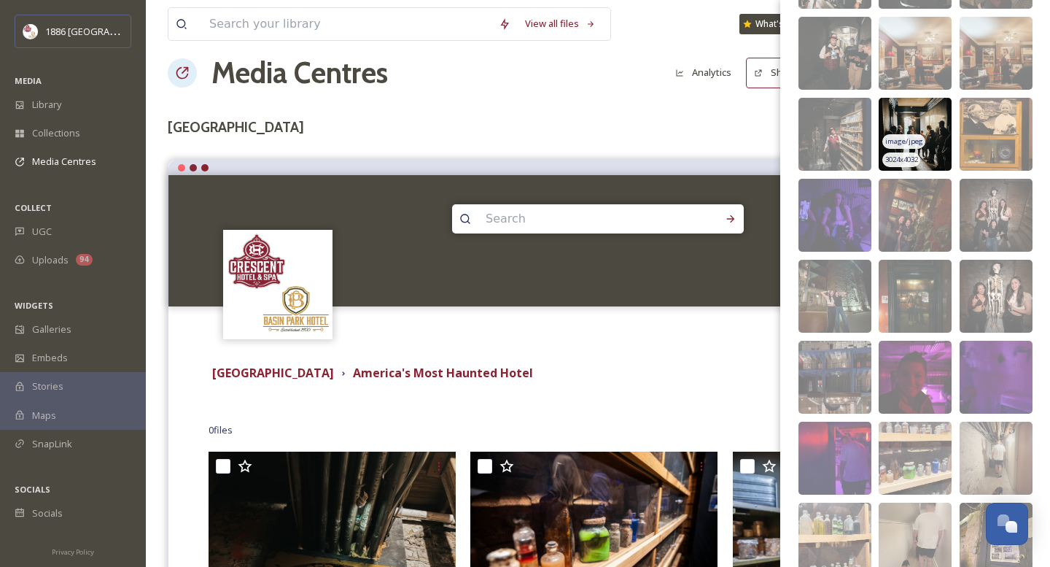
click at [927, 106] on img at bounding box center [915, 134] width 73 height 73
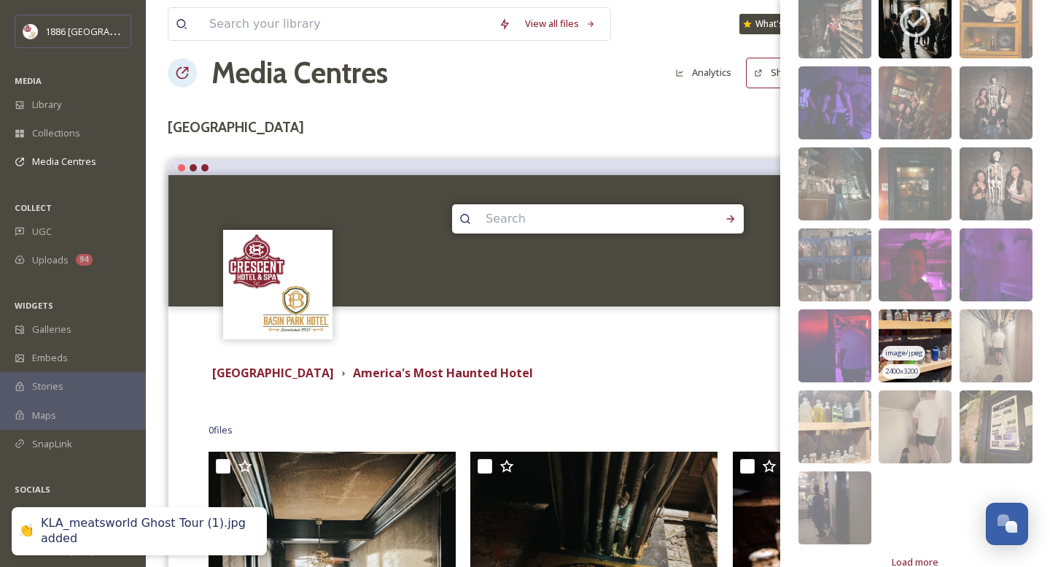
scroll to position [1245, 0]
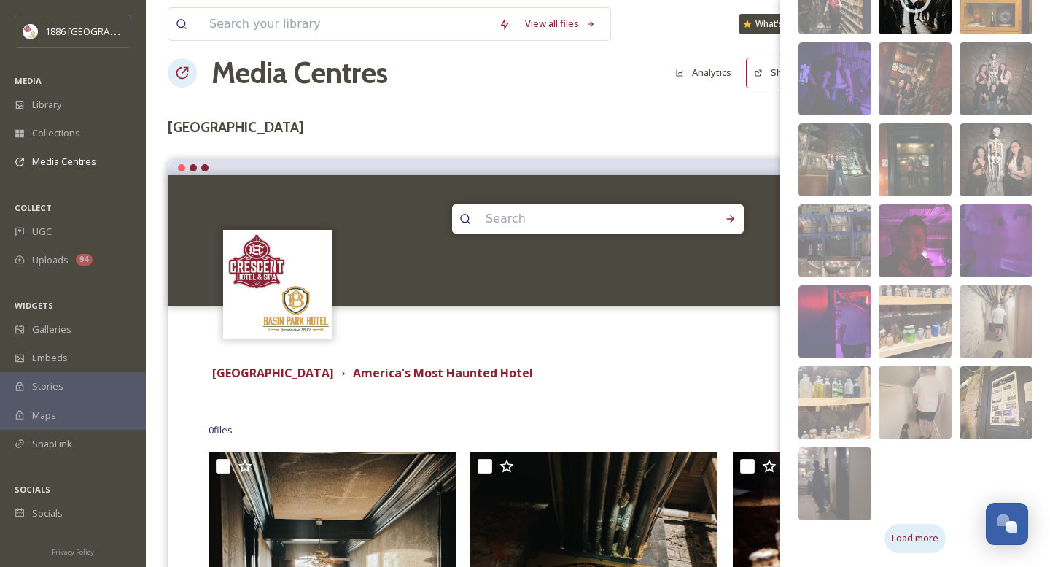
click at [900, 551] on div "Load more" at bounding box center [915, 538] width 61 height 28
click at [906, 538] on span "Load more" at bounding box center [915, 538] width 47 height 14
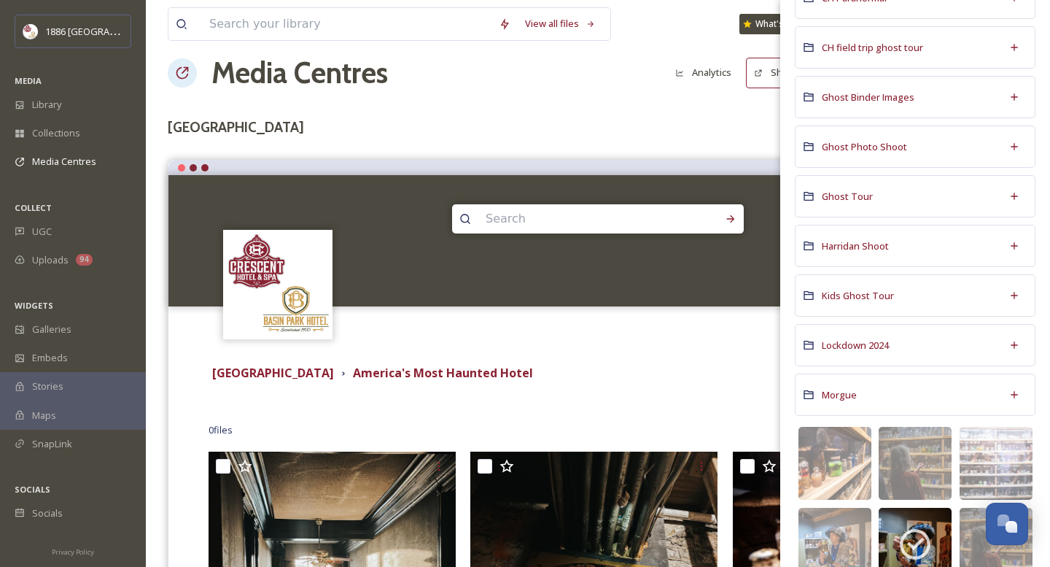
scroll to position [0, 0]
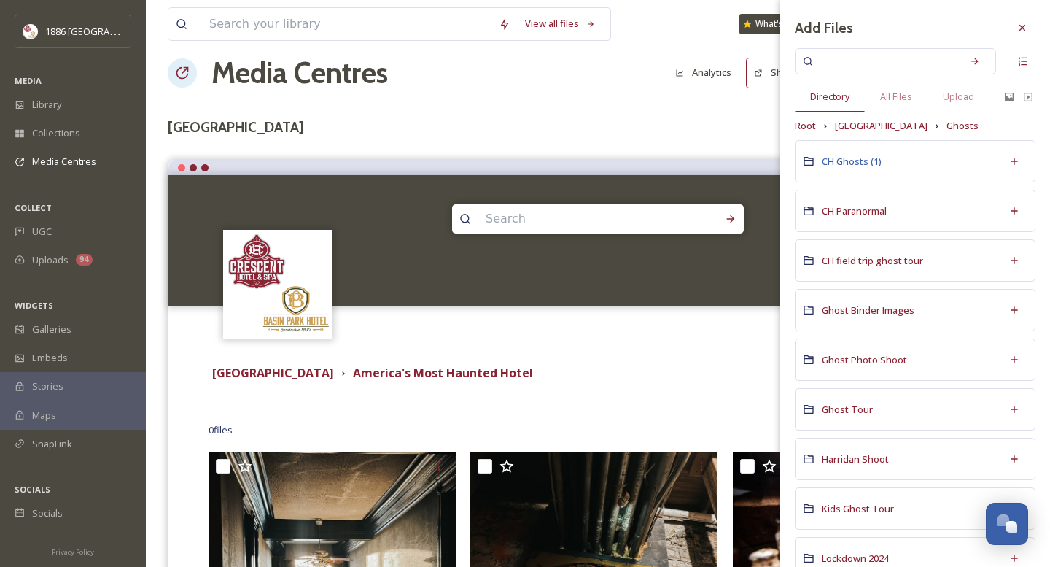
click at [841, 158] on span "CH Ghosts (1)" at bounding box center [852, 161] width 60 height 13
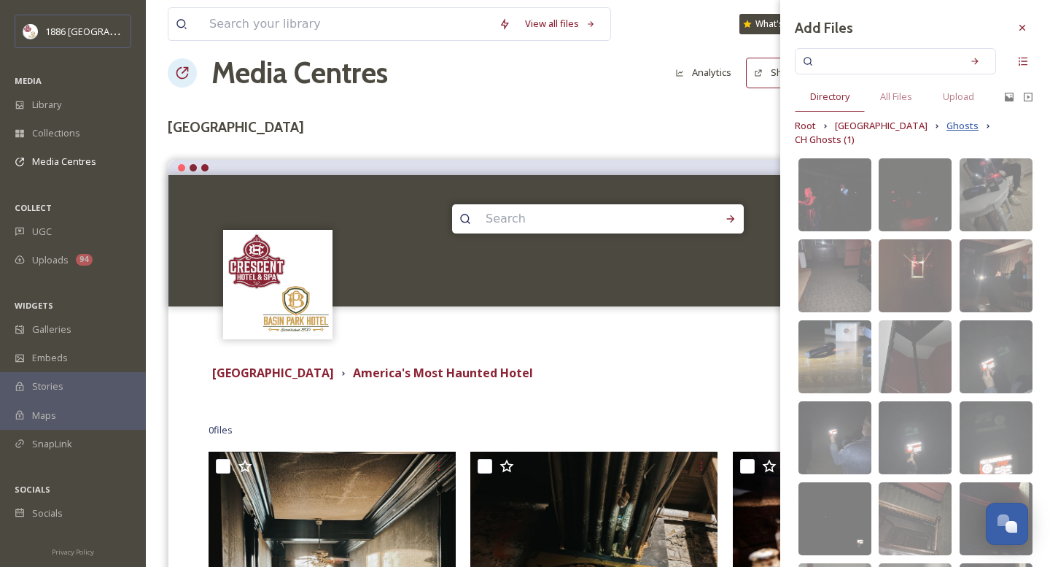
click at [947, 123] on span "Ghosts" at bounding box center [963, 126] width 32 height 14
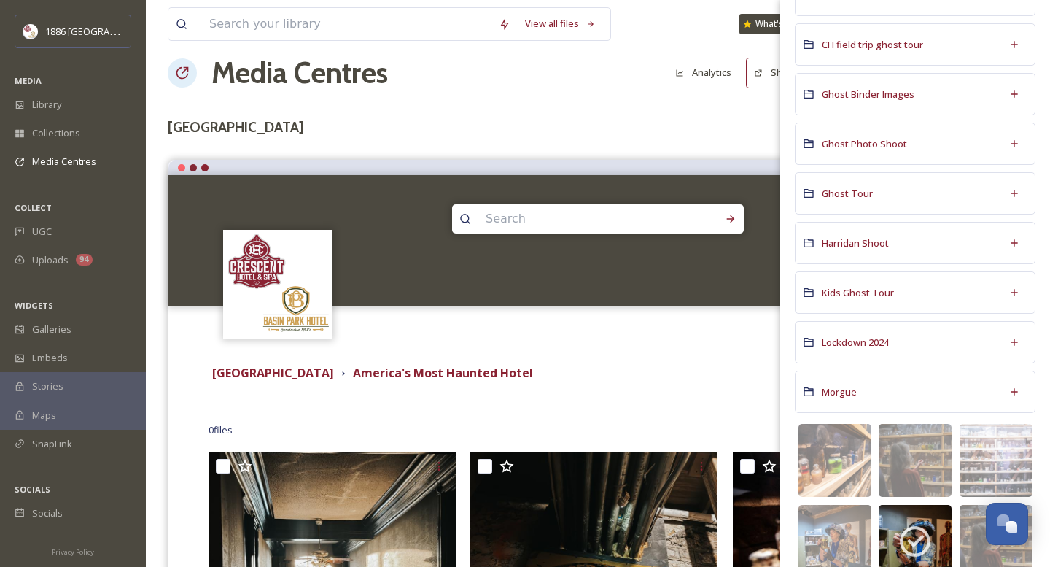
scroll to position [222, 0]
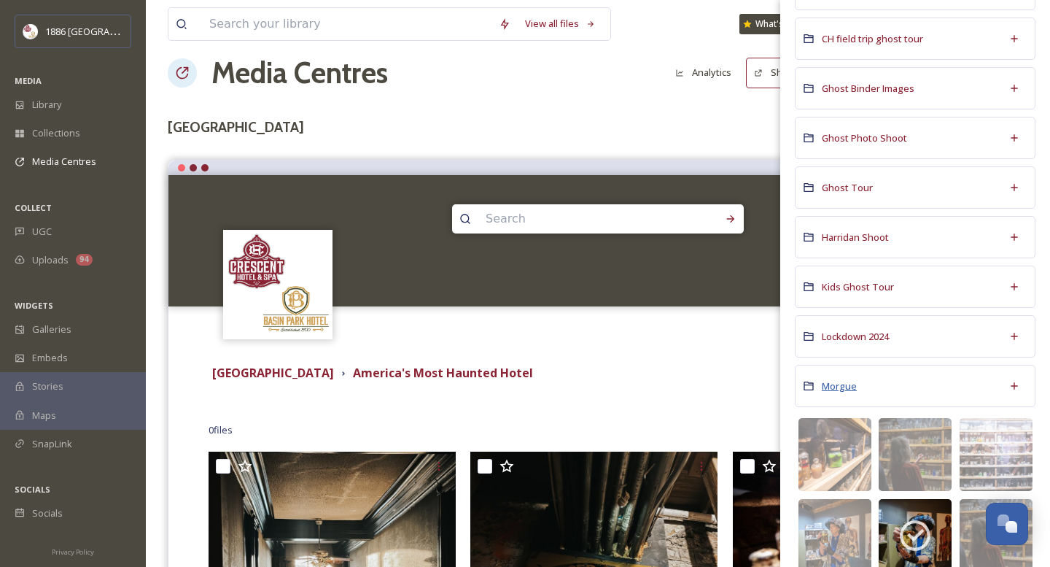
click at [837, 390] on span "Morgue" at bounding box center [839, 385] width 35 height 13
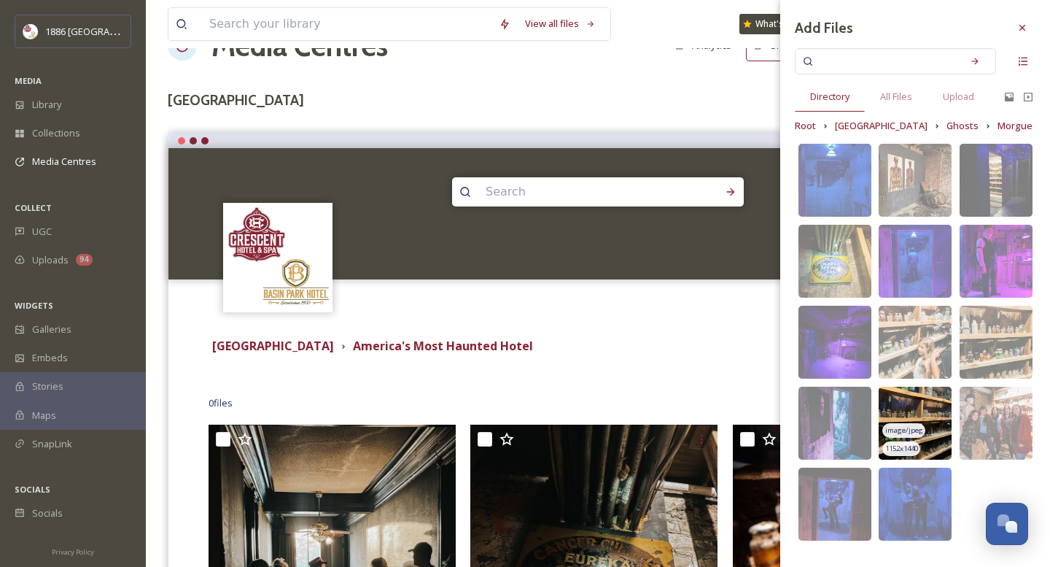
scroll to position [49, 0]
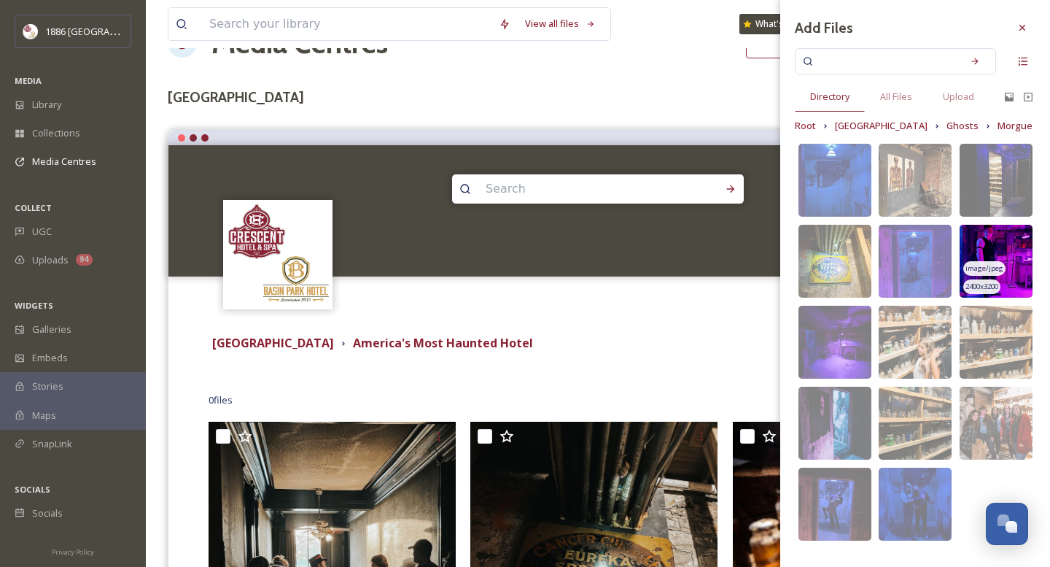
click at [1014, 244] on img at bounding box center [996, 261] width 73 height 73
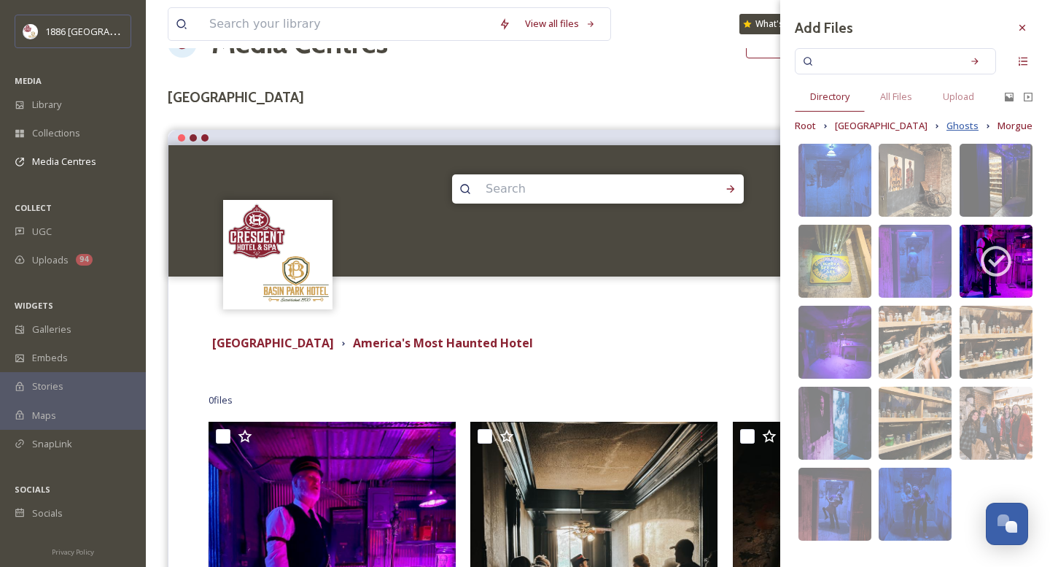
click at [947, 125] on span "Ghosts" at bounding box center [963, 126] width 32 height 14
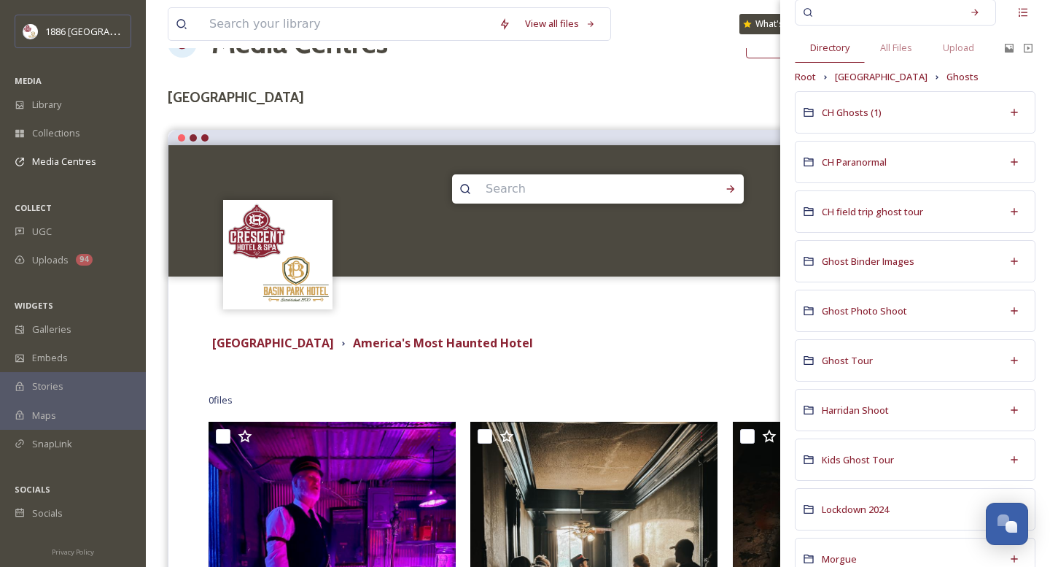
scroll to position [50, 0]
click at [844, 360] on span "Ghost Tour" at bounding box center [847, 359] width 51 height 13
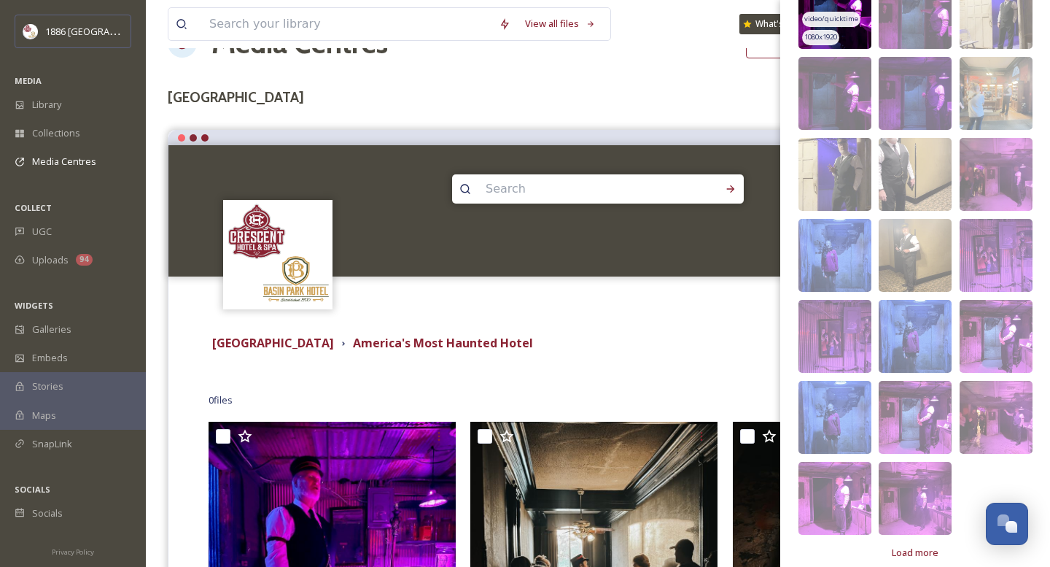
scroll to position [0, 0]
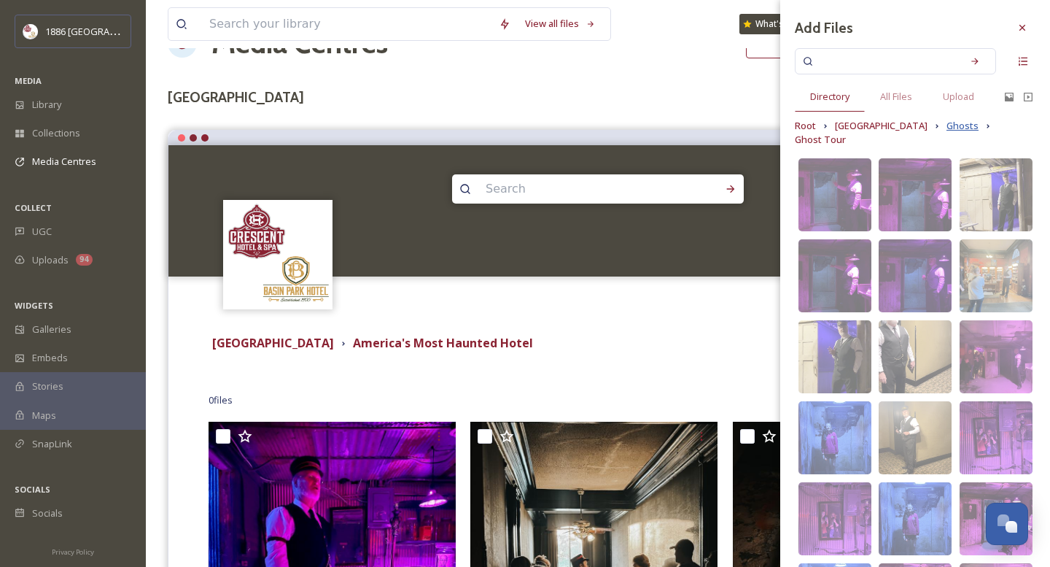
click at [947, 125] on span "Ghosts" at bounding box center [963, 126] width 32 height 14
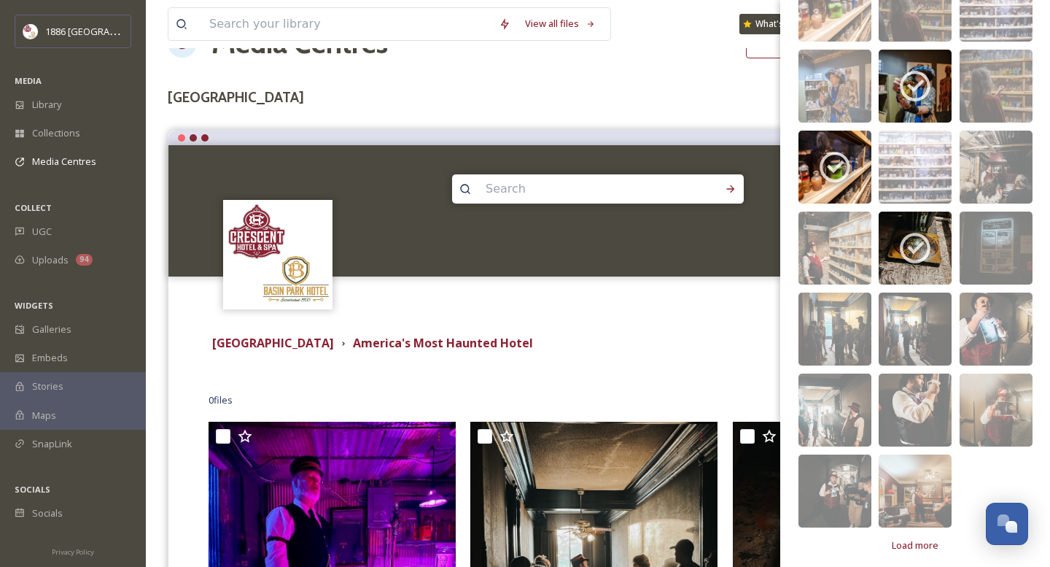
scroll to position [678, 0]
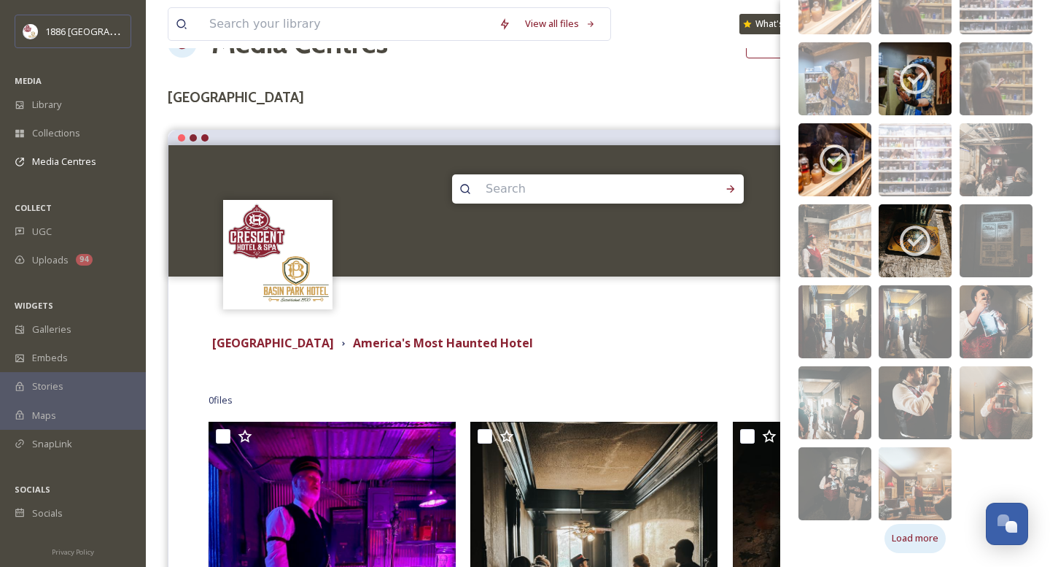
click at [906, 539] on span "Load more" at bounding box center [915, 538] width 47 height 14
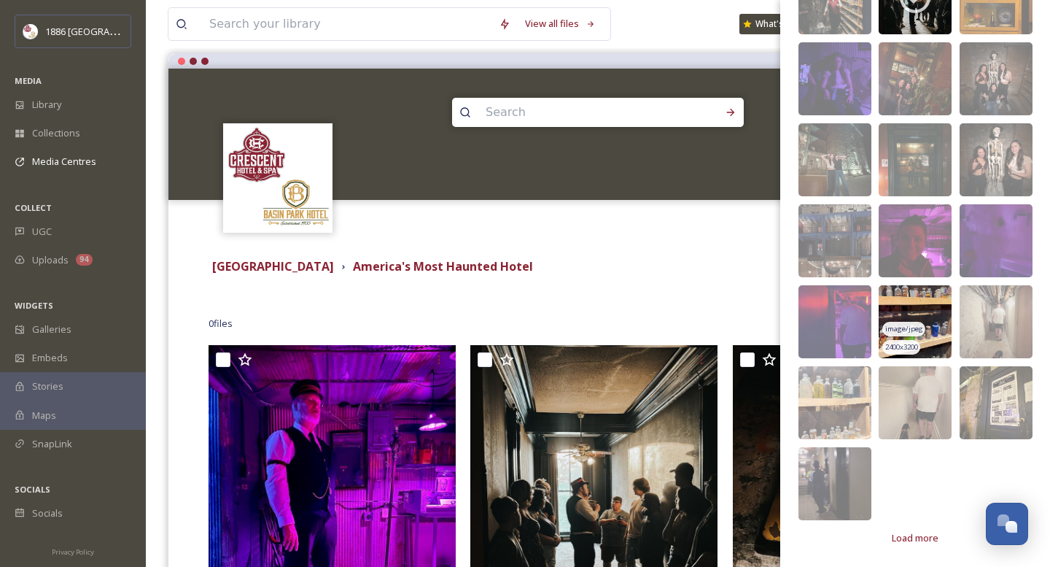
scroll to position [128, 0]
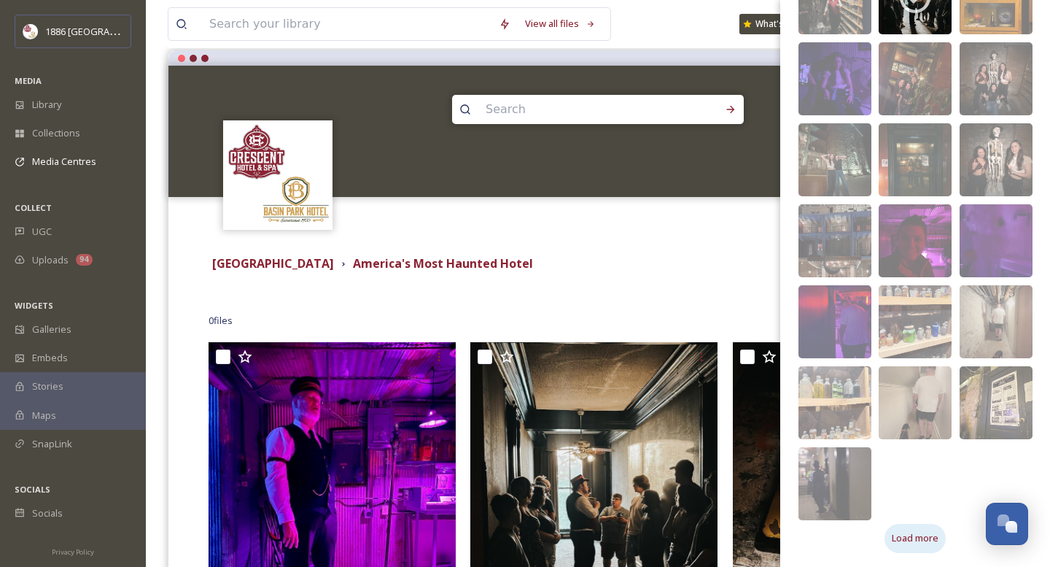
click at [916, 535] on span "Load more" at bounding box center [915, 538] width 47 height 14
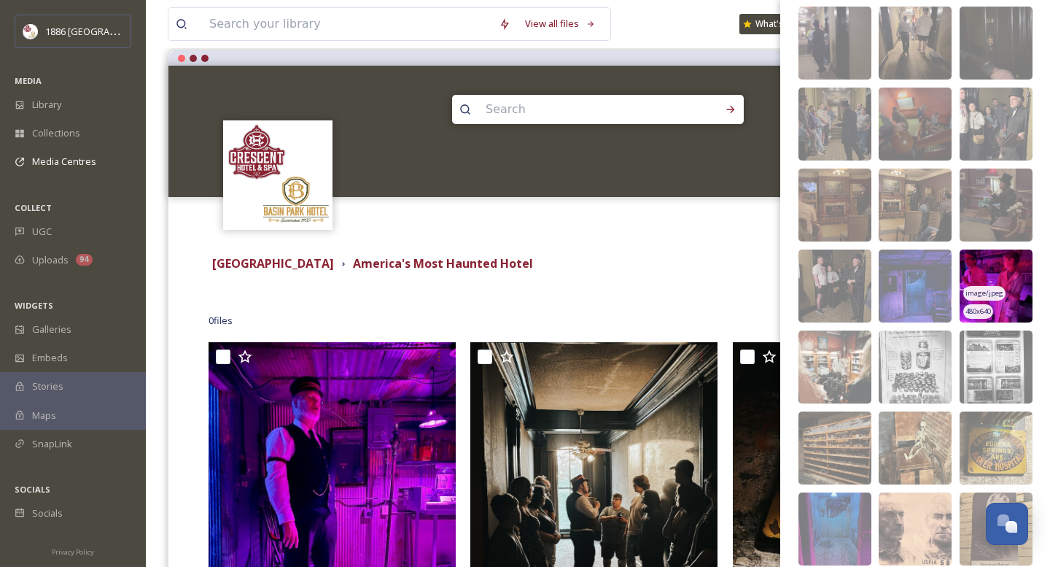
scroll to position [1730, 0]
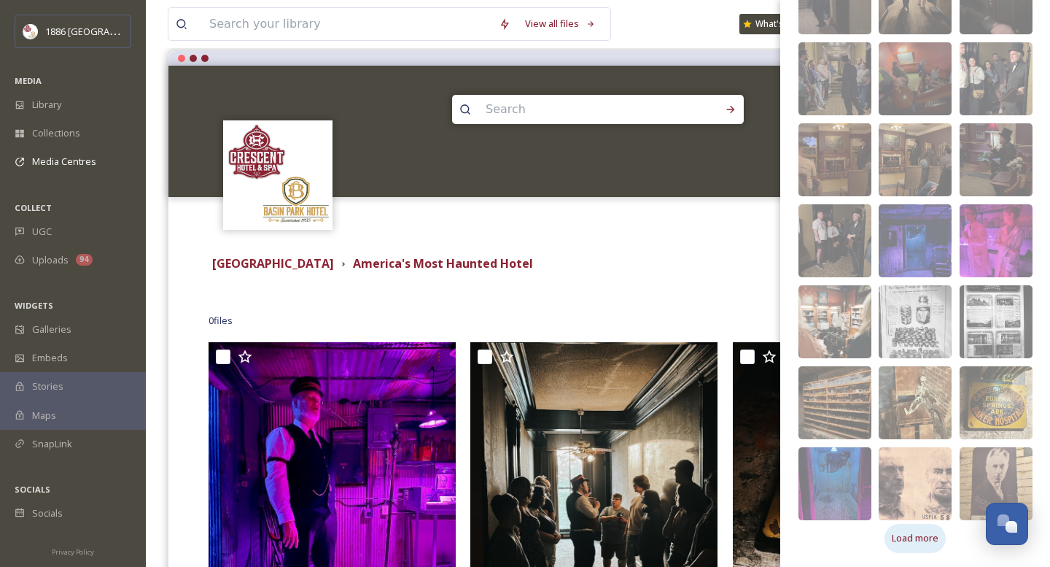
click at [928, 545] on div "Load more" at bounding box center [915, 538] width 61 height 28
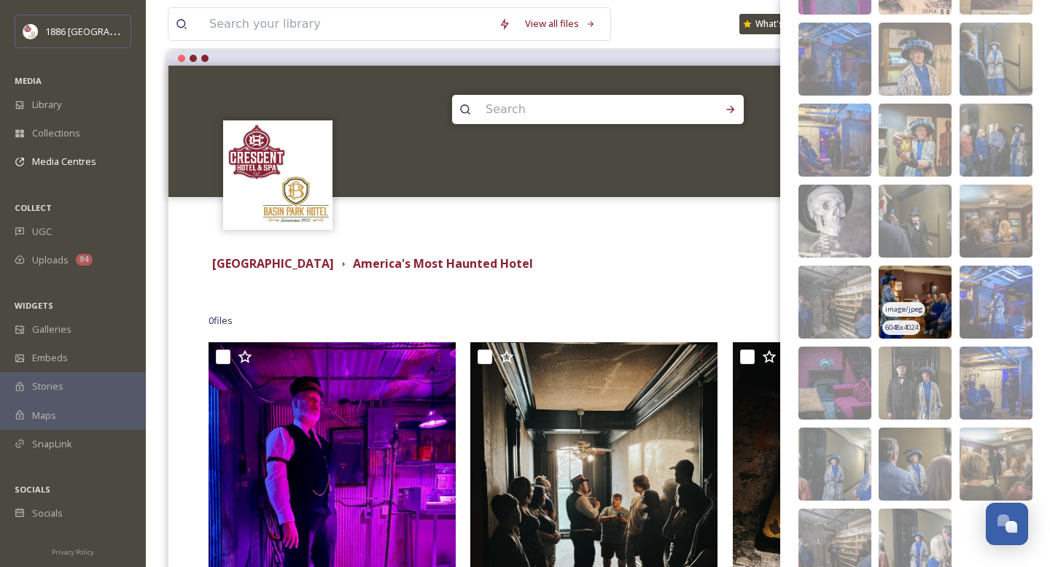
scroll to position [2239, 0]
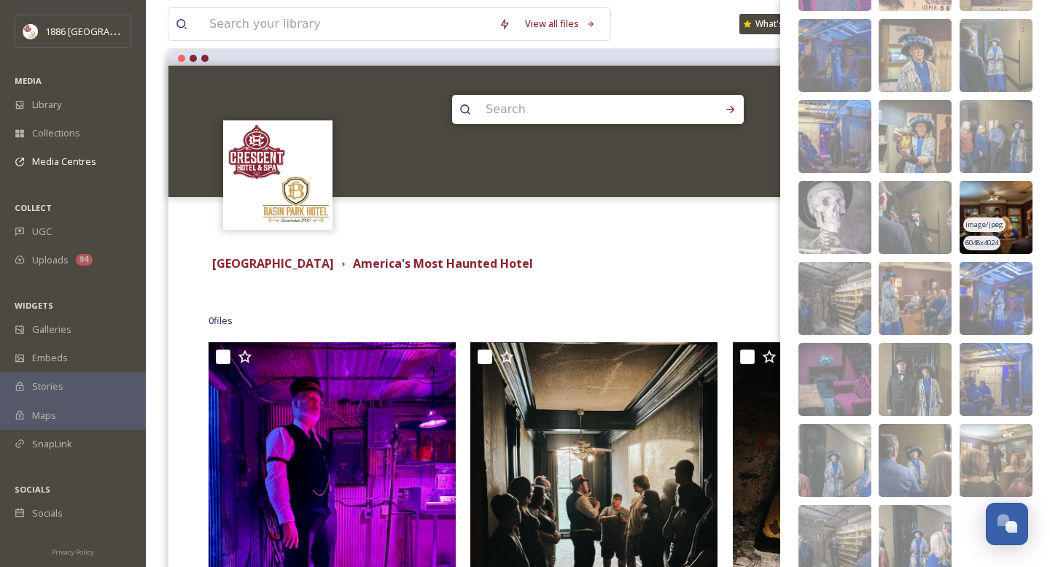
click at [1004, 194] on img at bounding box center [996, 217] width 73 height 73
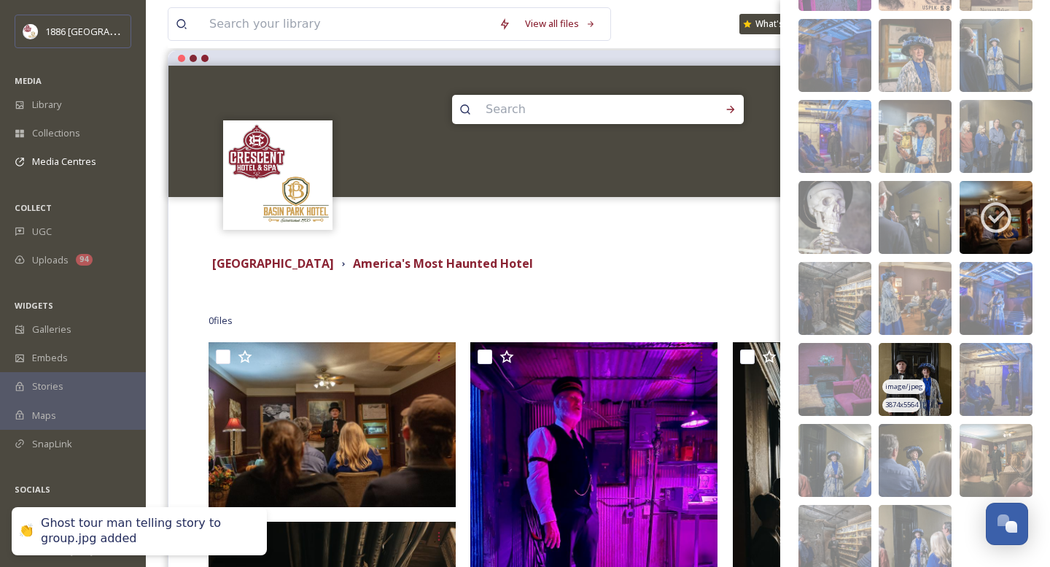
scroll to position [2297, 0]
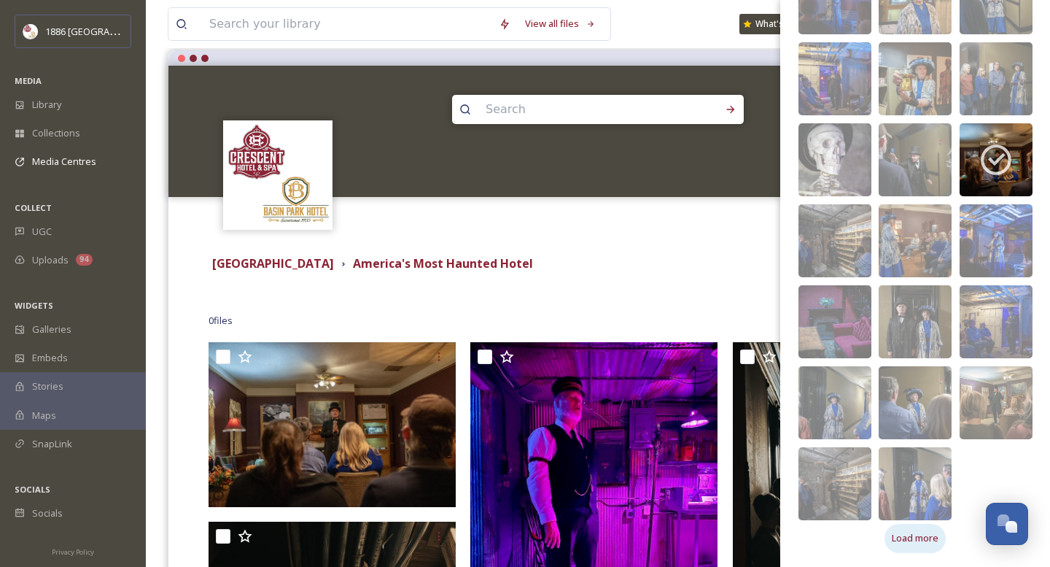
click at [915, 533] on span "Load more" at bounding box center [915, 538] width 47 height 14
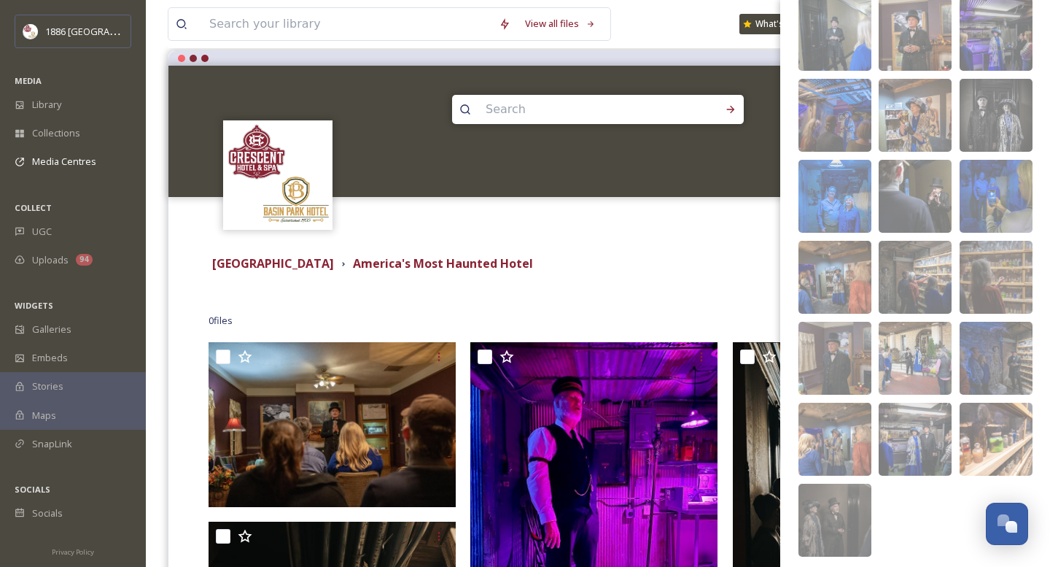
scroll to position [2864, 0]
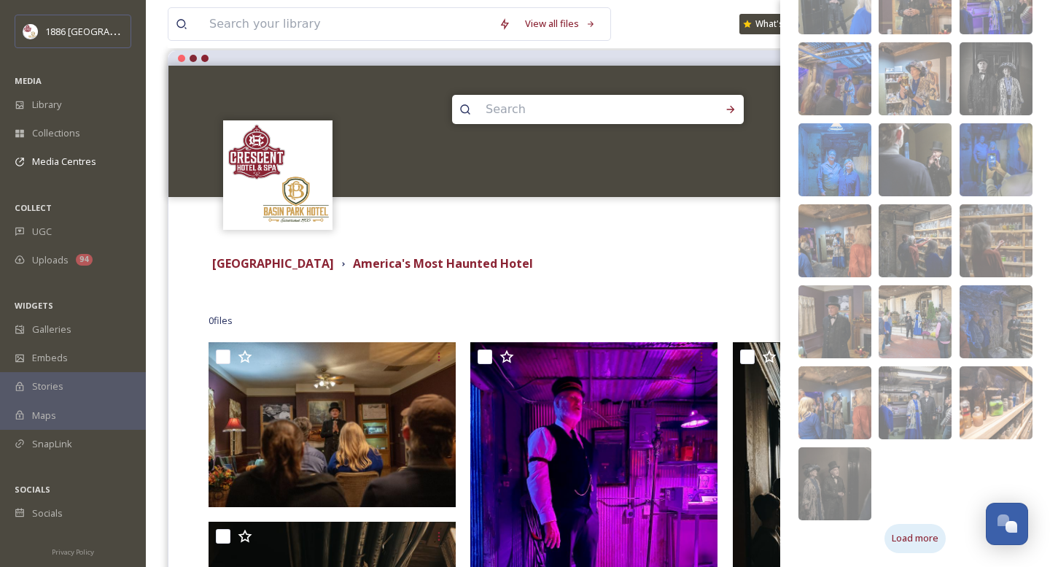
click at [917, 535] on span "Load more" at bounding box center [915, 538] width 47 height 14
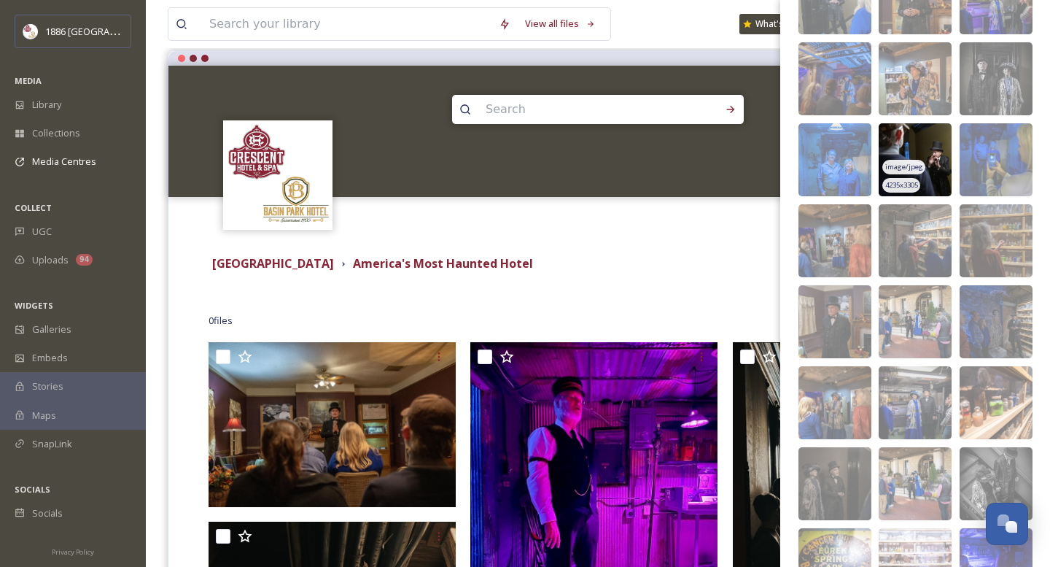
click at [928, 143] on img at bounding box center [915, 159] width 73 height 73
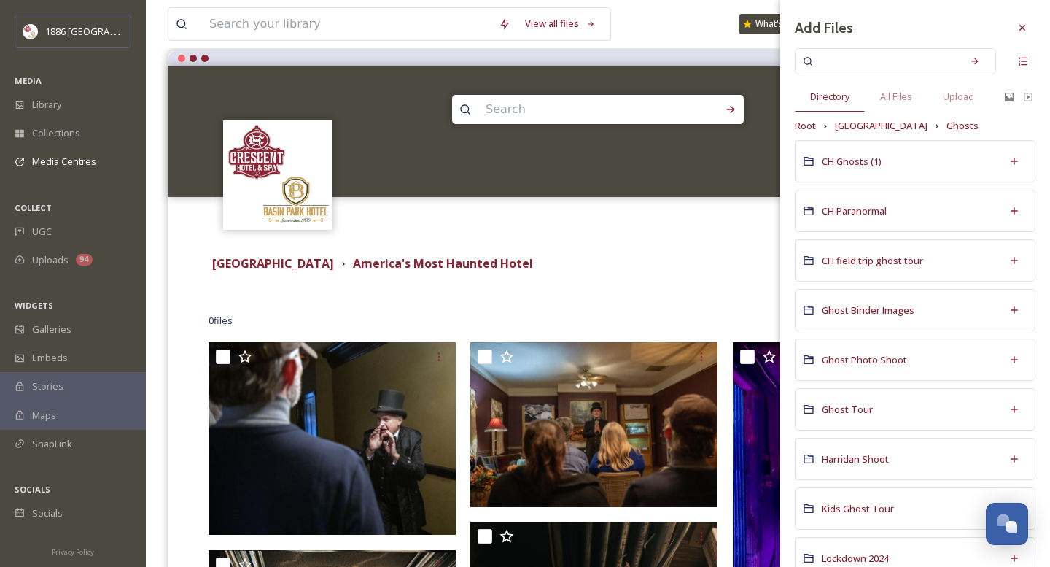
scroll to position [0, 0]
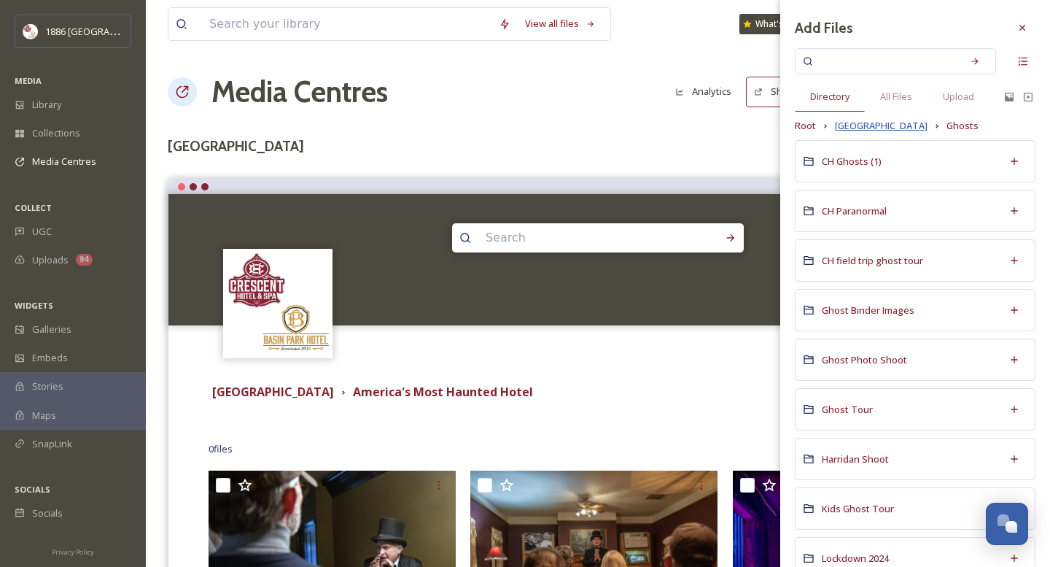
click at [879, 126] on span "[GEOGRAPHIC_DATA]" at bounding box center [881, 126] width 93 height 14
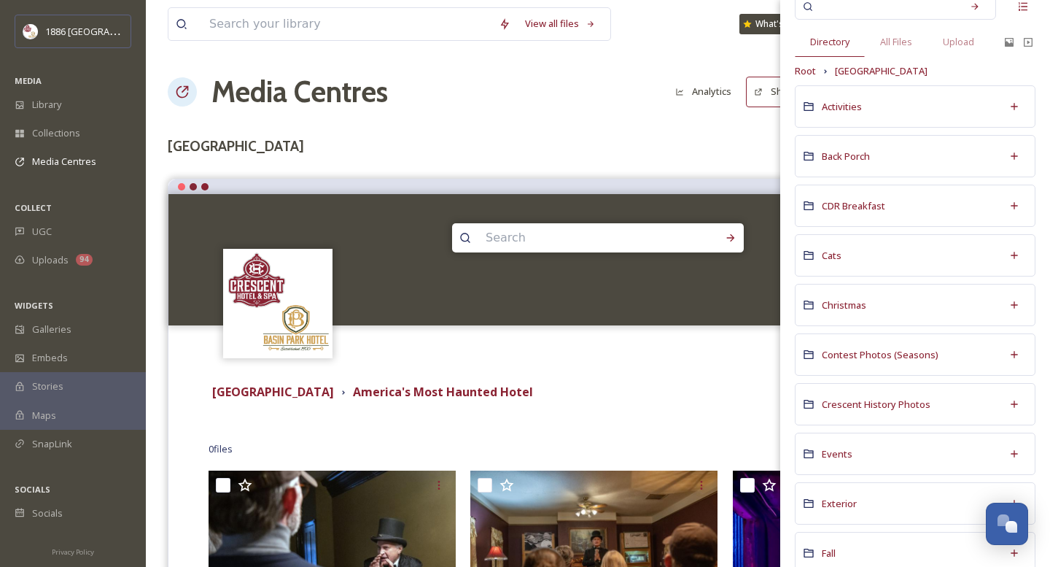
scroll to position [55, 0]
click at [887, 407] on span "Crescent History Photos" at bounding box center [876, 403] width 109 height 13
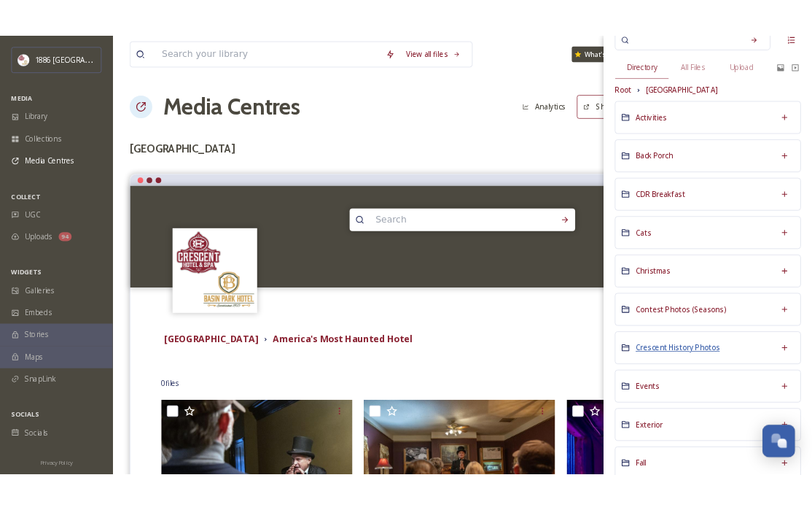
scroll to position [0, 0]
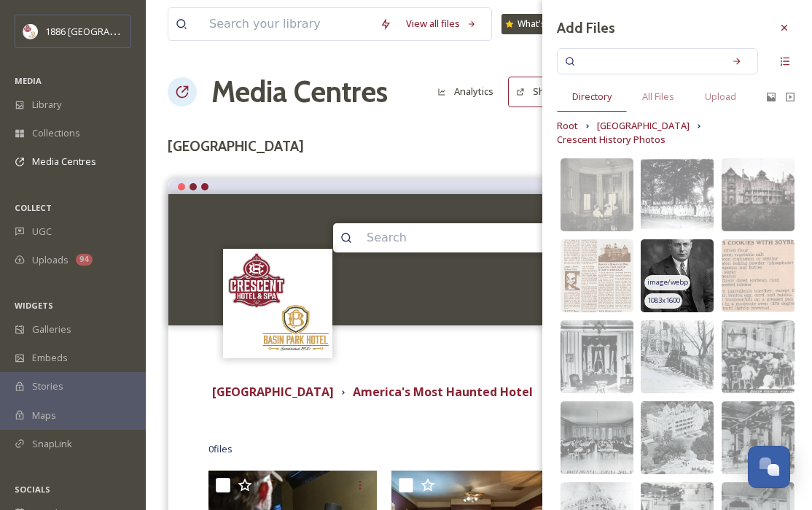
click at [691, 239] on img at bounding box center [677, 275] width 73 height 73
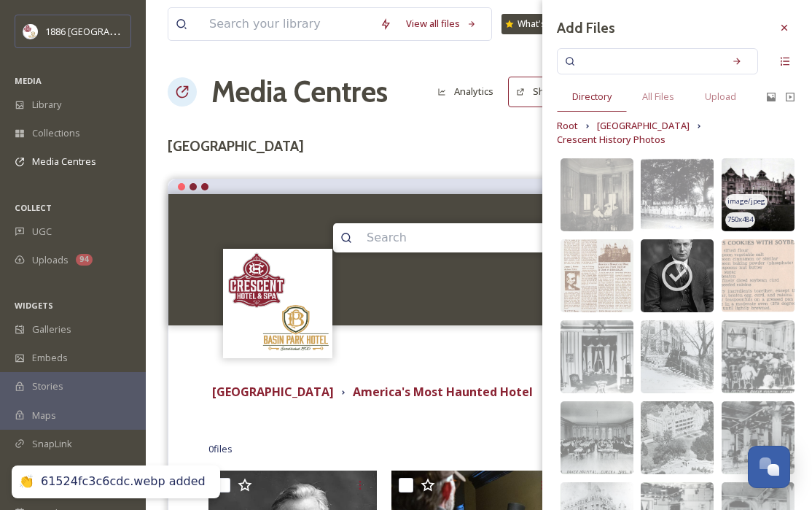
click at [762, 173] on img at bounding box center [758, 194] width 73 height 73
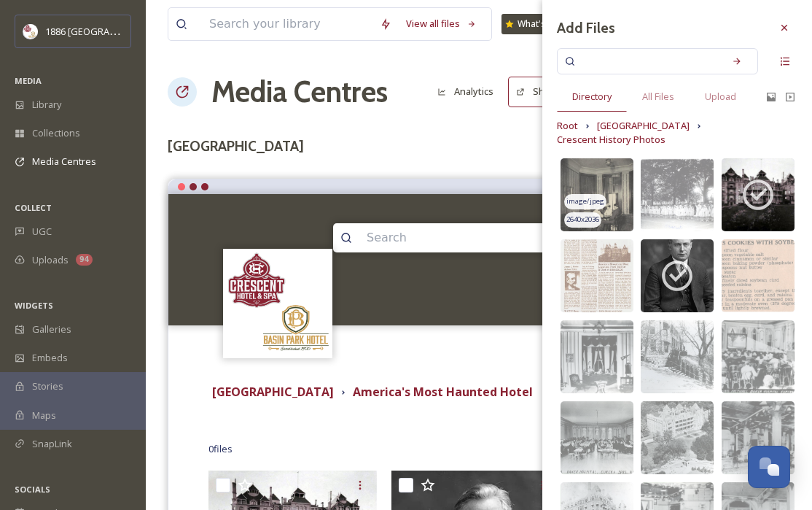
click at [603, 158] on img at bounding box center [597, 194] width 73 height 73
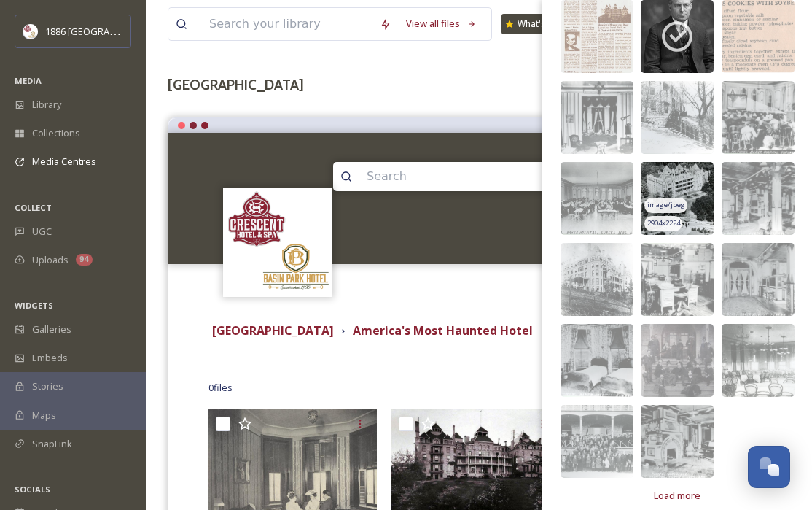
scroll to position [62, 0]
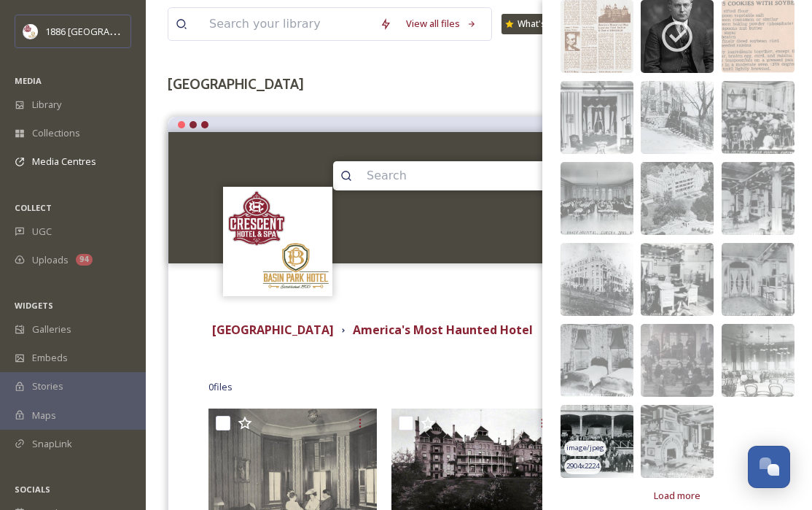
click at [598, 405] on img at bounding box center [597, 441] width 73 height 73
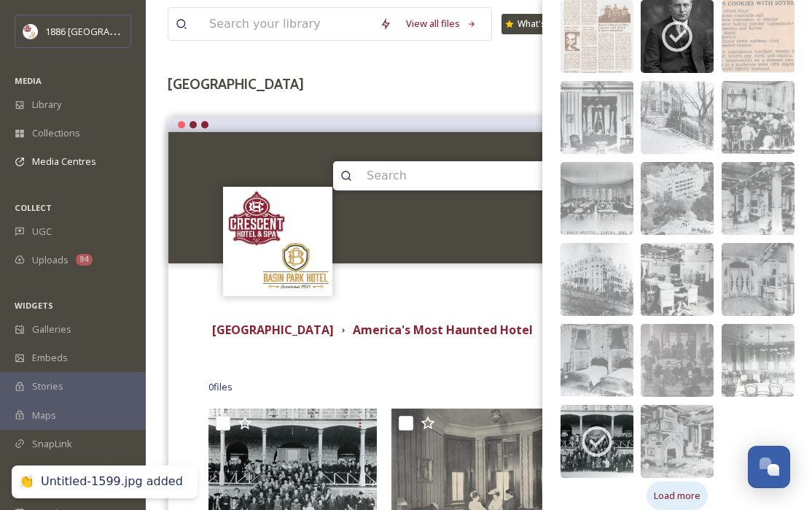
click at [684, 489] on span "Load more" at bounding box center [677, 496] width 47 height 14
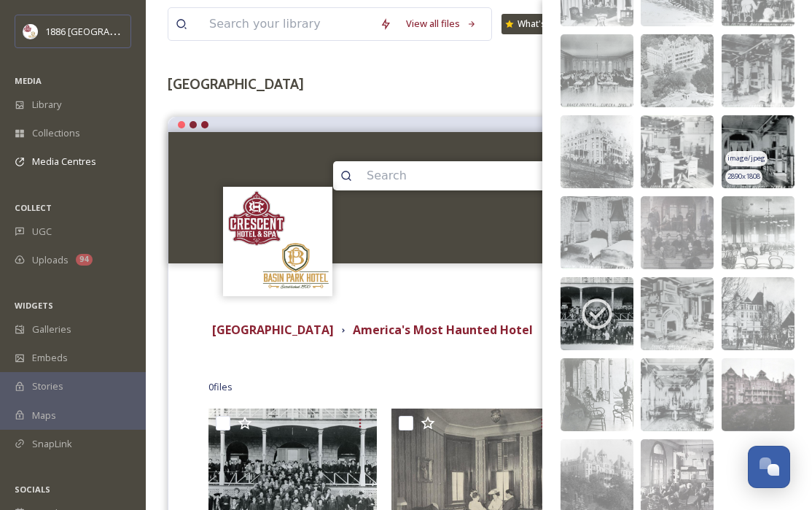
scroll to position [373, 0]
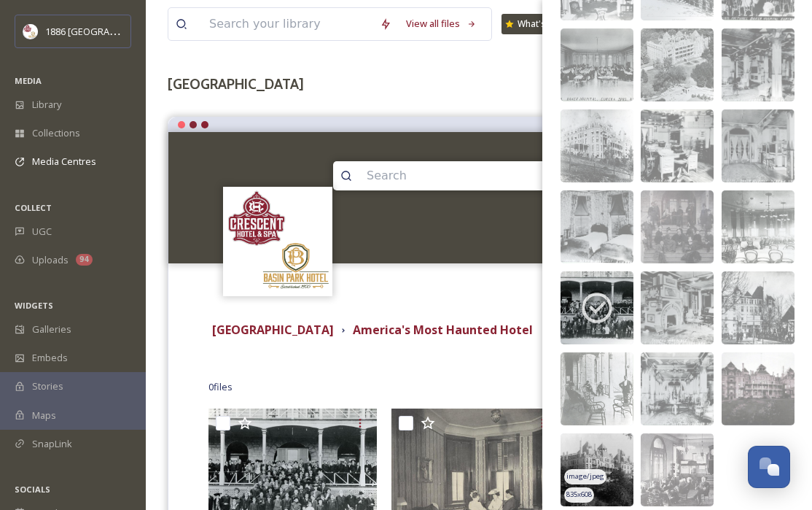
click at [592, 433] on img at bounding box center [597, 469] width 73 height 73
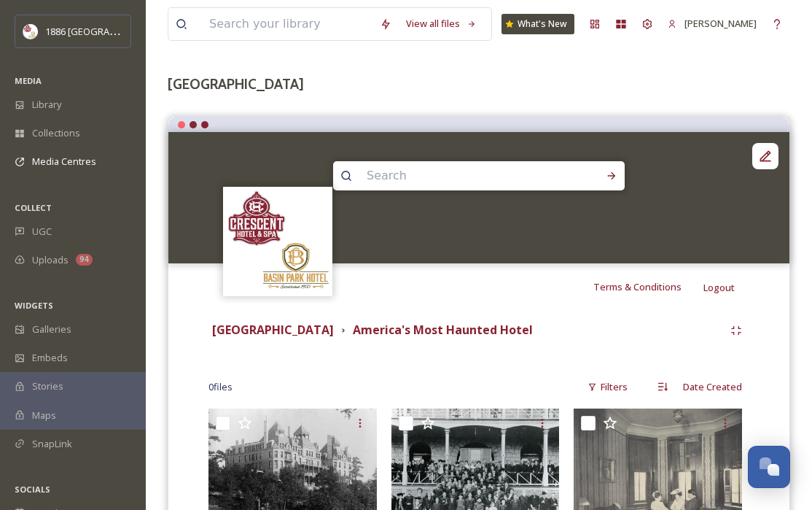
click at [478, 306] on div "Terms & Conditions Logout" at bounding box center [478, 286] width 621 height 47
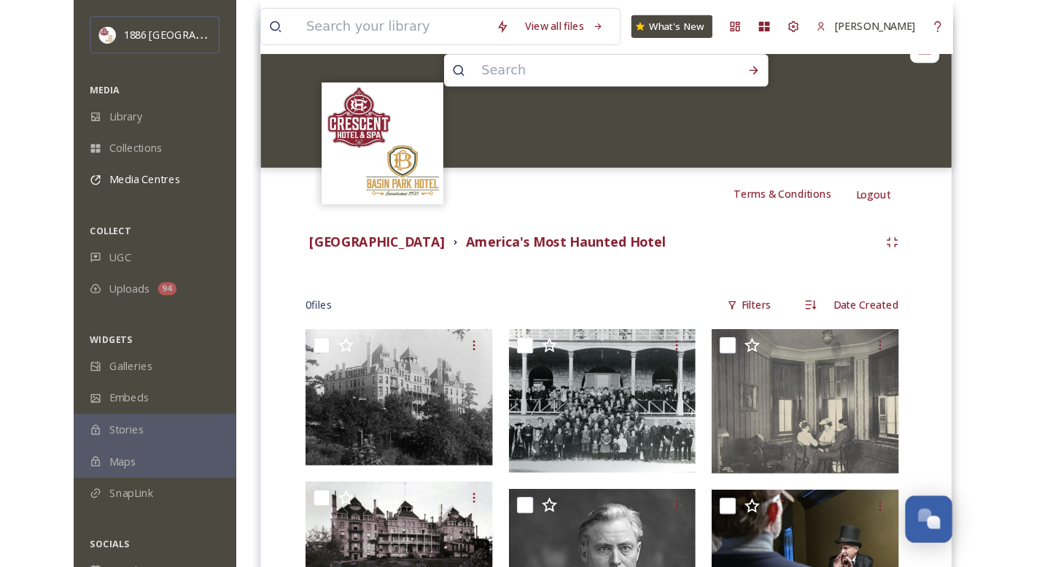
scroll to position [0, 0]
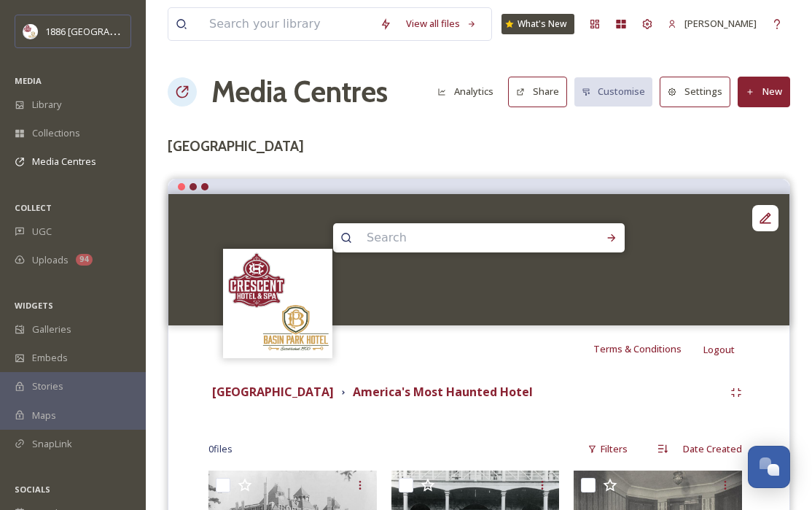
click at [537, 101] on button "Share" at bounding box center [537, 92] width 59 height 30
click at [272, 390] on strong "[GEOGRAPHIC_DATA]" at bounding box center [273, 392] width 122 height 16
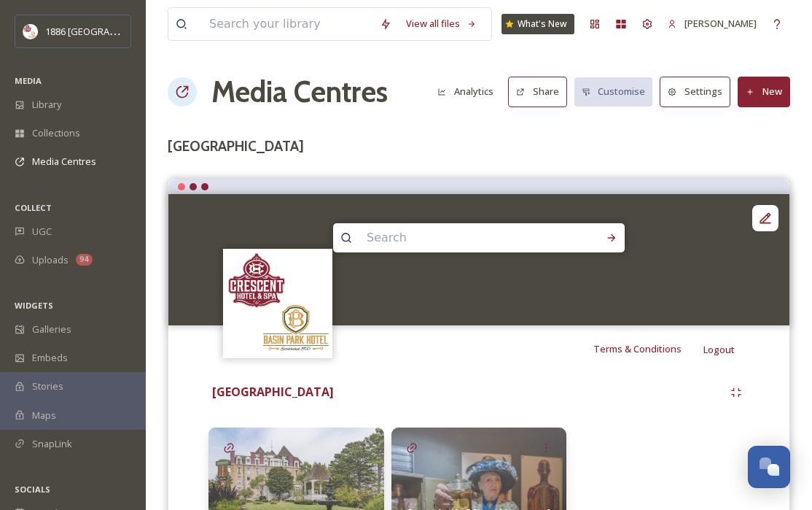
click at [533, 100] on button "Share" at bounding box center [537, 92] width 59 height 30
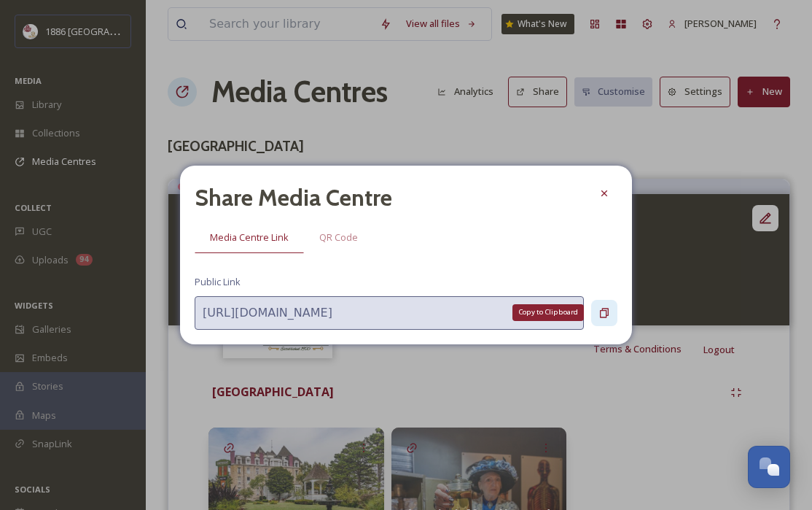
click at [599, 316] on icon at bounding box center [605, 313] width 12 height 12
click at [607, 191] on icon at bounding box center [605, 193] width 12 height 12
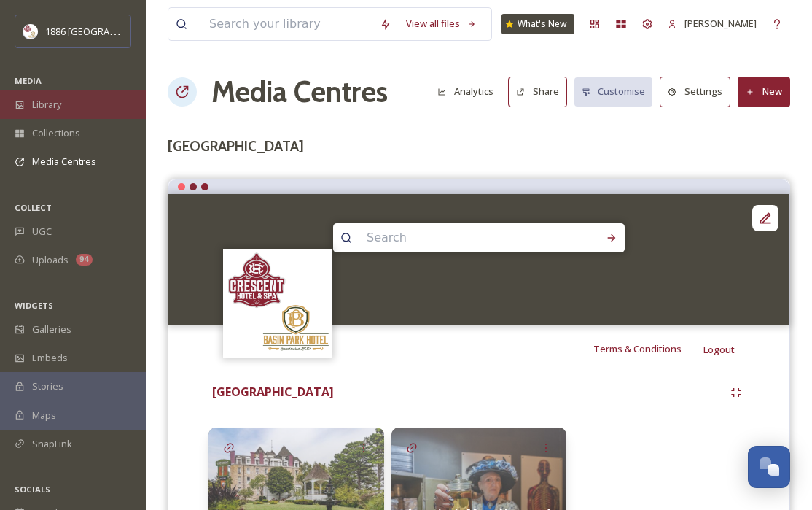
click at [32, 100] on span "Library" at bounding box center [46, 105] width 29 height 14
